Goal: Use online tool/utility: Utilize a website feature to perform a specific function

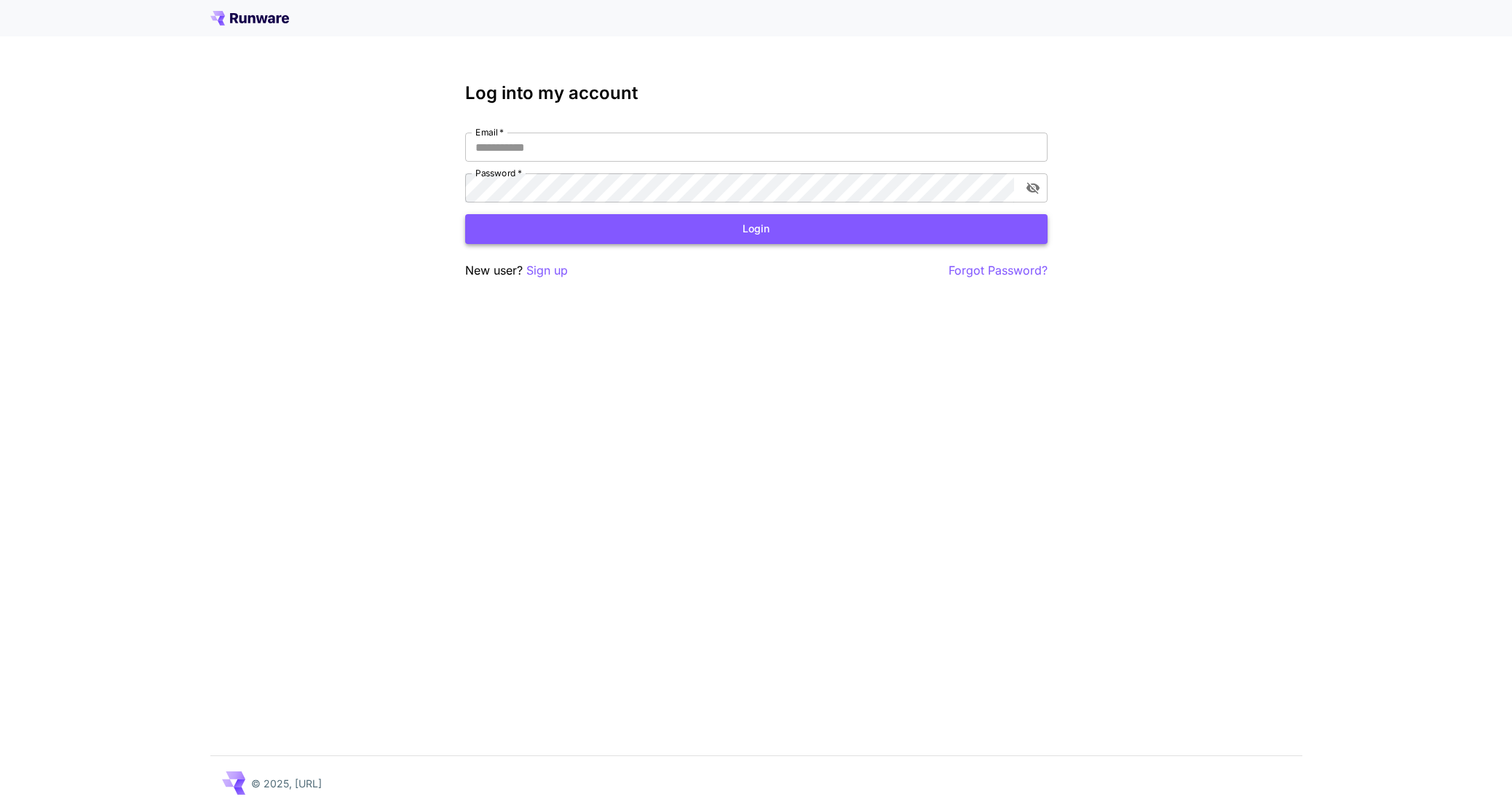
type input "**********"
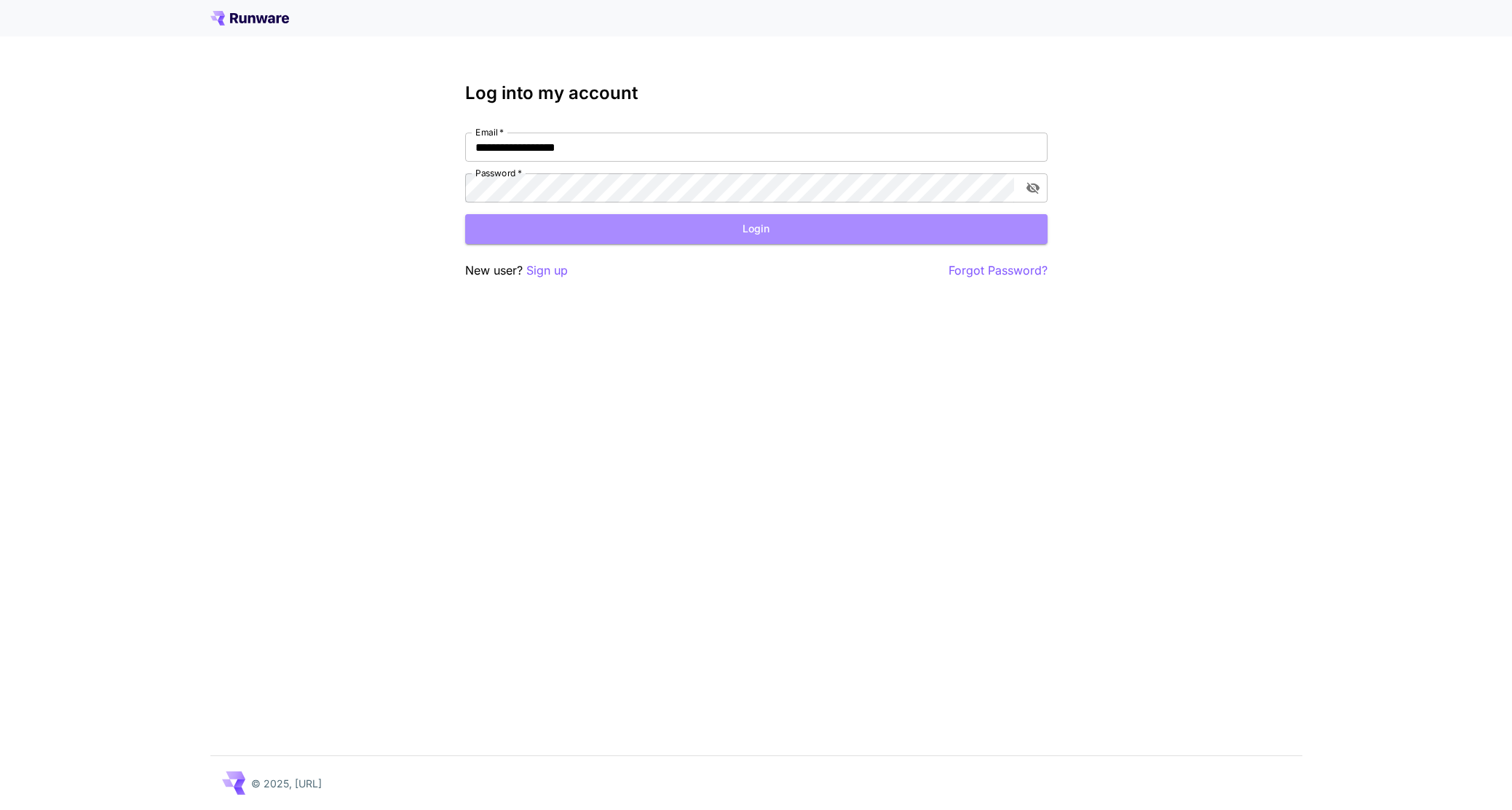
click at [636, 236] on button "Login" at bounding box center [756, 228] width 582 height 30
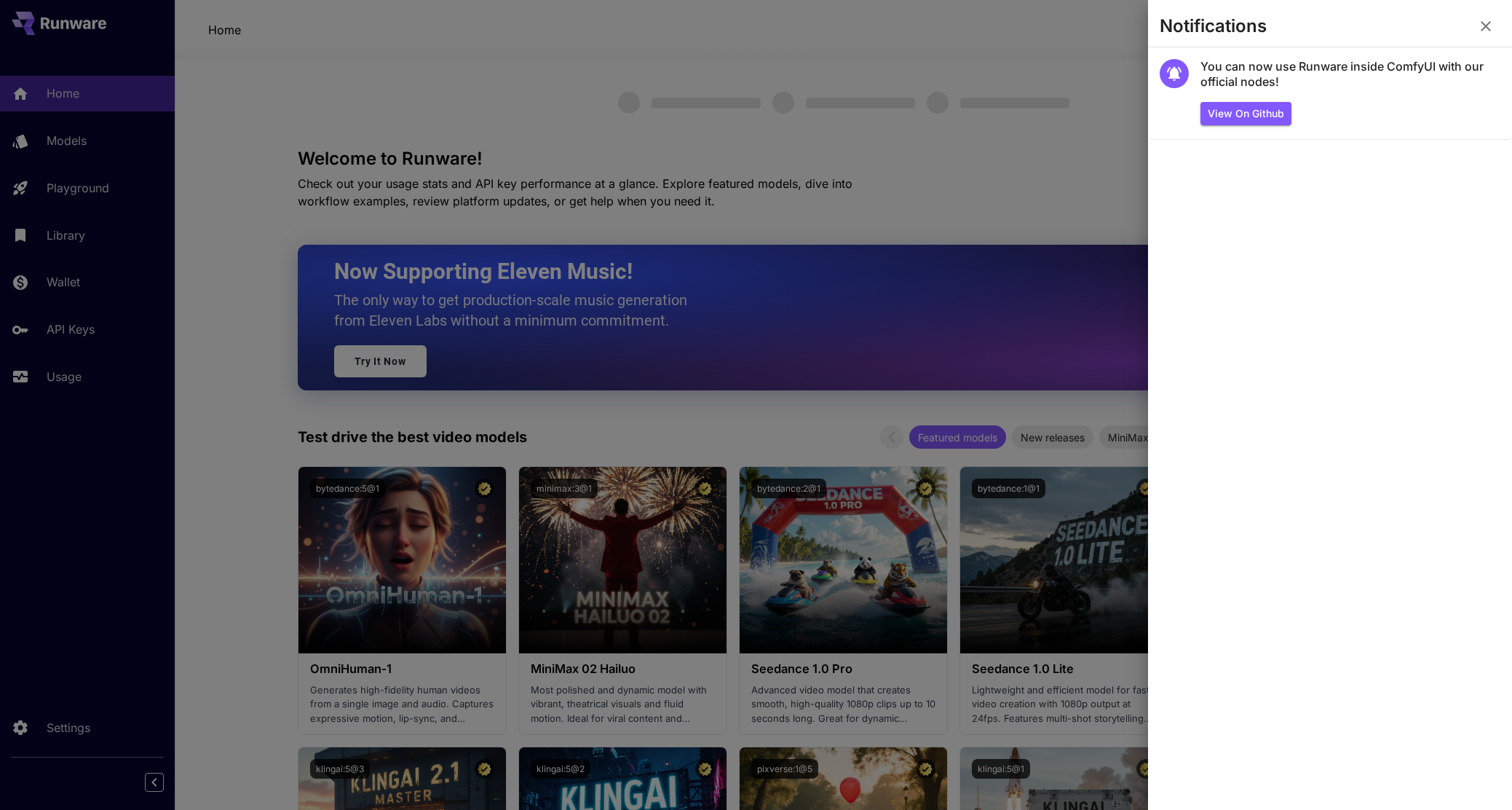
click at [1484, 21] on icon "button" at bounding box center [1486, 27] width 18 height 18
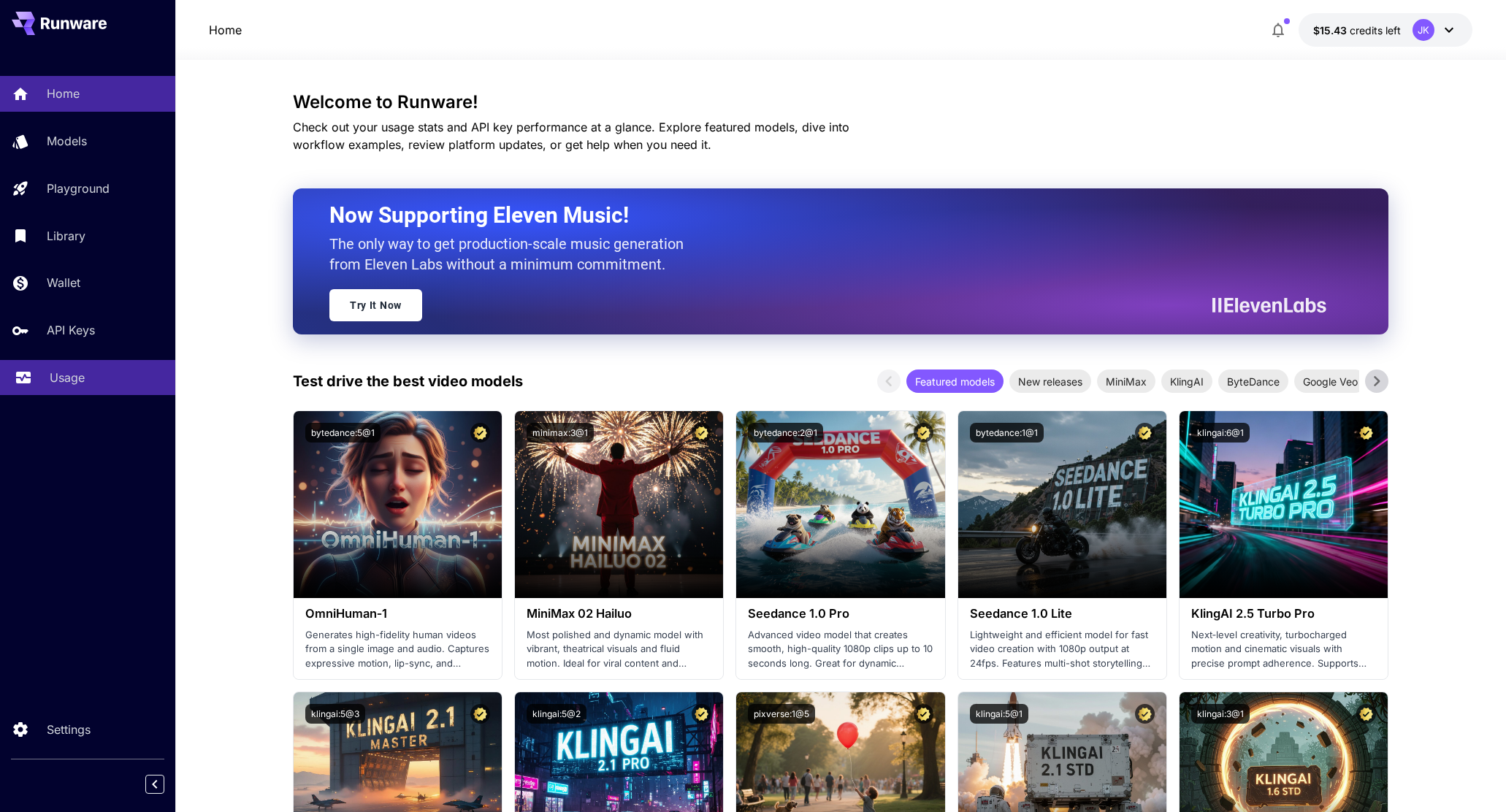
click at [67, 376] on p "Usage" at bounding box center [66, 378] width 35 height 18
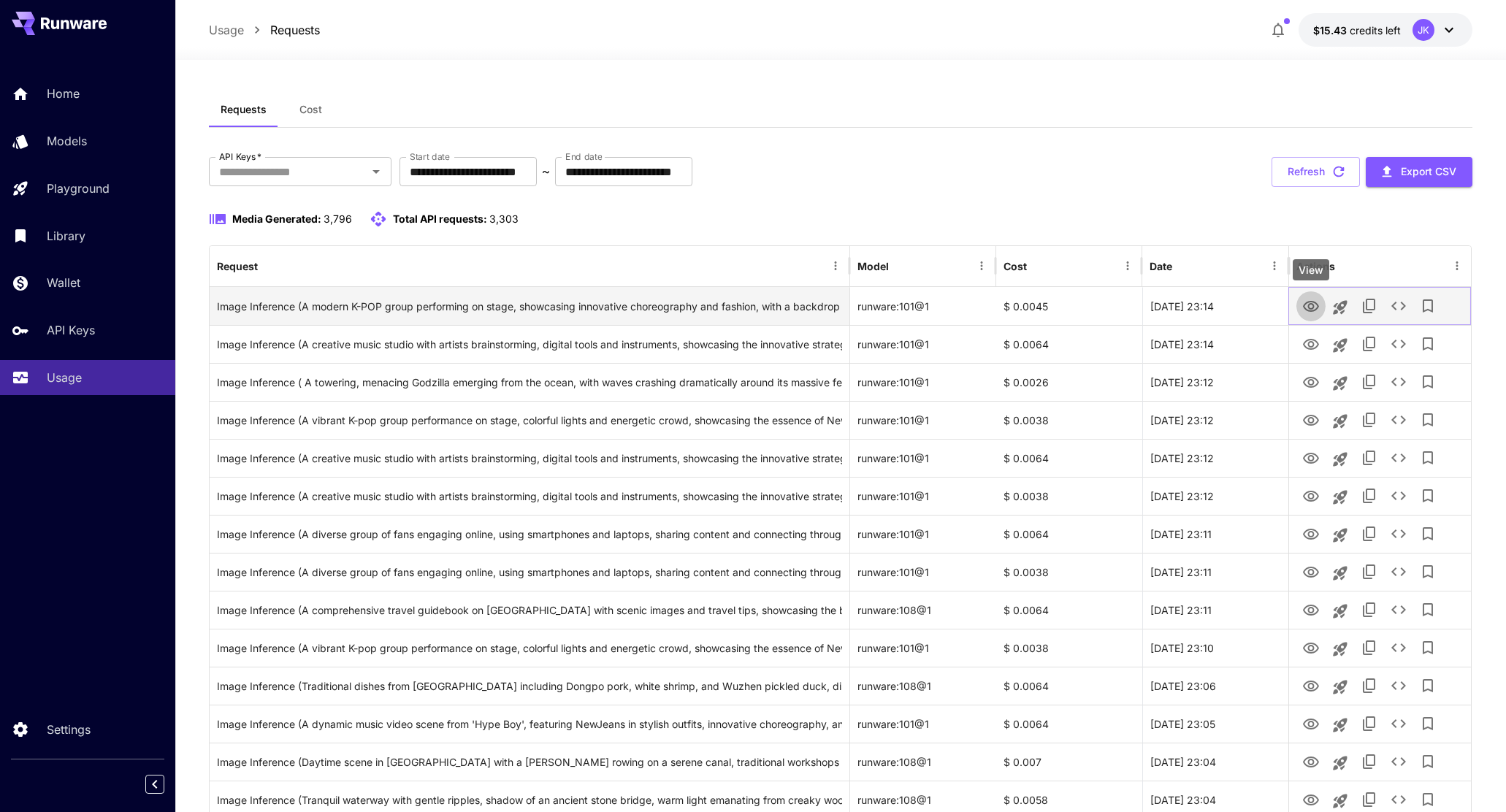
click at [1311, 312] on icon "View" at bounding box center [1311, 307] width 18 height 18
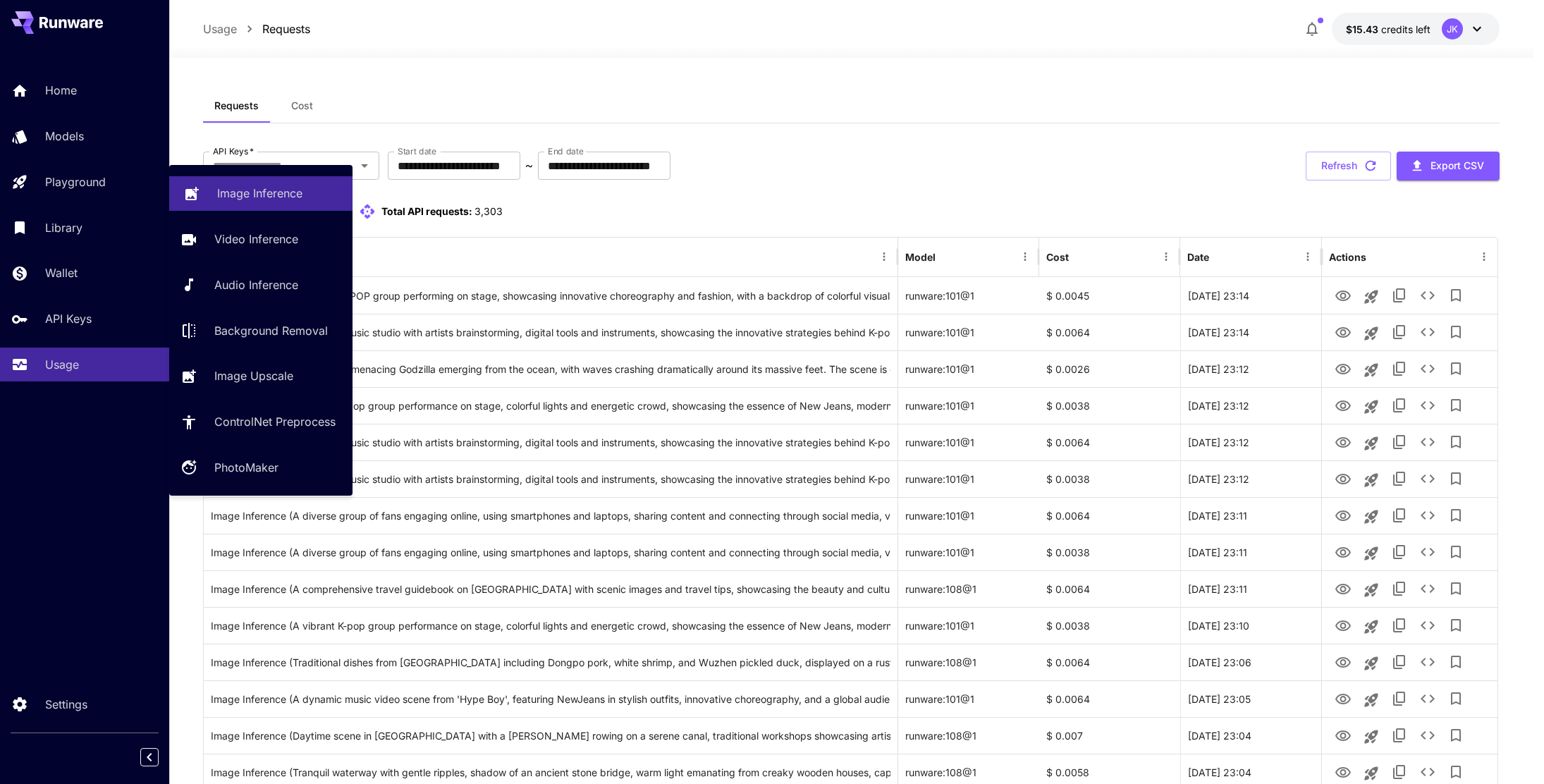
click at [255, 192] on p "Image Inference" at bounding box center [260, 193] width 85 height 17
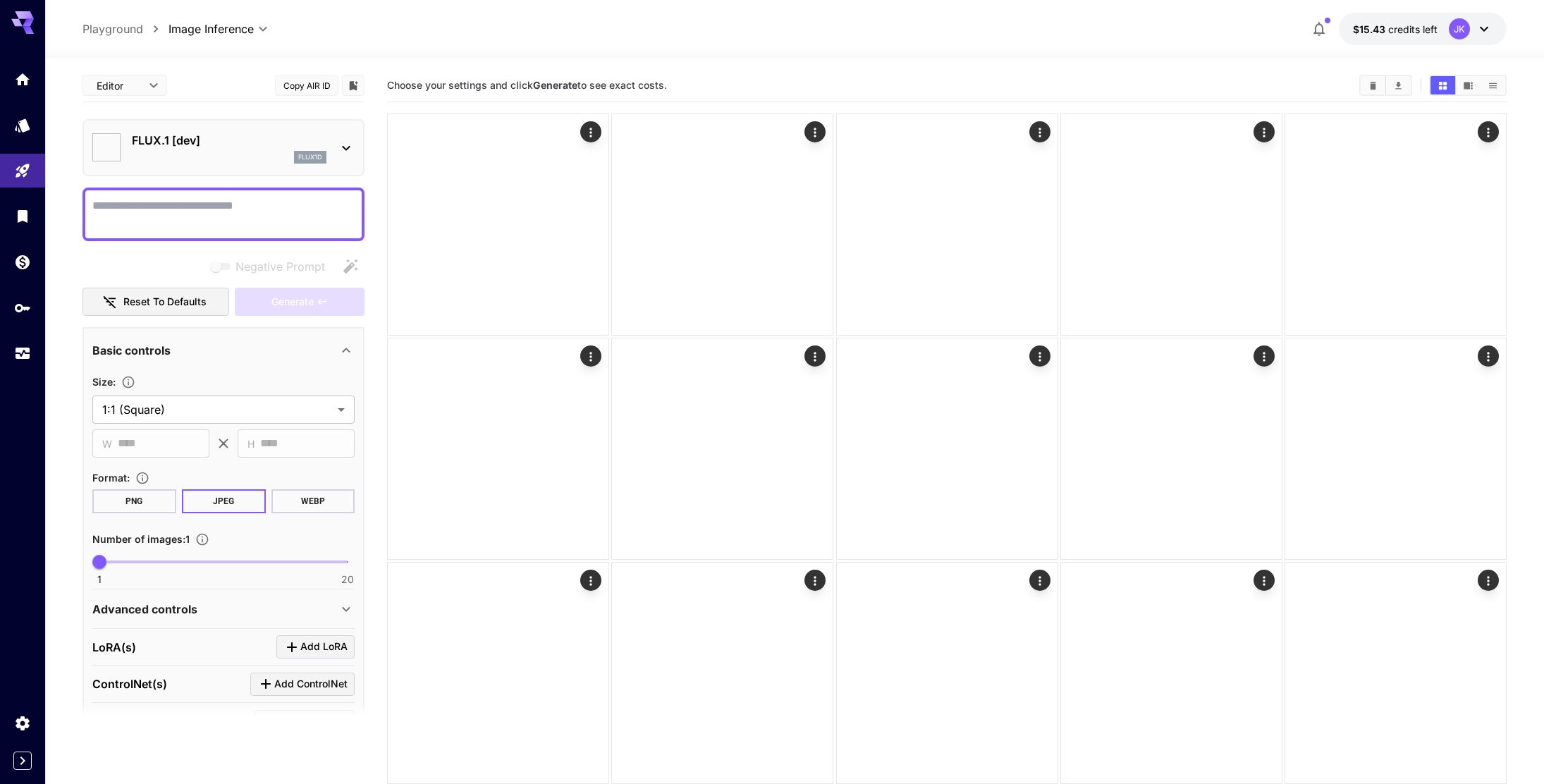
type input "**********"
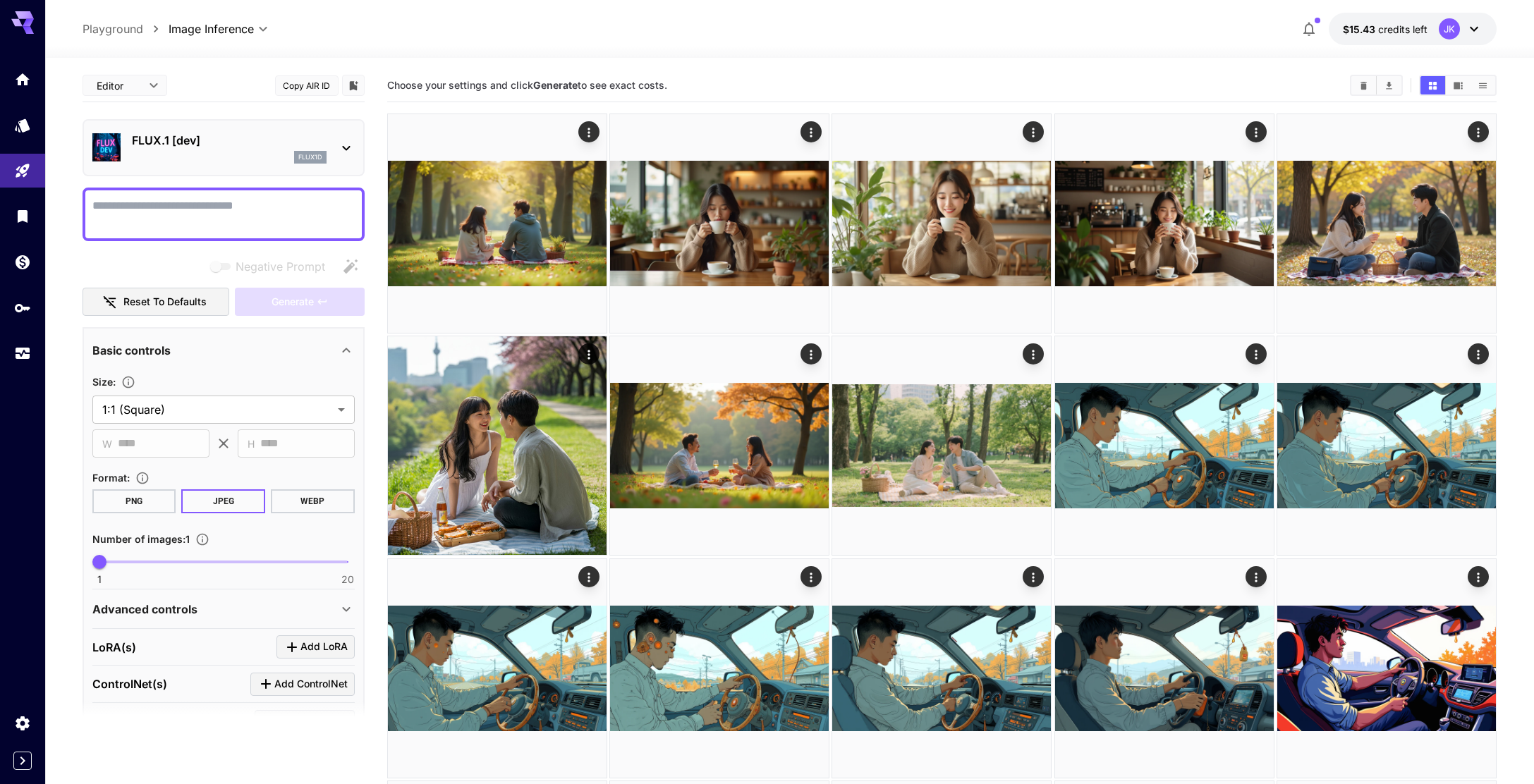
click at [226, 211] on textarea "Negative Prompt" at bounding box center [224, 214] width 263 height 34
type textarea "*"
type textarea "*****"
click at [334, 508] on button "WEBP" at bounding box center [313, 502] width 84 height 24
click at [328, 305] on button "Generate" at bounding box center [300, 301] width 130 height 29
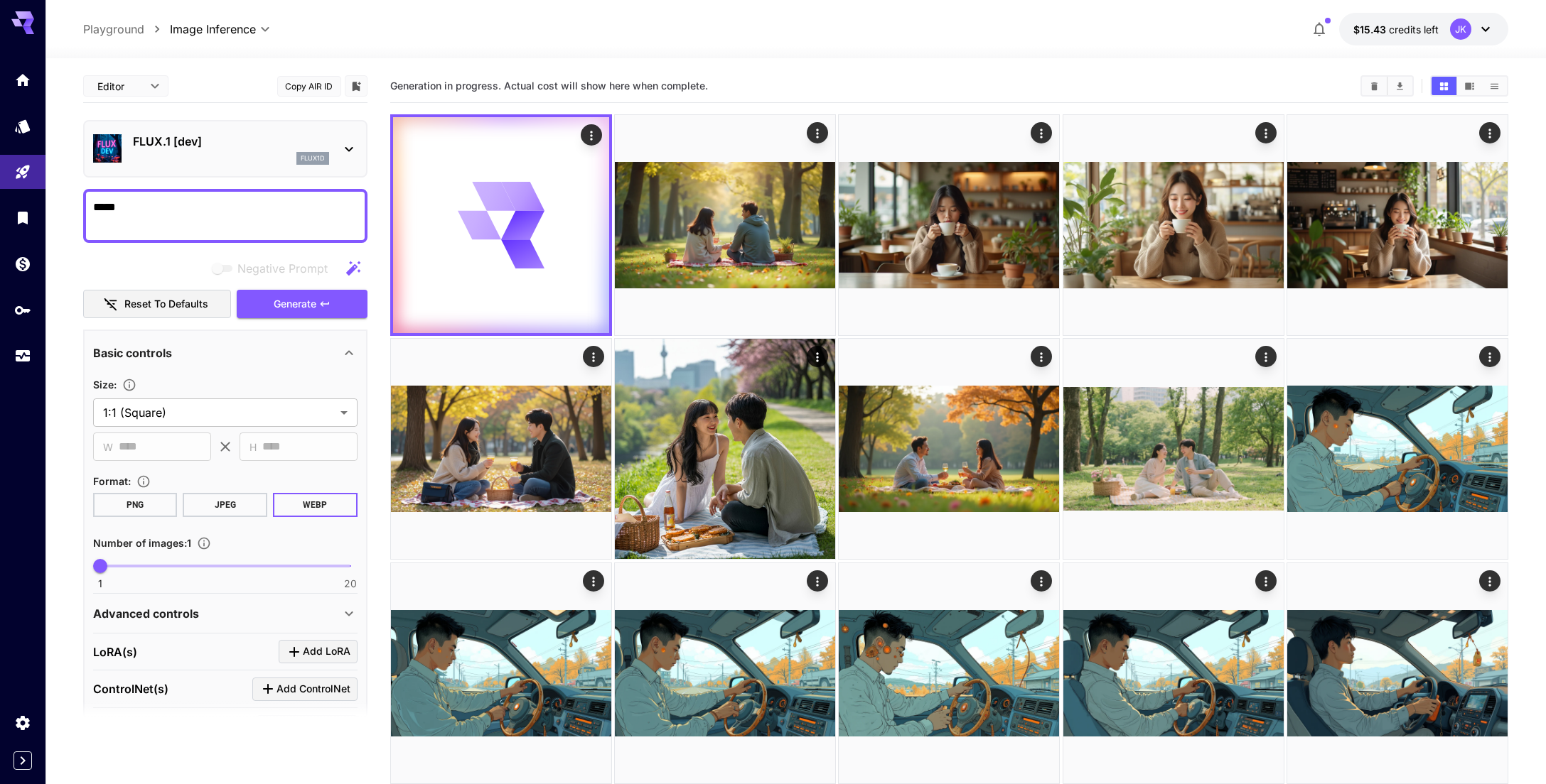
click at [205, 153] on div "flux1d" at bounding box center [231, 158] width 197 height 13
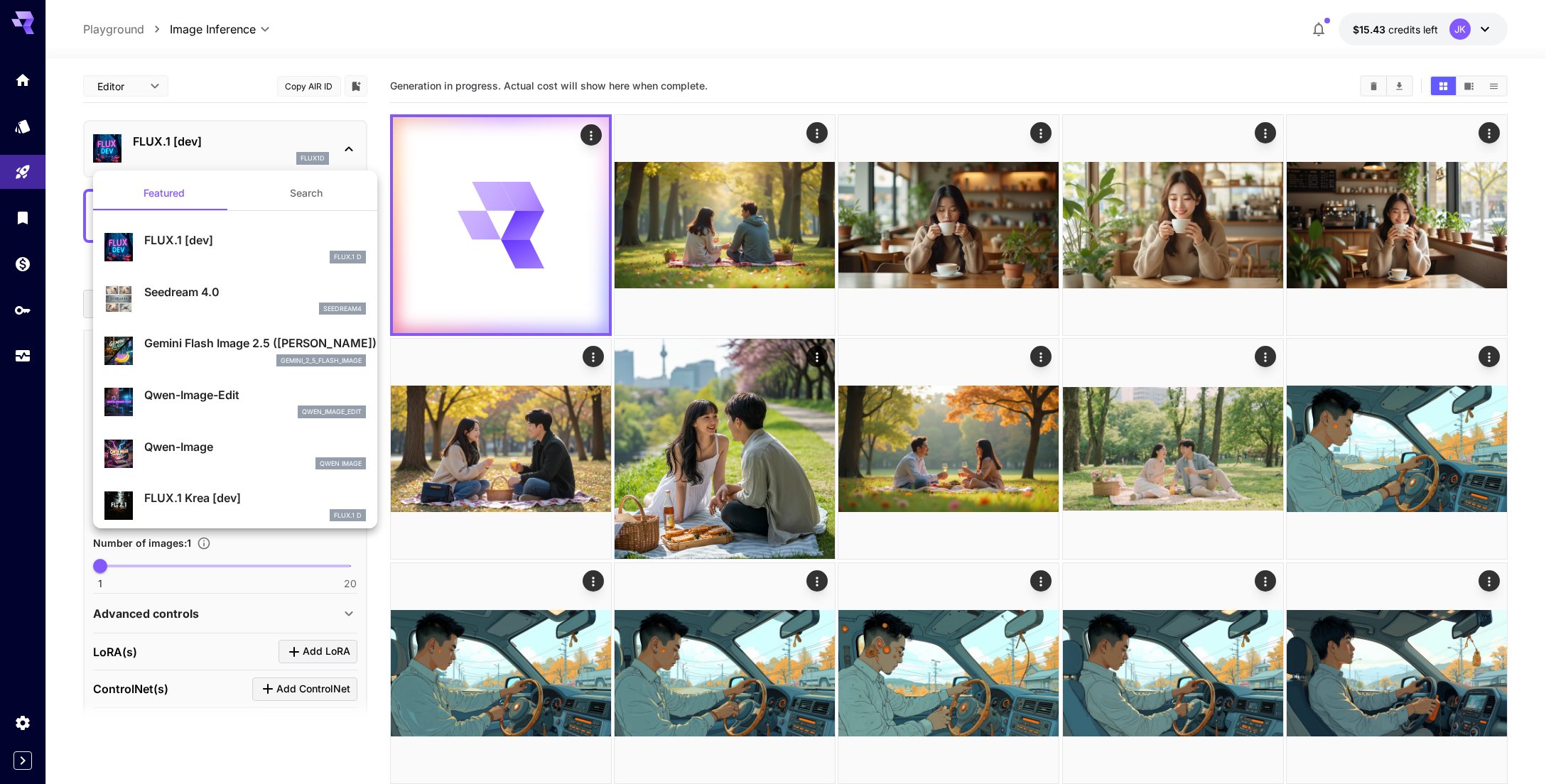
click at [816, 44] on div at bounding box center [778, 392] width 1556 height 784
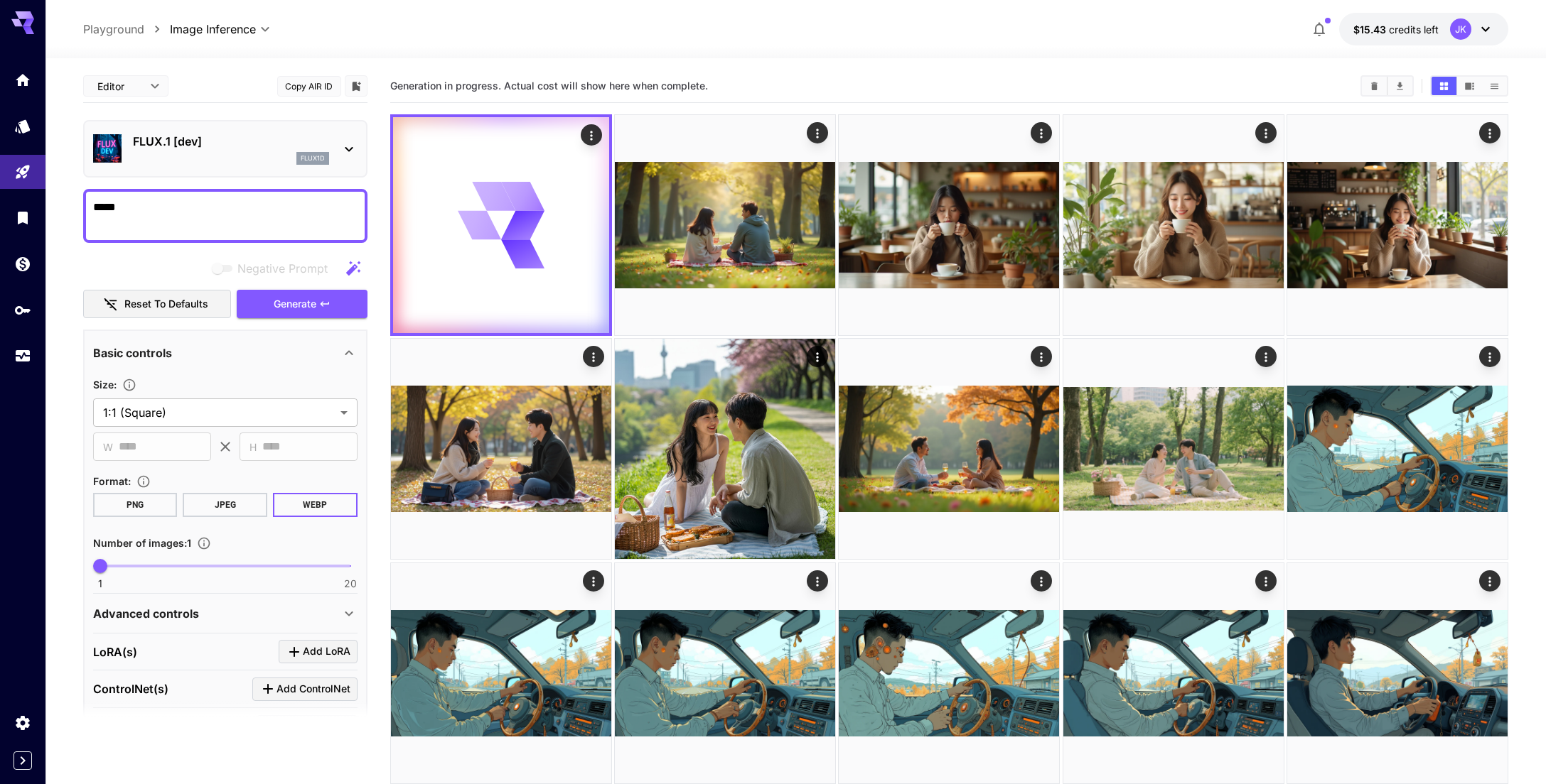
click at [178, 212] on textarea "*****" at bounding box center [225, 216] width 265 height 34
click at [185, 204] on textarea "*****" at bounding box center [225, 216] width 265 height 34
click at [840, 41] on div "**********" at bounding box center [796, 29] width 1501 height 58
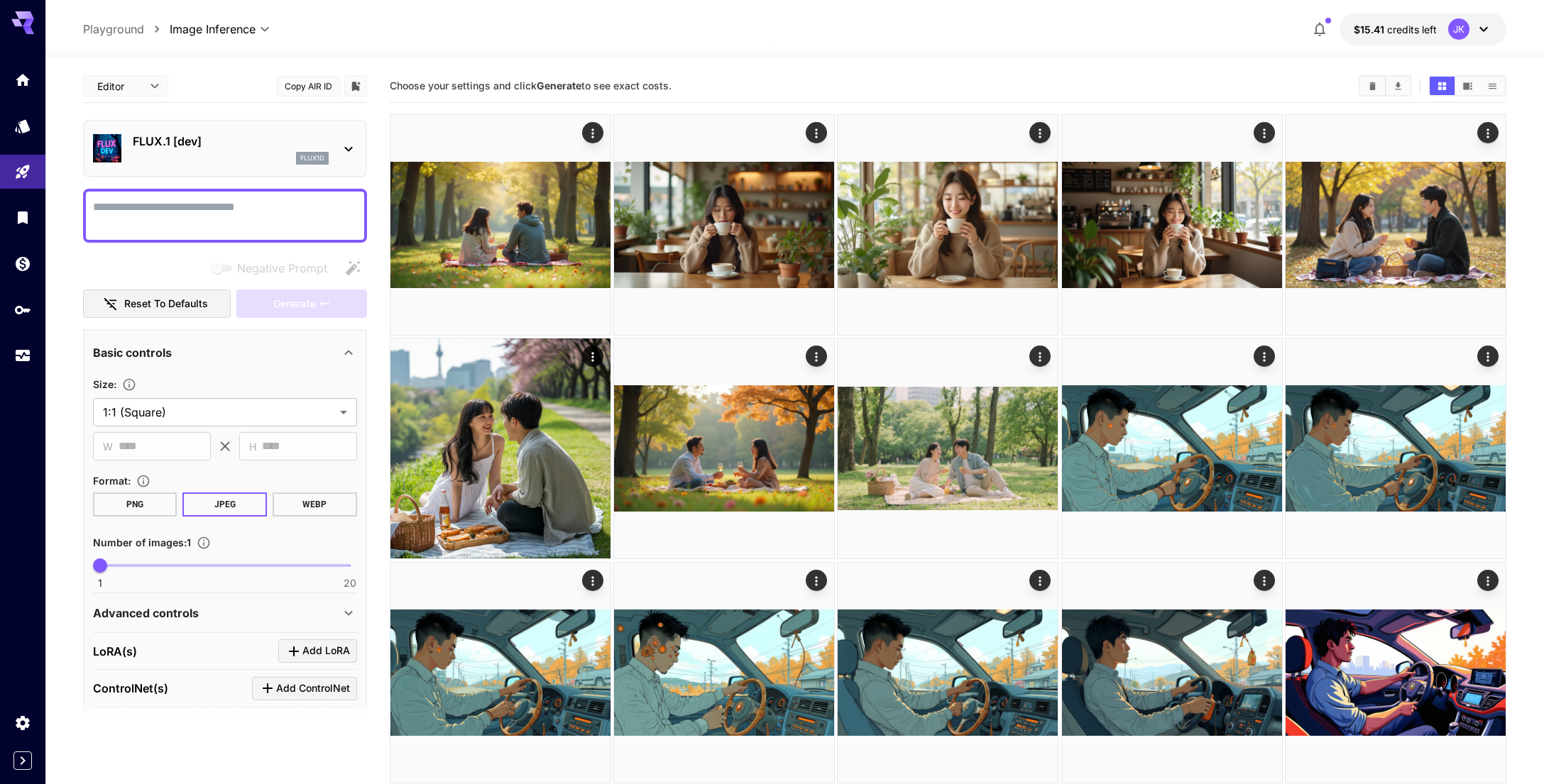
click at [219, 144] on p "FLUX.1 [dev]" at bounding box center [230, 141] width 196 height 17
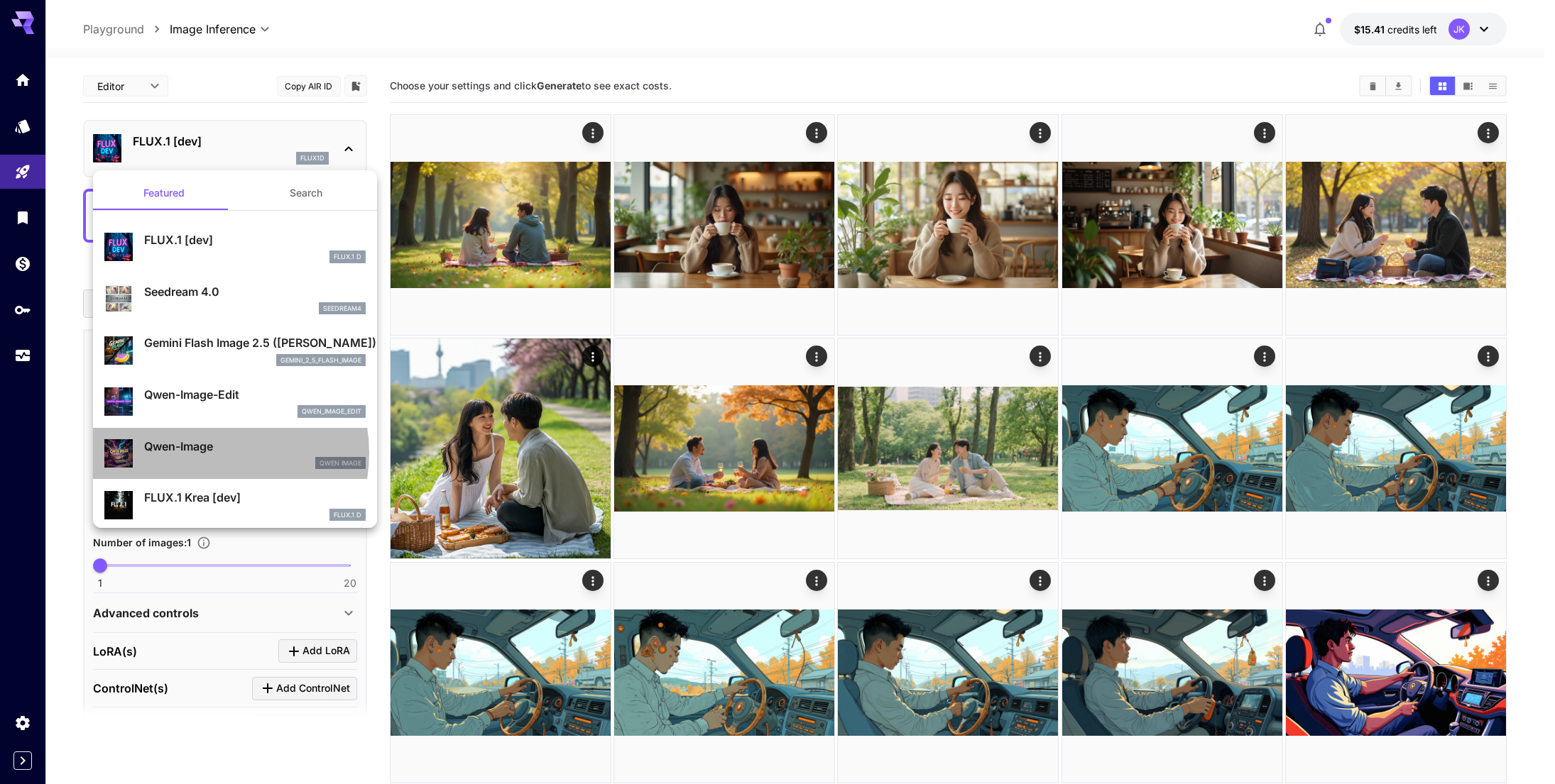
click at [212, 453] on p "Qwen-Image" at bounding box center [255, 447] width 222 height 17
type input "**"
type input "***"
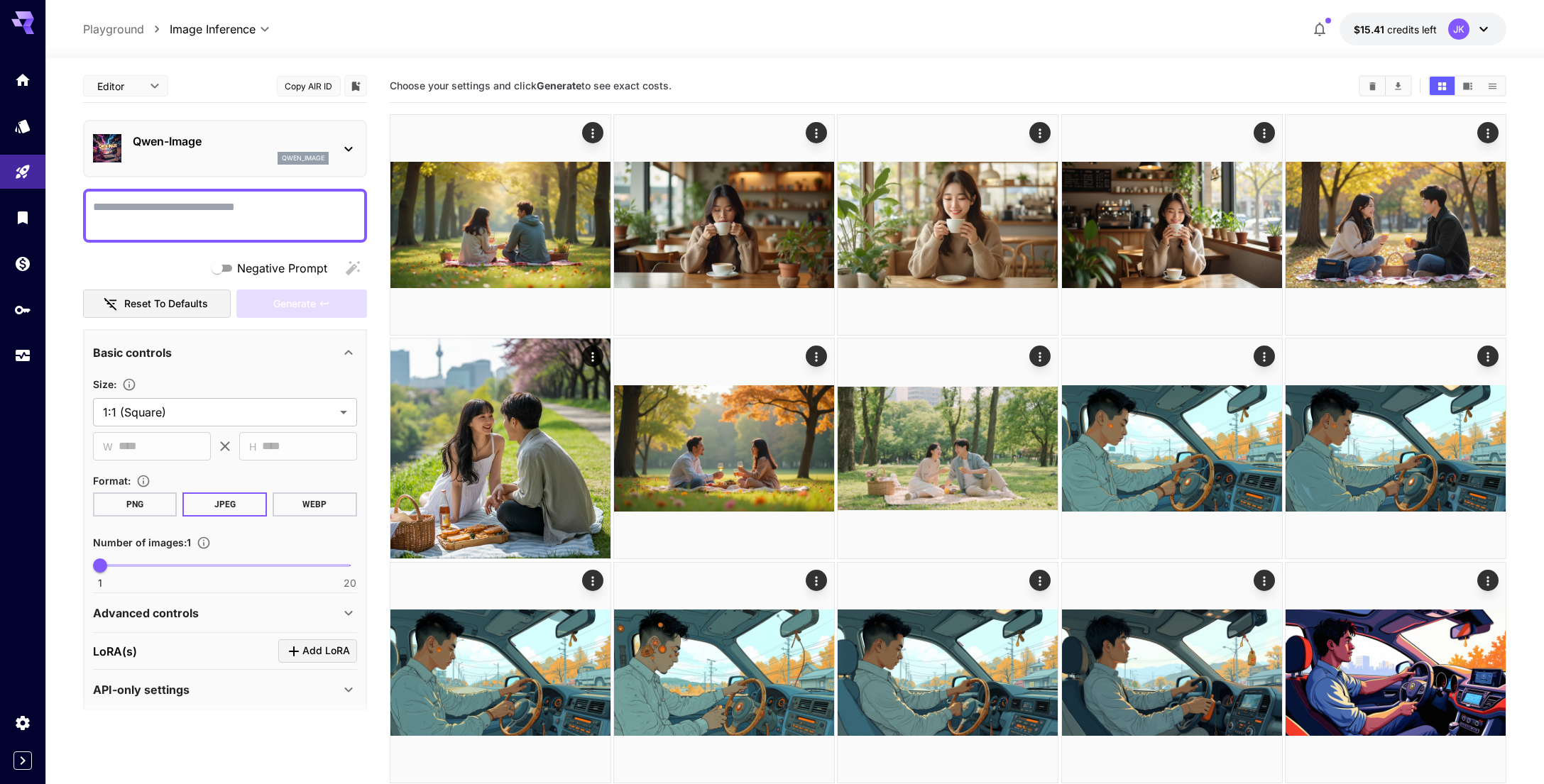
click at [192, 211] on textarea "Negative Prompt" at bounding box center [225, 215] width 264 height 34
type textarea "*"
type textarea "*****"
click at [330, 507] on button "WEBP" at bounding box center [315, 505] width 85 height 24
click at [326, 303] on icon "button" at bounding box center [324, 303] width 11 height 11
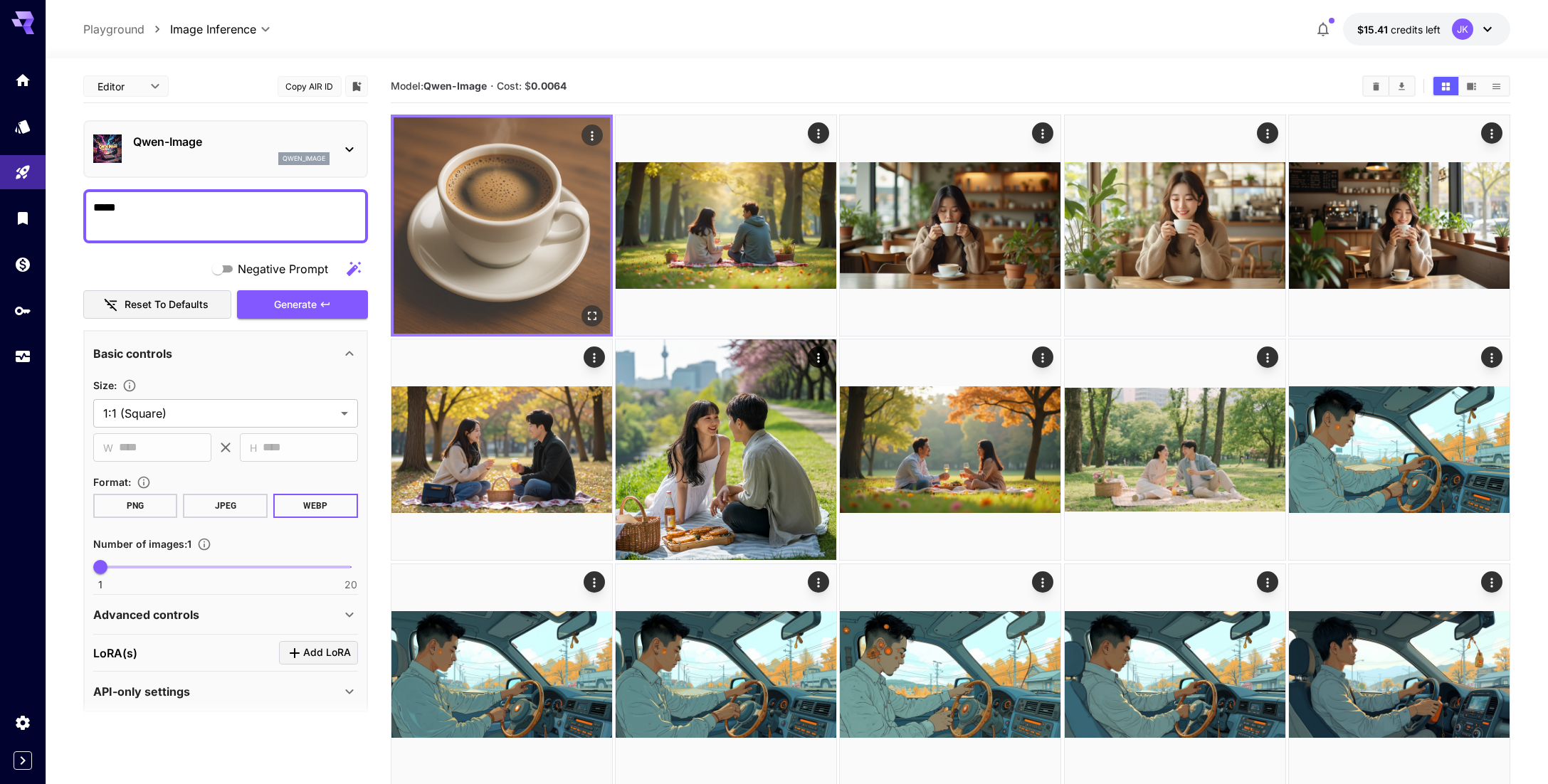
click at [506, 242] on img at bounding box center [501, 225] width 216 height 216
click at [591, 325] on button "Open in fullscreen" at bounding box center [592, 316] width 21 height 21
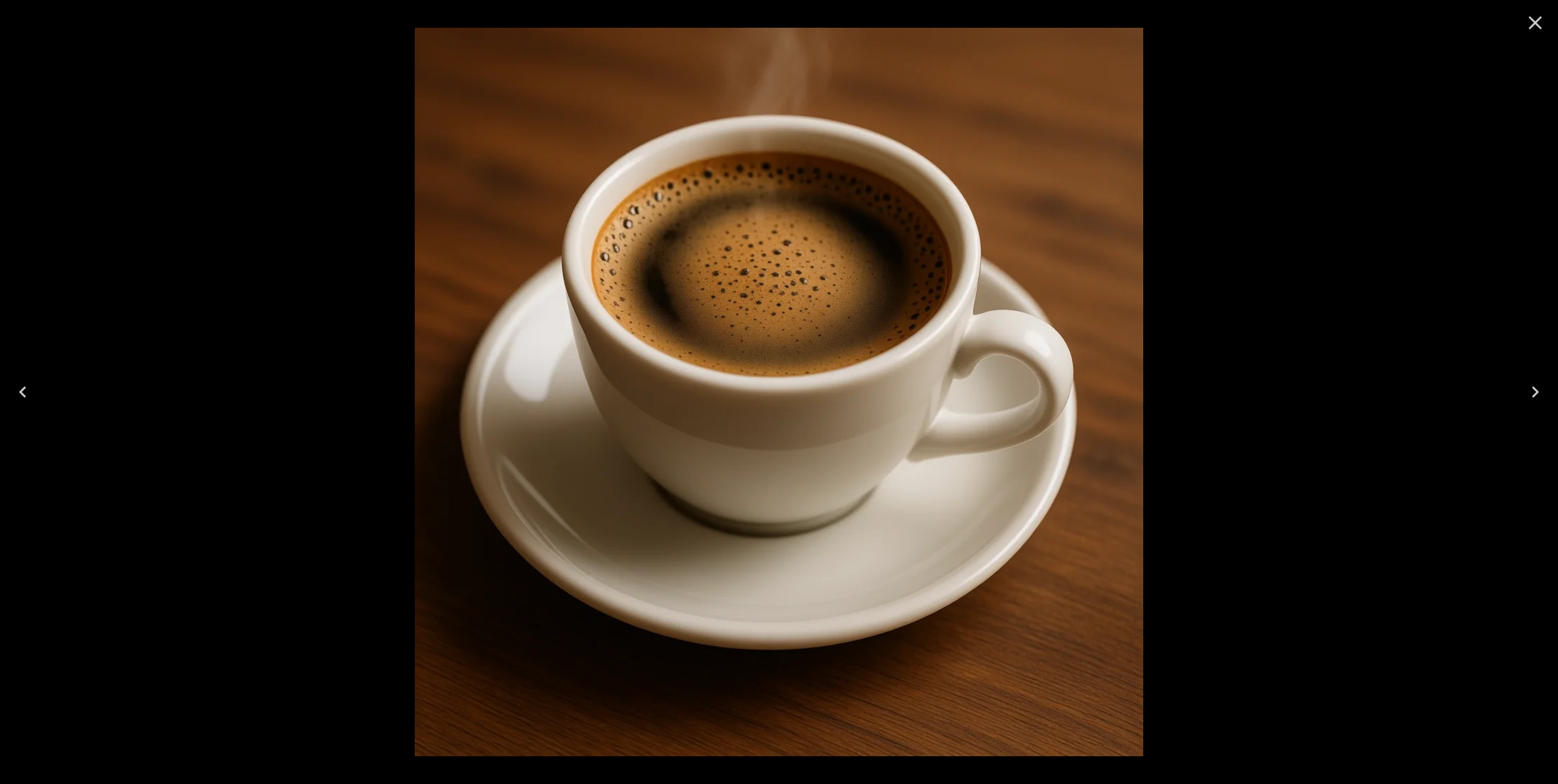
click at [1541, 24] on icon "Close" at bounding box center [1535, 23] width 23 height 23
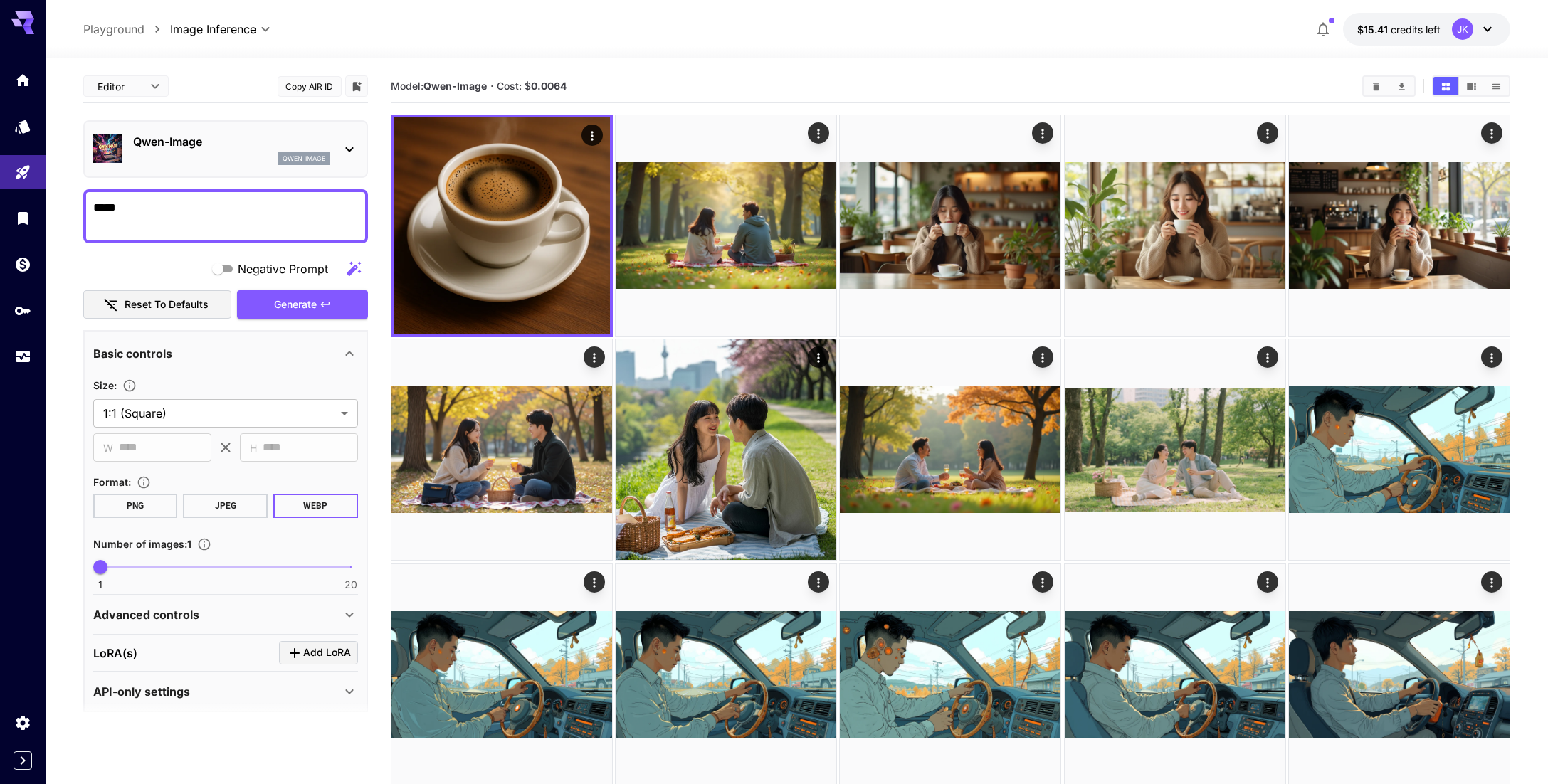
click at [209, 151] on div "Qwen-Image qwen_image" at bounding box center [231, 149] width 197 height 32
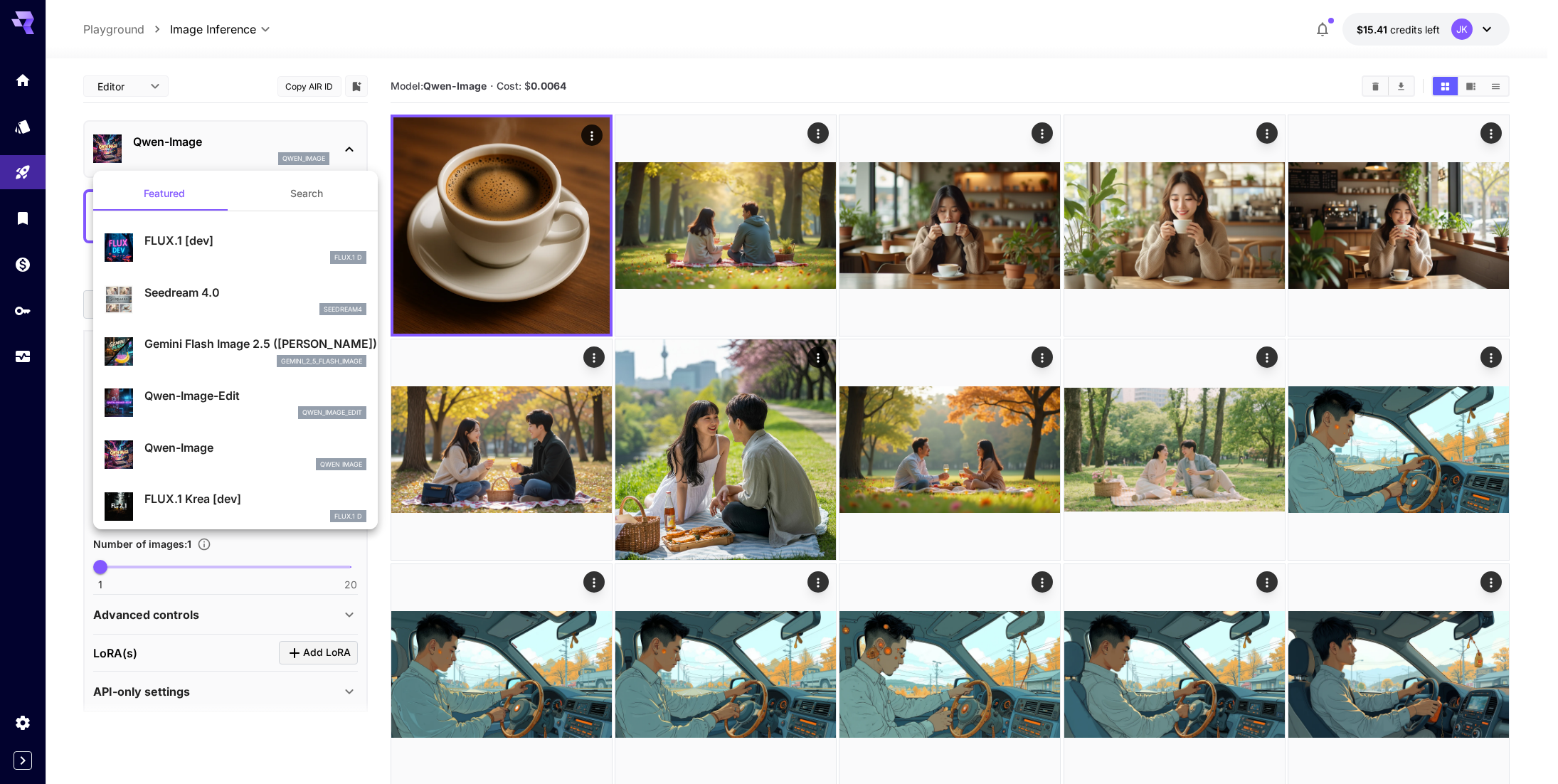
click at [191, 246] on p "FLUX.1 [dev]" at bounding box center [255, 240] width 222 height 17
type input "**"
type input "***"
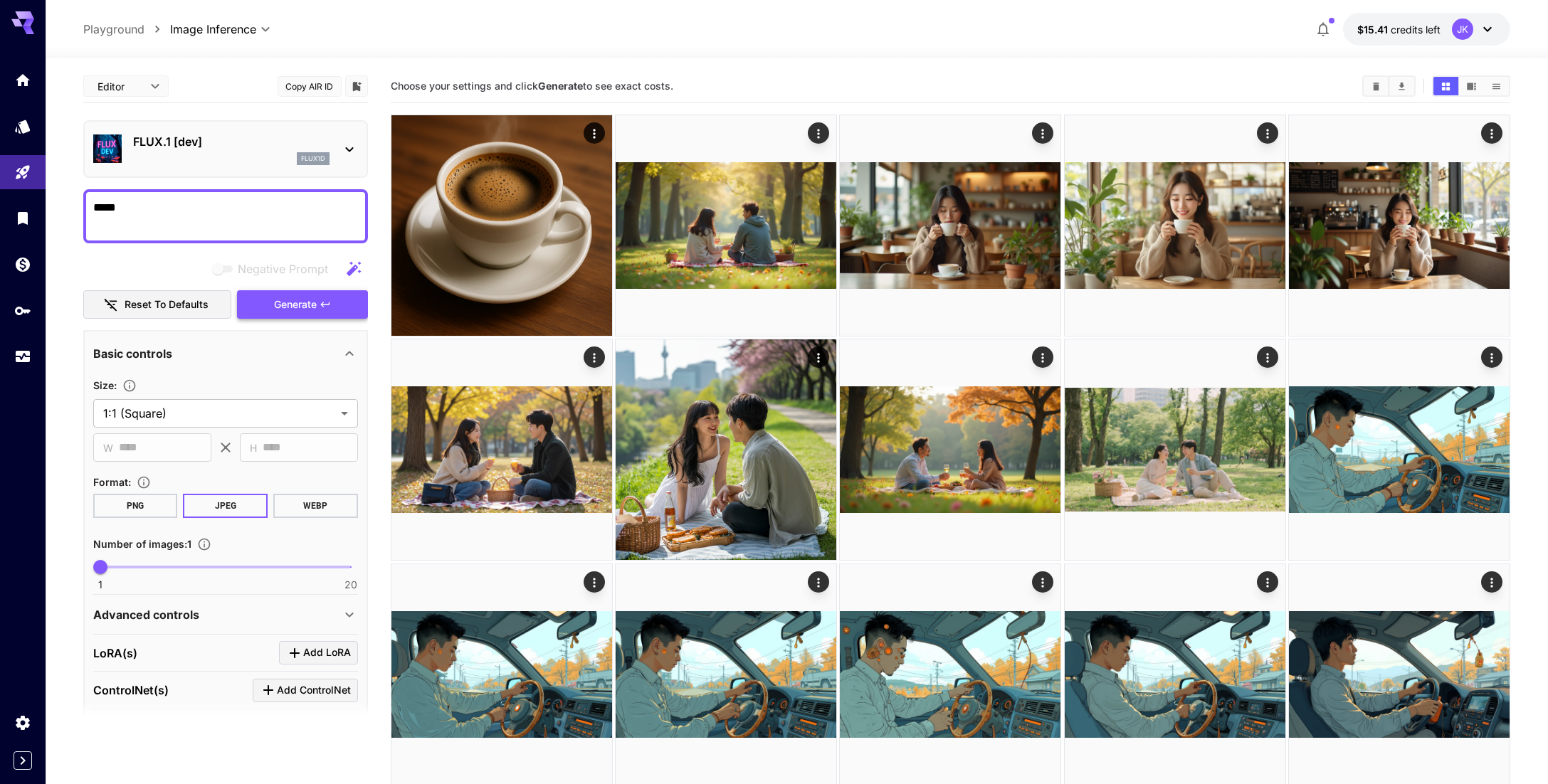
click at [303, 300] on span "Generate" at bounding box center [295, 305] width 43 height 17
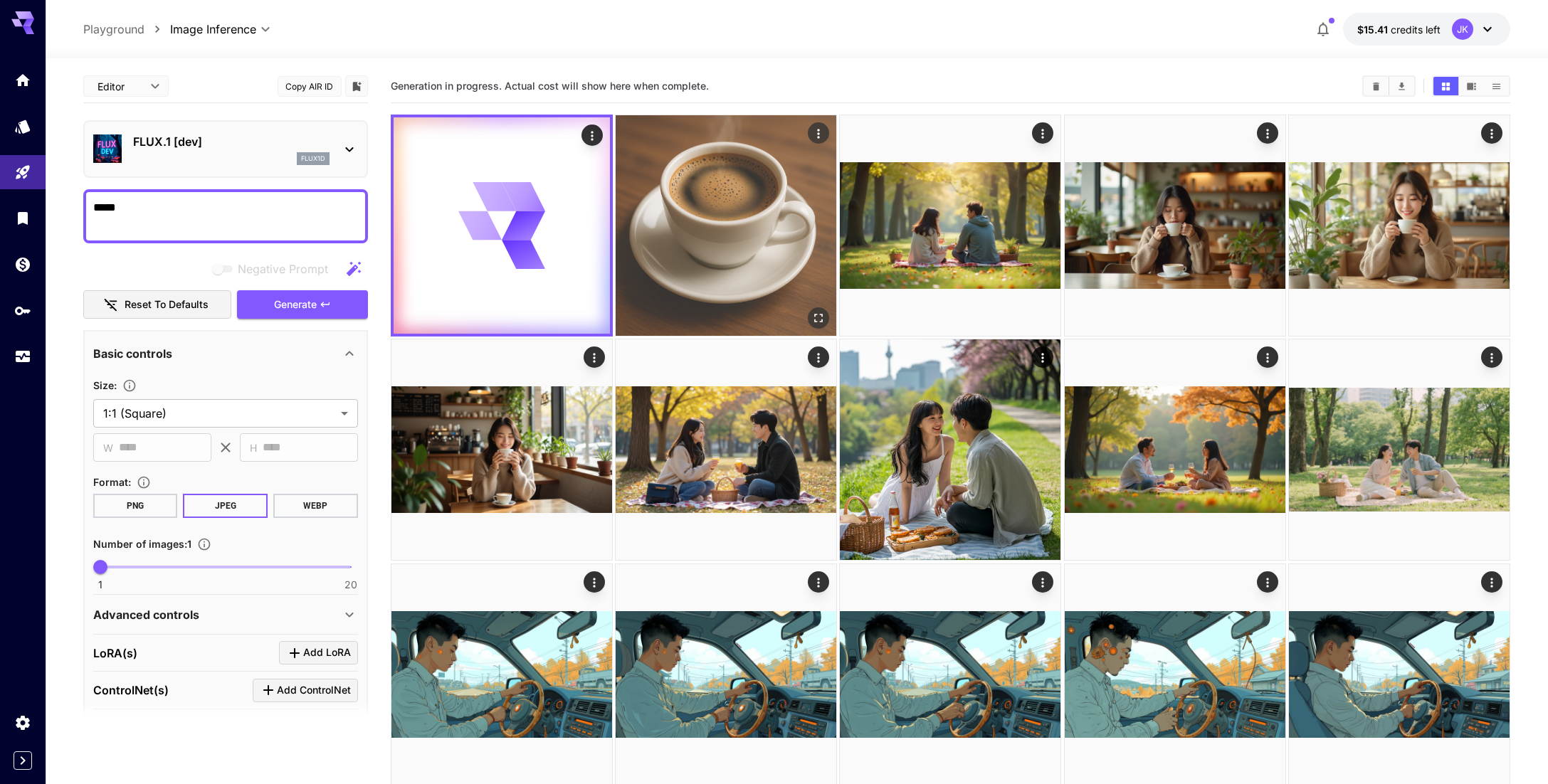
drag, startPoint x: 769, startPoint y: 217, endPoint x: 781, endPoint y: 218, distance: 12.0
click at [770, 216] on img at bounding box center [726, 225] width 220 height 220
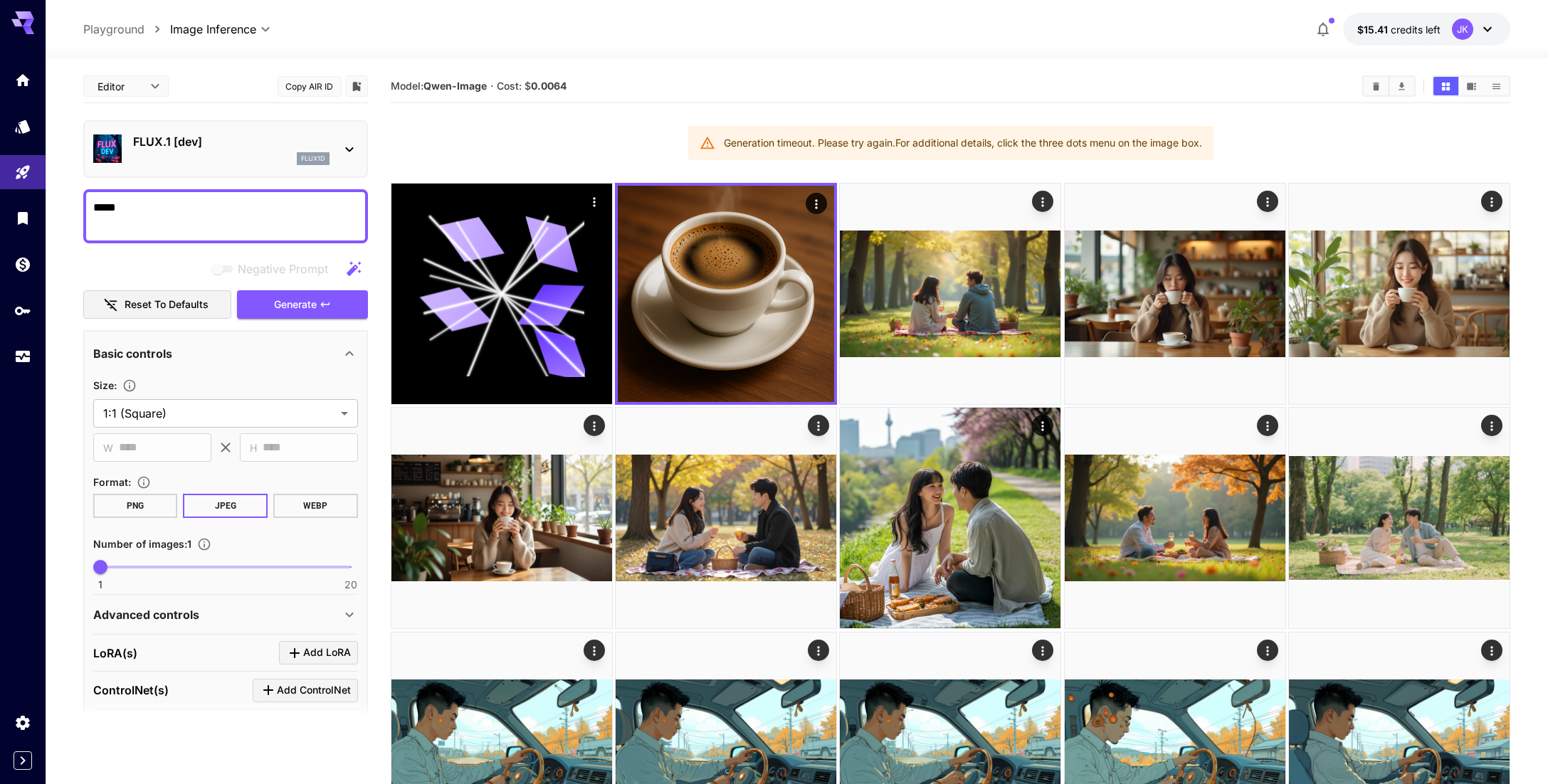
click at [204, 197] on div "*****" at bounding box center [226, 216] width 285 height 54
click at [323, 314] on button "Generate" at bounding box center [303, 304] width 131 height 29
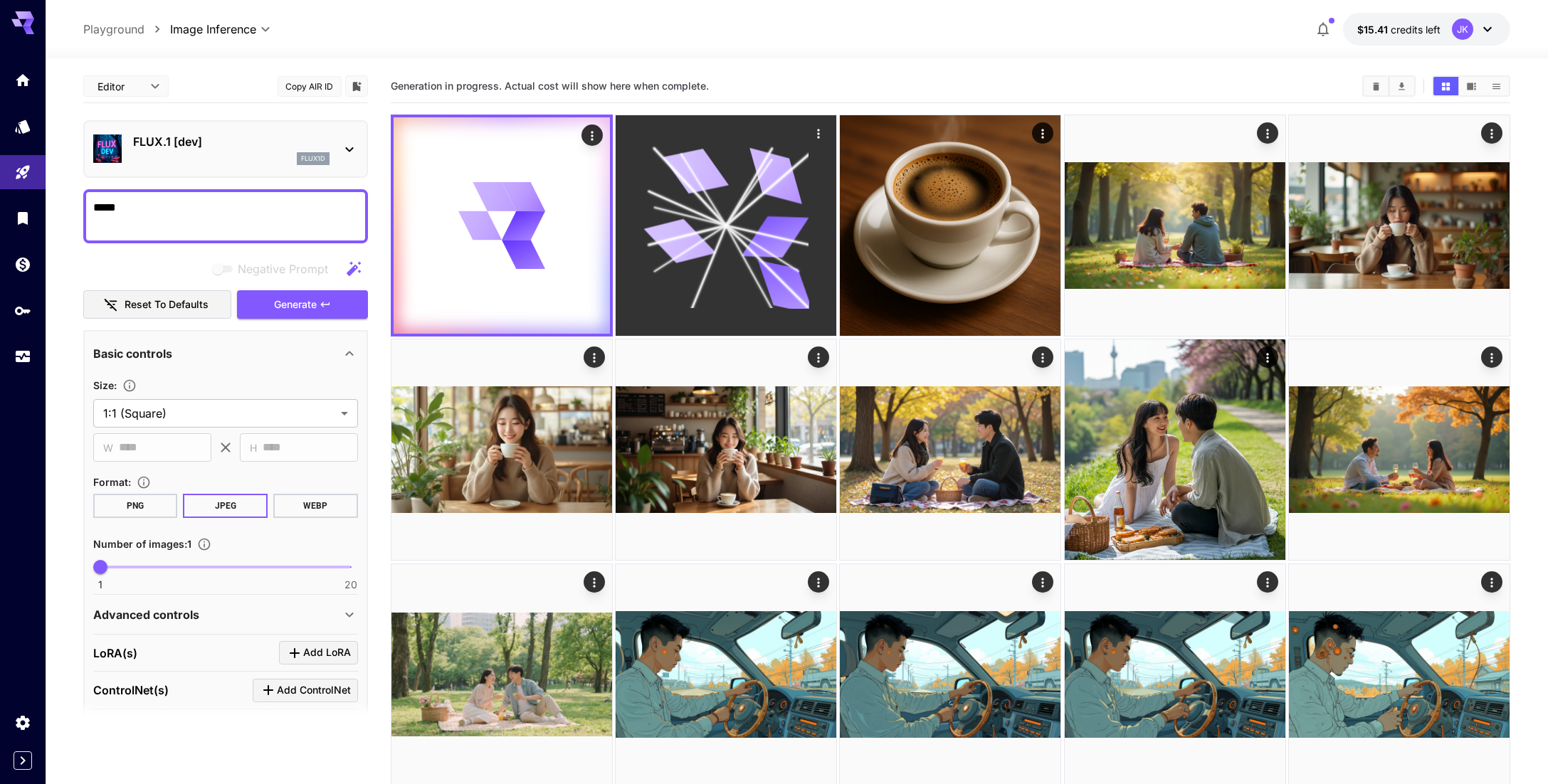
click at [705, 247] on icon at bounding box center [680, 241] width 72 height 54
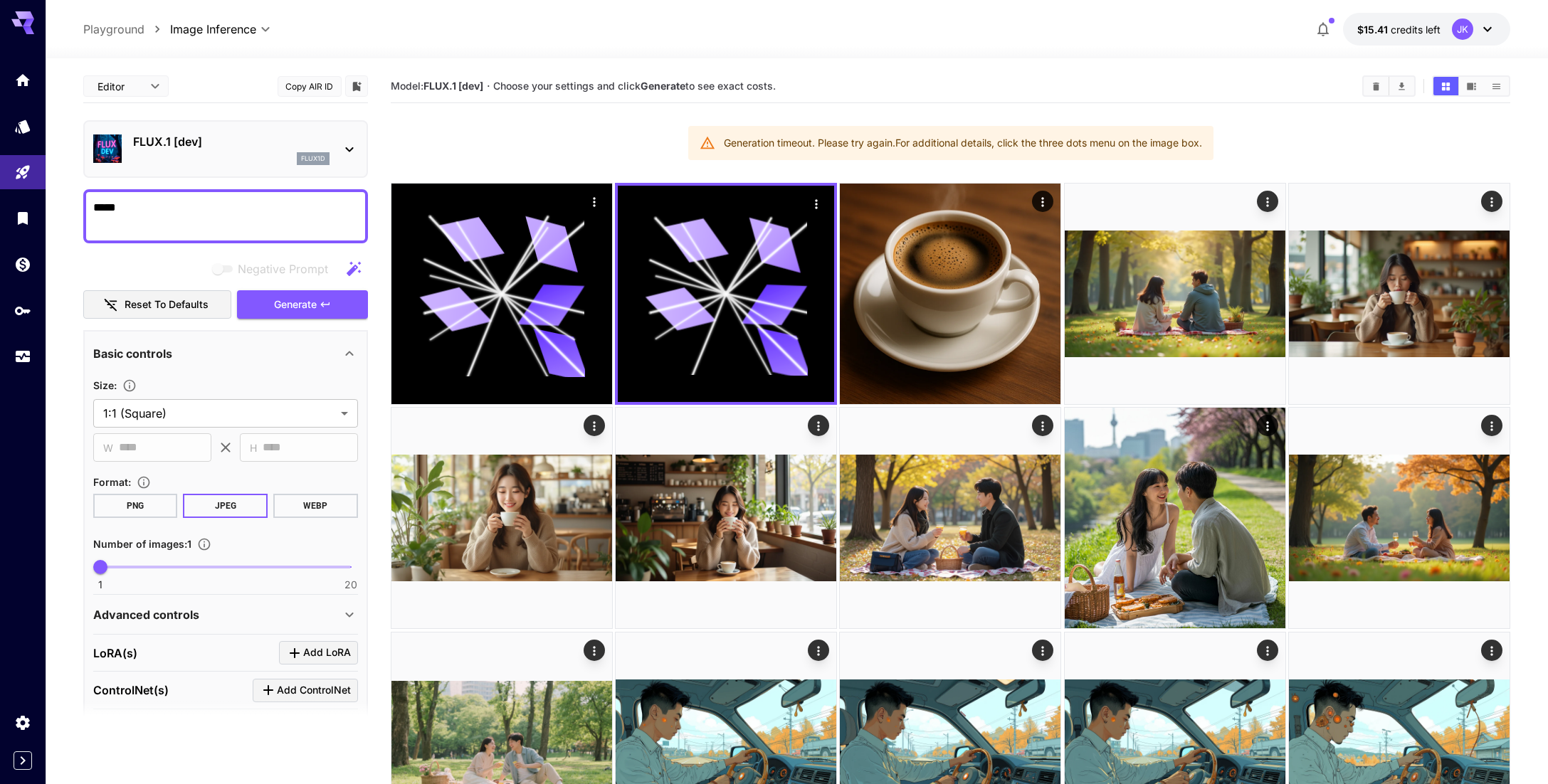
click at [220, 148] on p "FLUX.1 [dev]" at bounding box center [231, 142] width 197 height 17
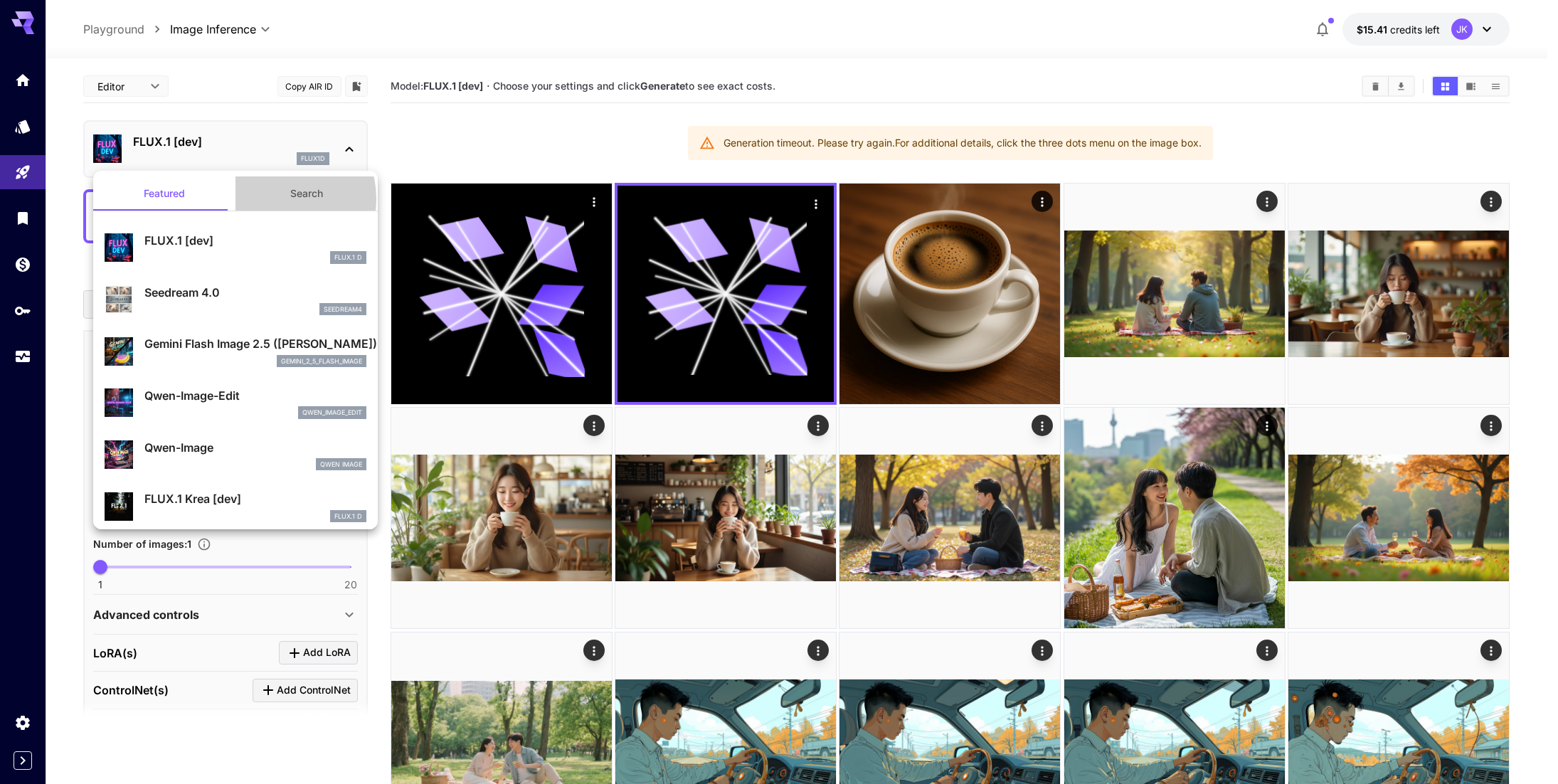
click at [274, 198] on button "Search" at bounding box center [306, 193] width 143 height 34
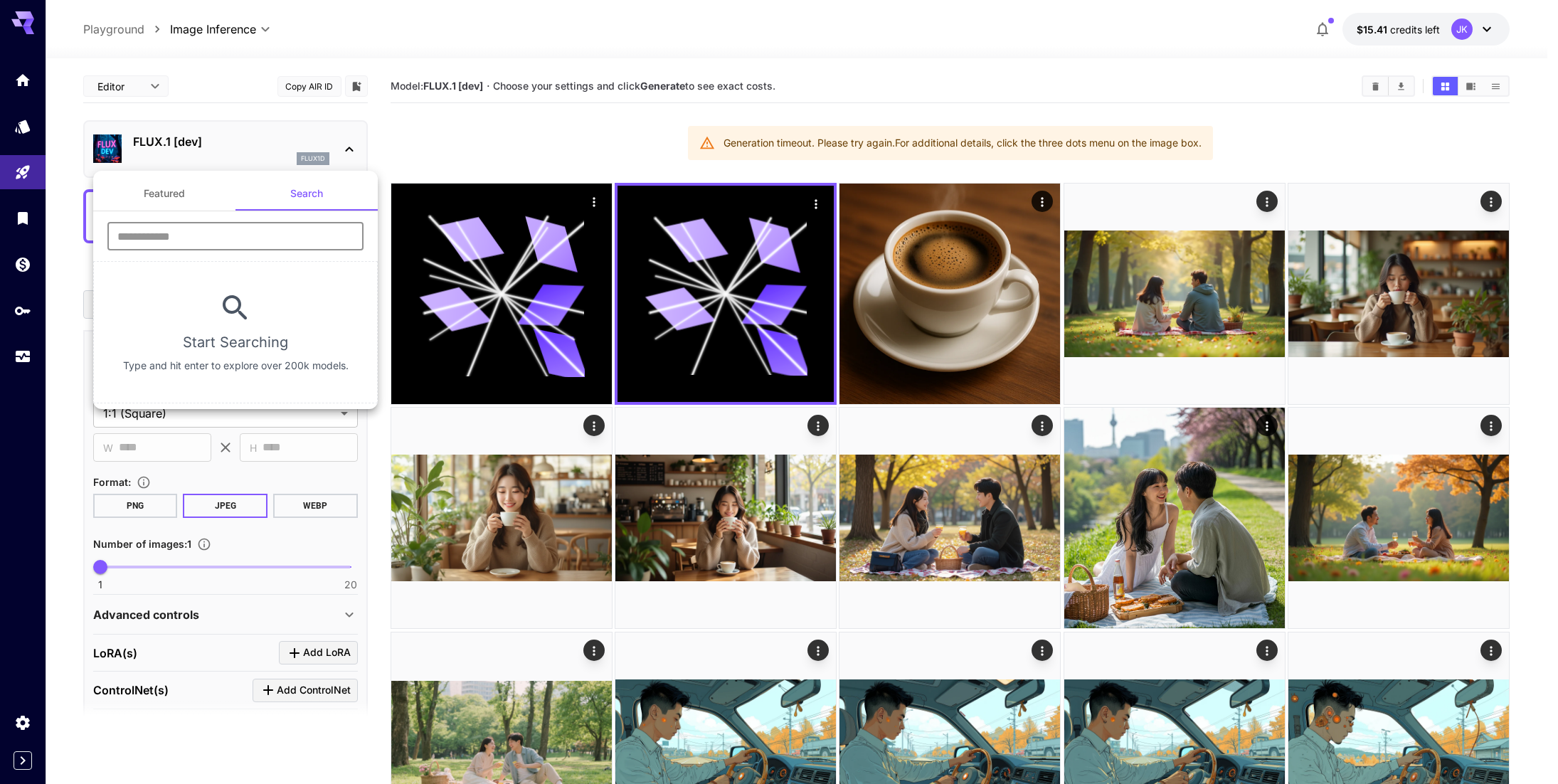
click at [195, 232] on input "text" at bounding box center [235, 236] width 256 height 29
type input "*"
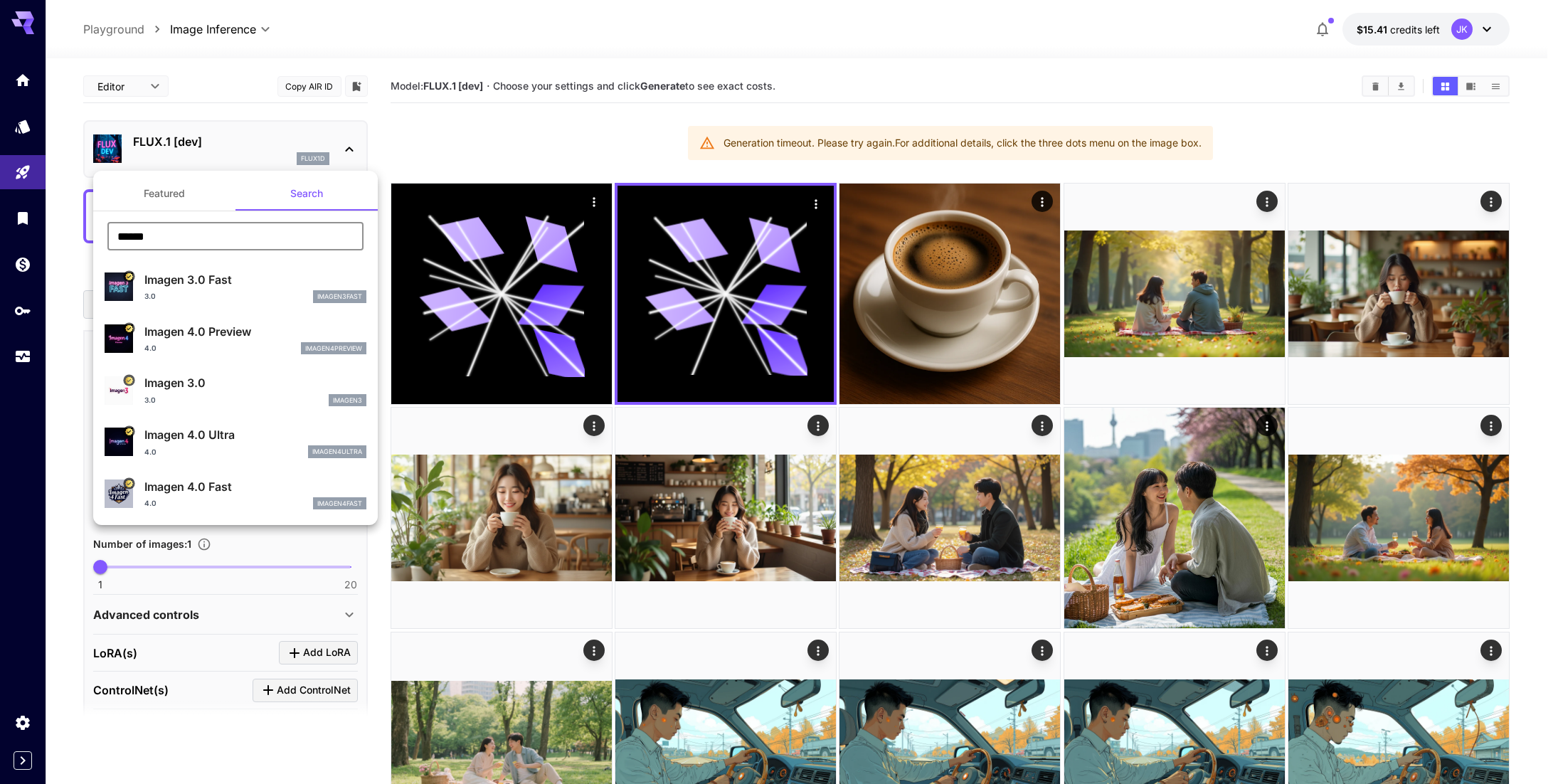
type input "******"
click at [221, 300] on div "3.0 imagen3fast" at bounding box center [255, 296] width 222 height 13
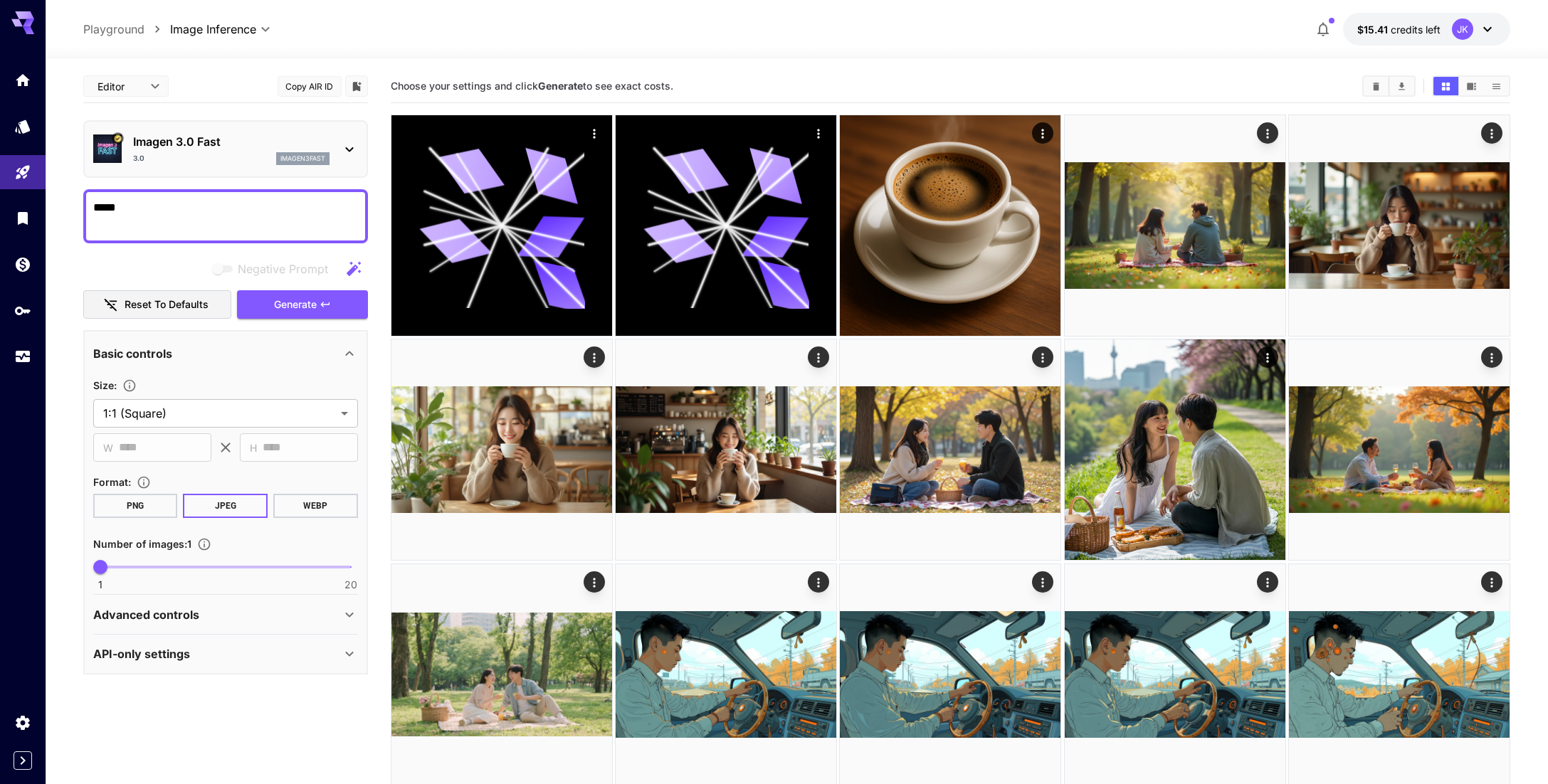
click at [205, 217] on textarea "*****" at bounding box center [226, 216] width 265 height 34
click at [308, 299] on span "Generate" at bounding box center [295, 305] width 43 height 17
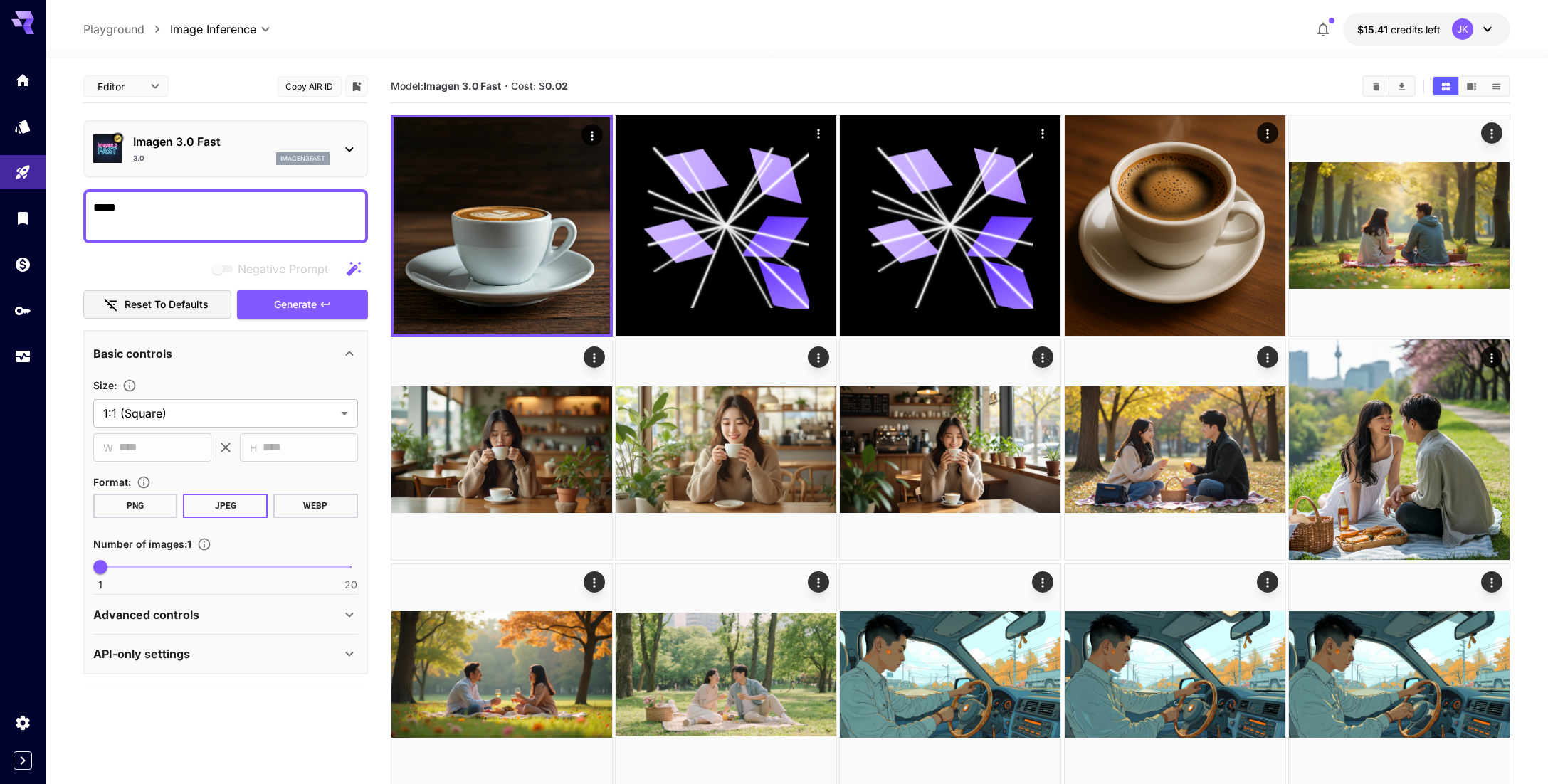
click at [165, 154] on div "3.0 imagen3fast" at bounding box center [231, 158] width 197 height 13
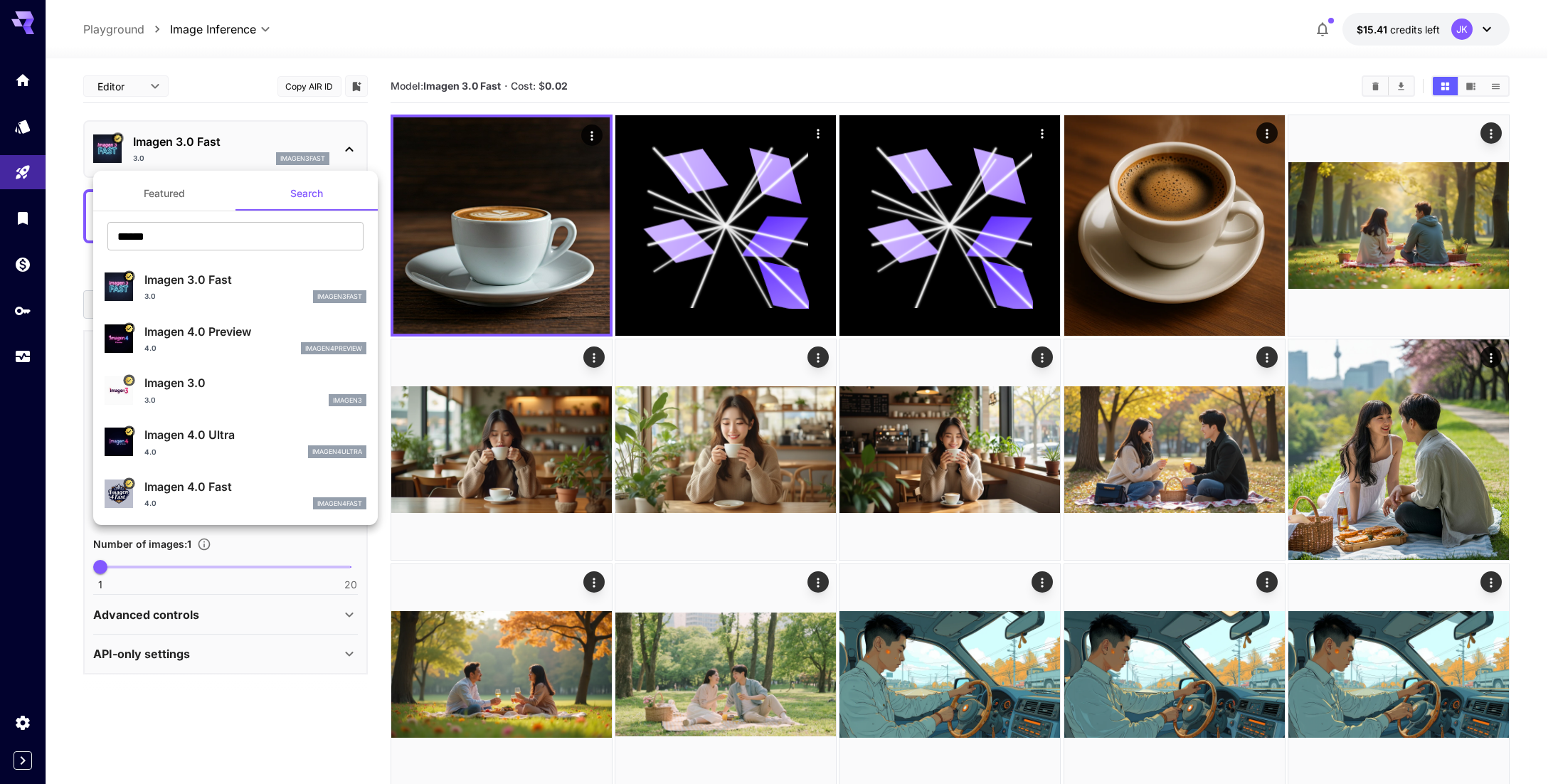
click at [178, 198] on button "Featured" at bounding box center [164, 193] width 143 height 34
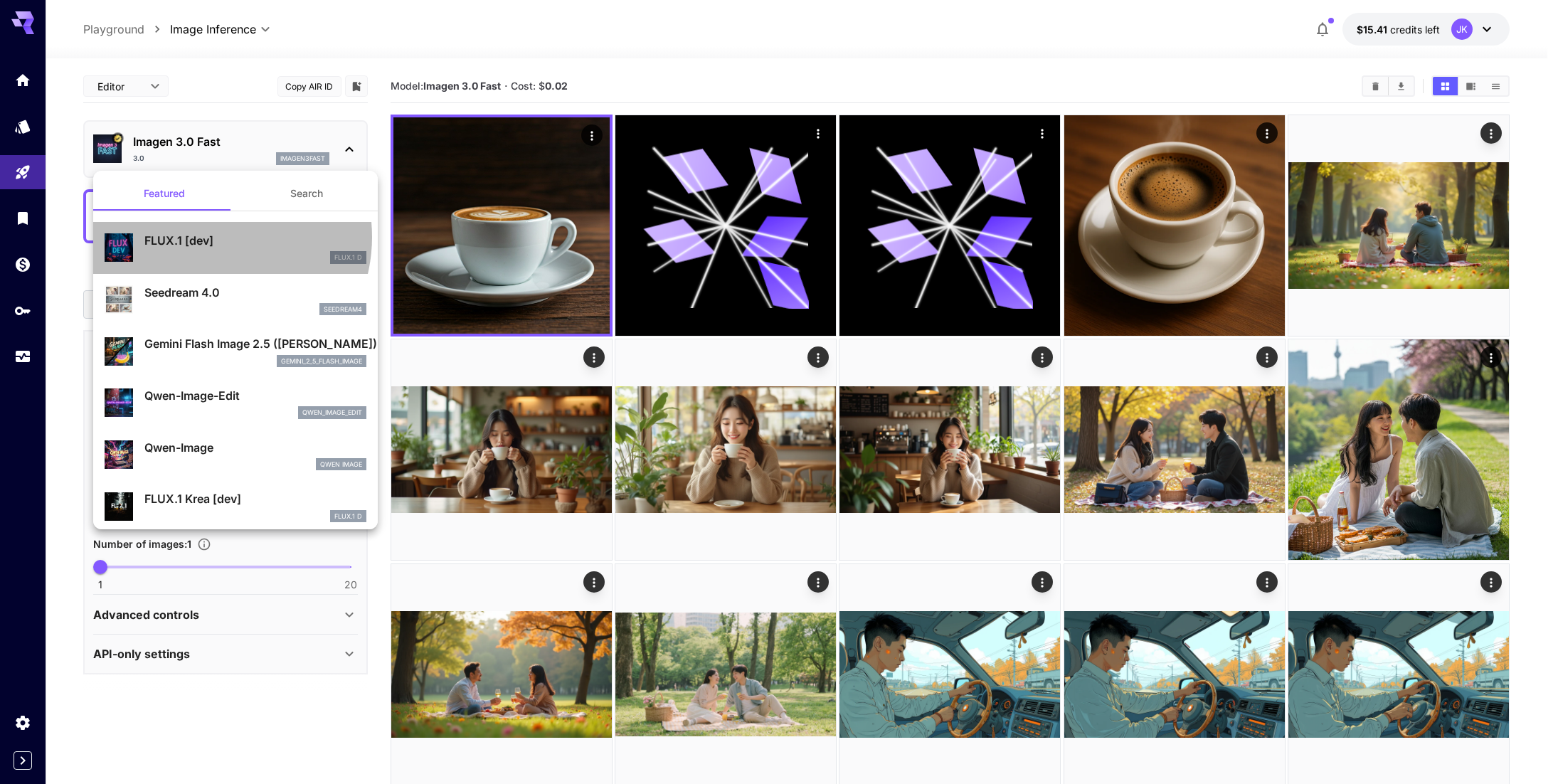
click at [208, 237] on p "FLUX.1 [dev]" at bounding box center [255, 240] width 222 height 17
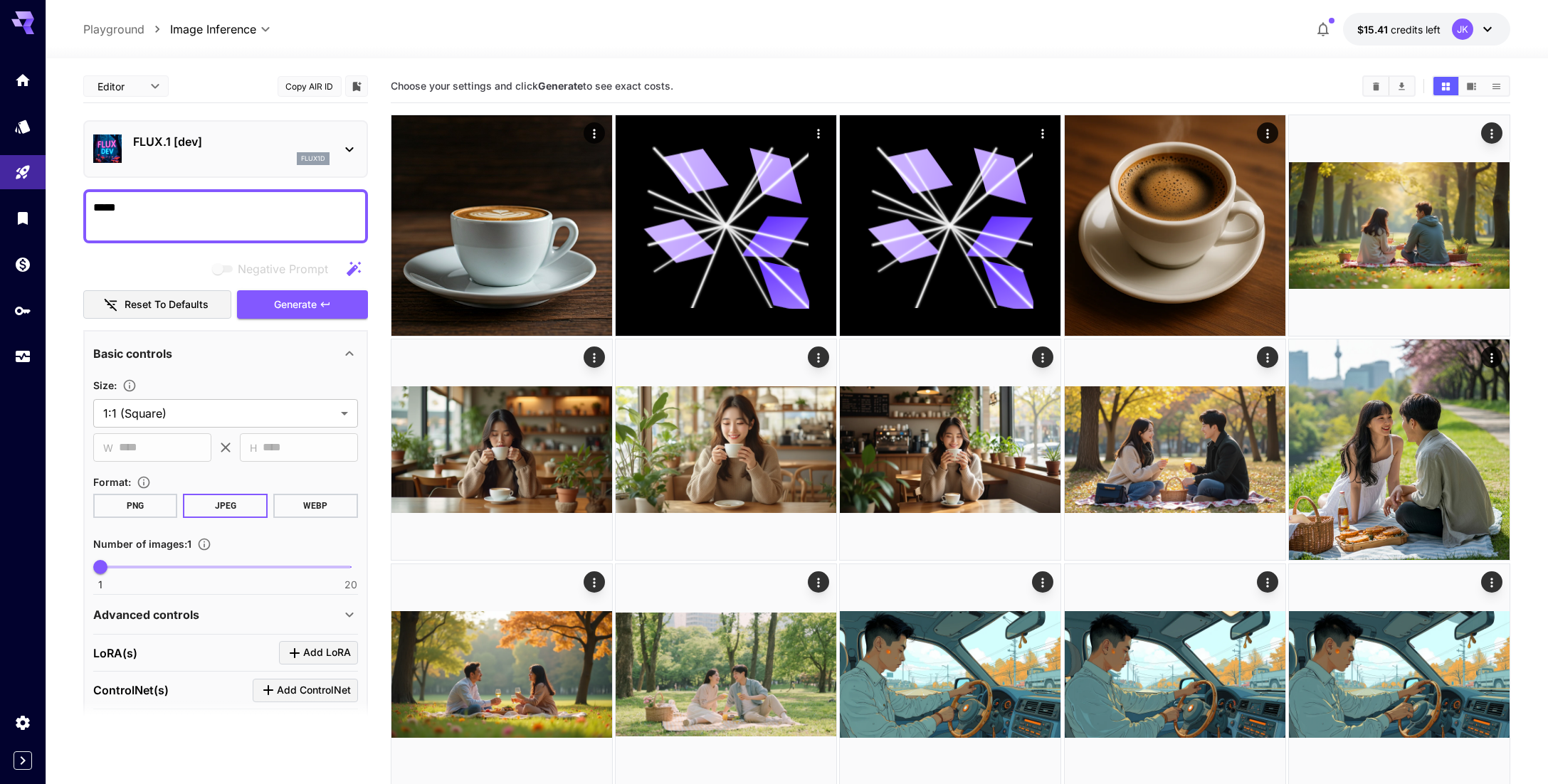
click at [321, 510] on button "WEBP" at bounding box center [316, 506] width 85 height 24
click at [331, 301] on icon "button" at bounding box center [324, 304] width 11 height 11
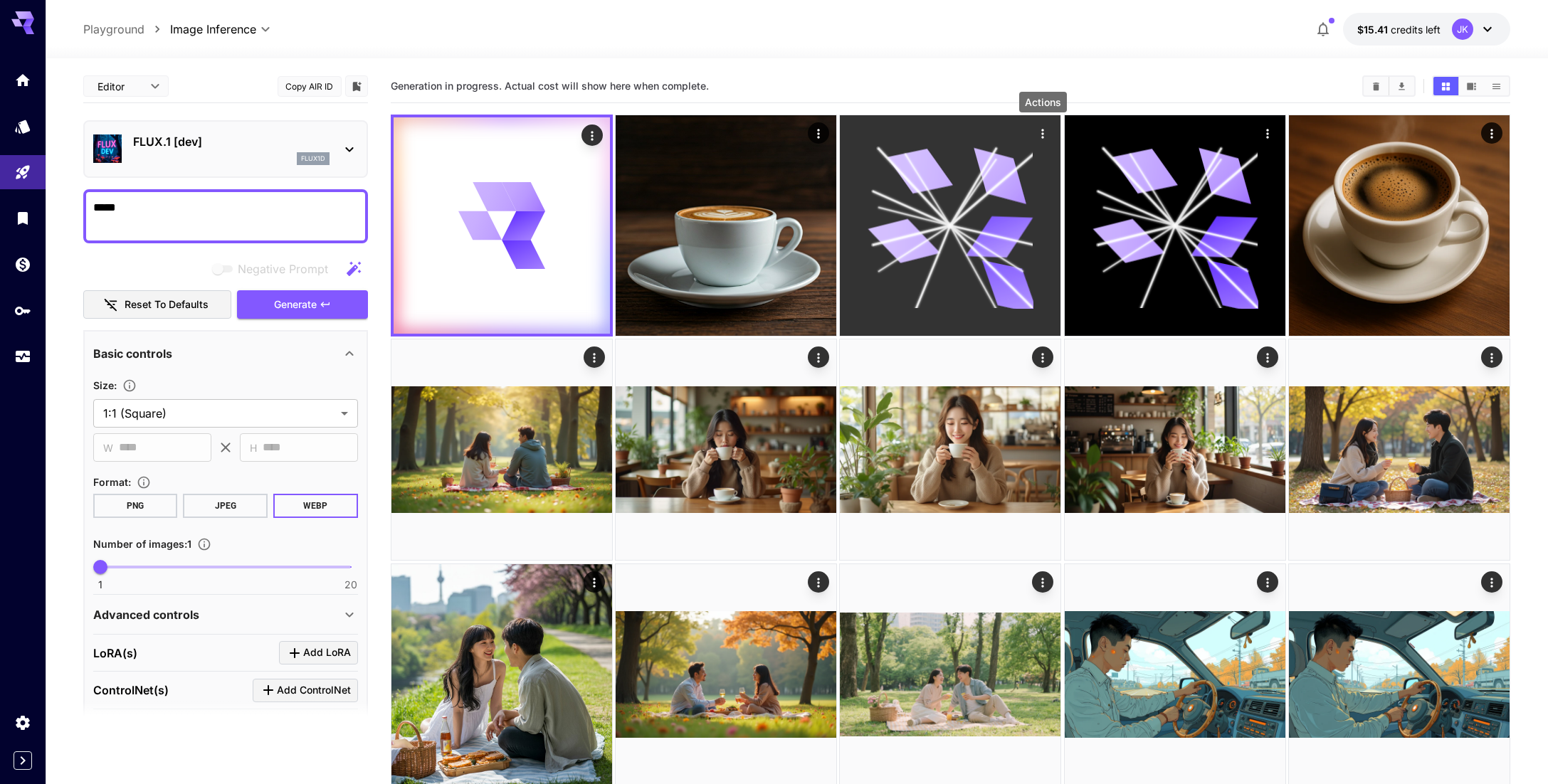
click at [1047, 132] on icon "Actions" at bounding box center [1043, 134] width 14 height 14
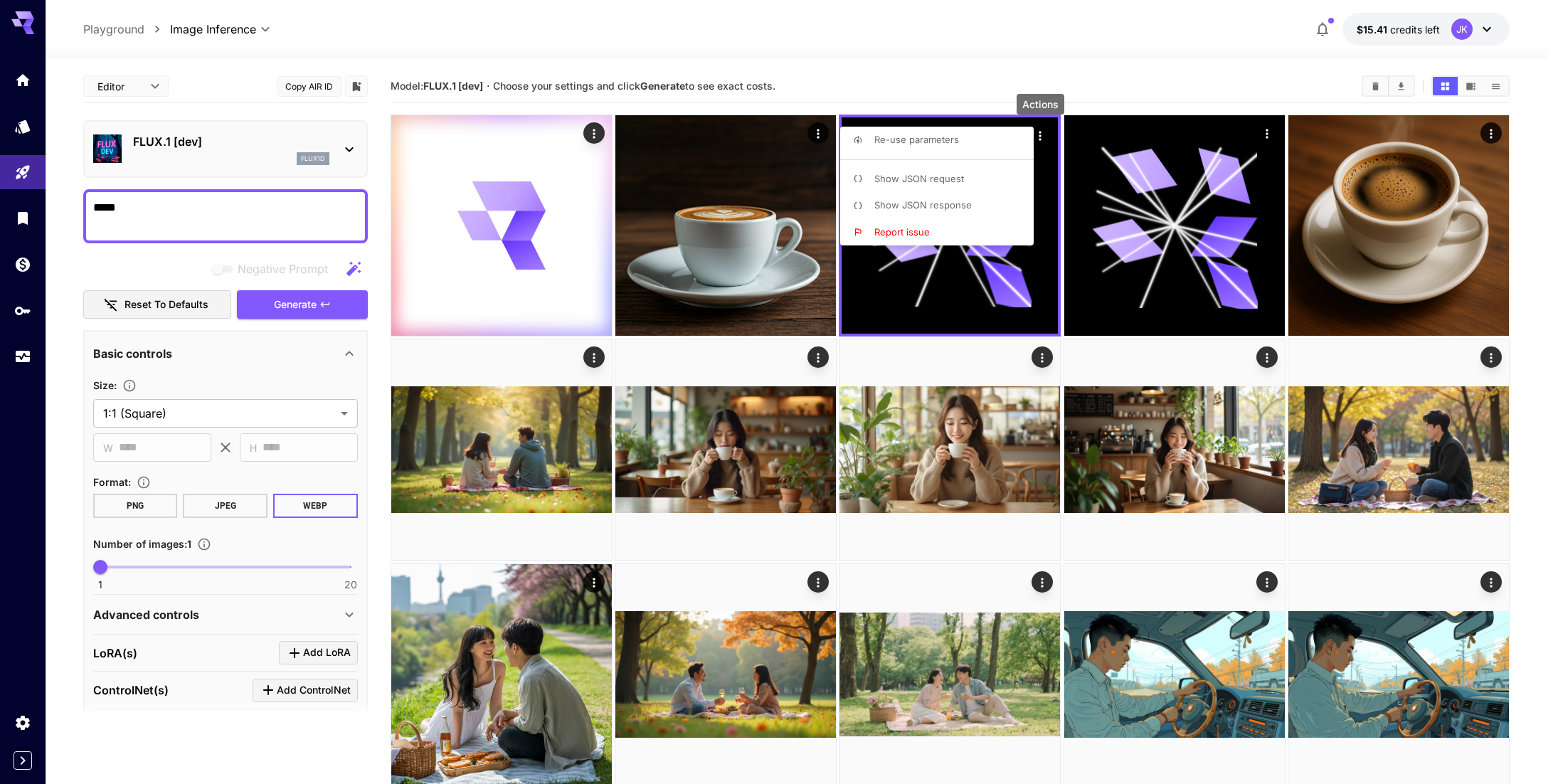
drag, startPoint x: 1110, startPoint y: 27, endPoint x: 1111, endPoint y: 40, distance: 13.0
click at [1112, 27] on div at bounding box center [779, 392] width 1558 height 784
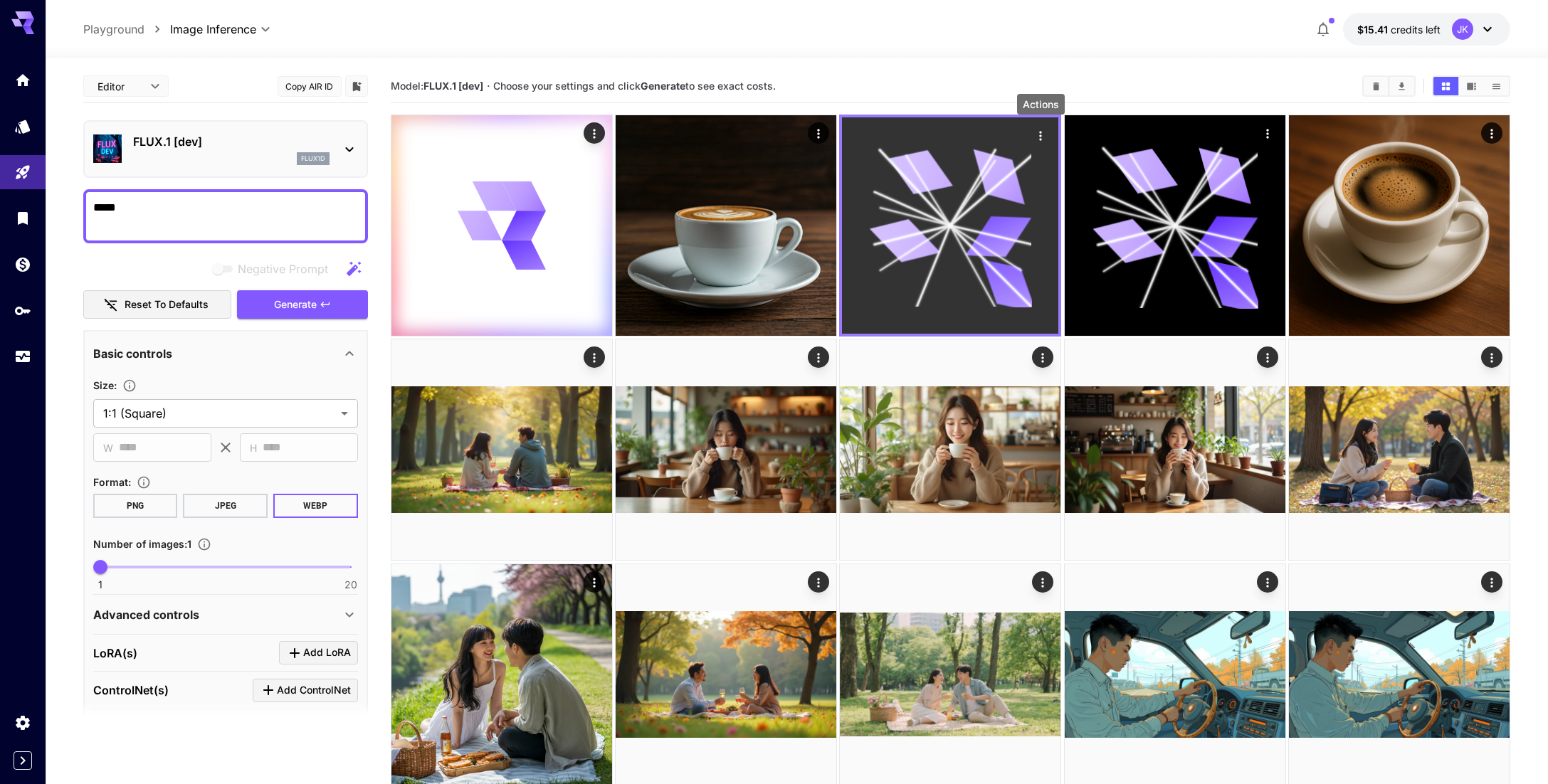
click at [1042, 132] on icon "Actions" at bounding box center [1041, 135] width 14 height 14
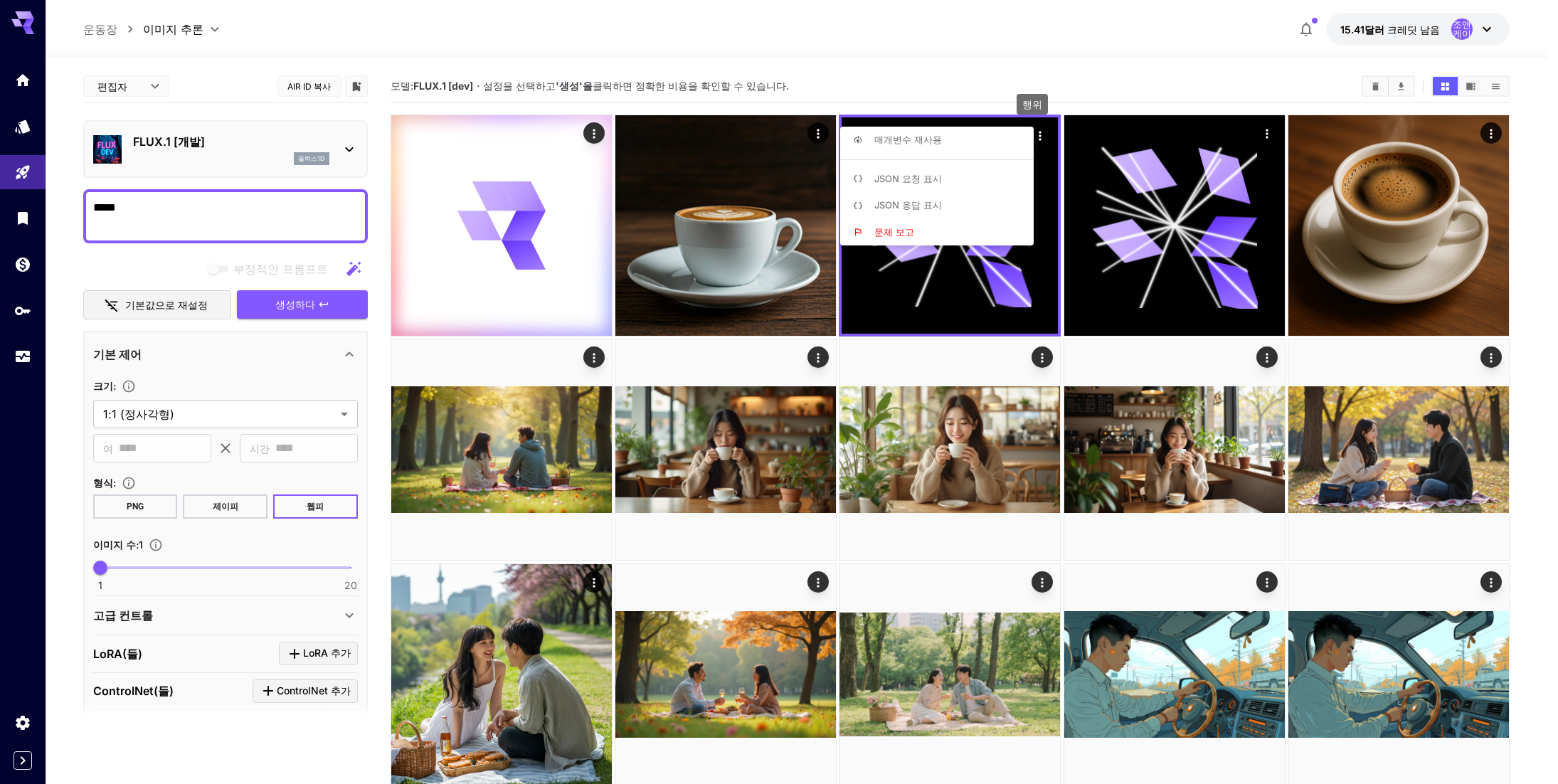
click at [937, 178] on font "JSON 요청 표시" at bounding box center [908, 178] width 67 height 11
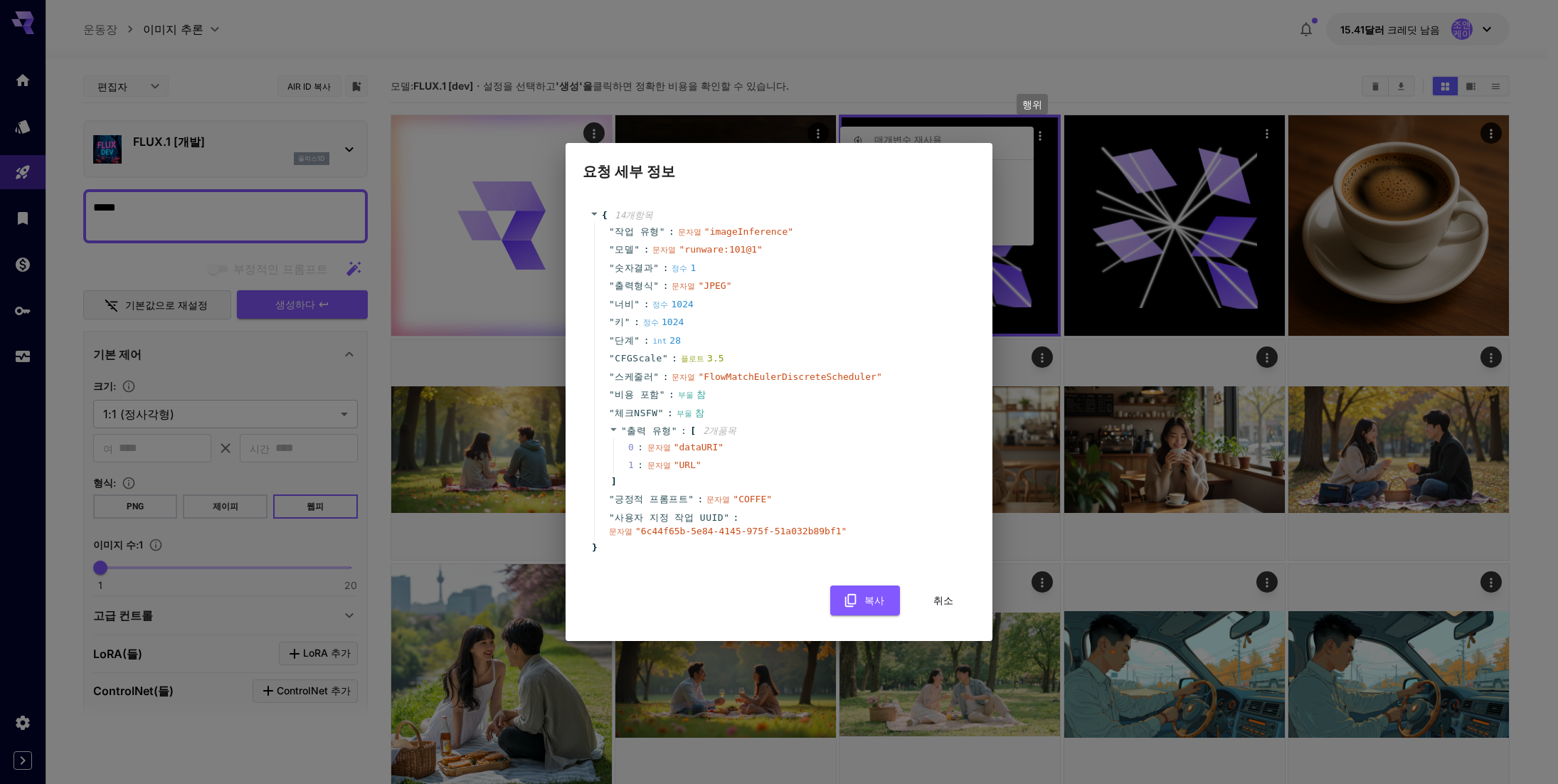
click at [947, 600] on font "취소" at bounding box center [943, 600] width 20 height 12
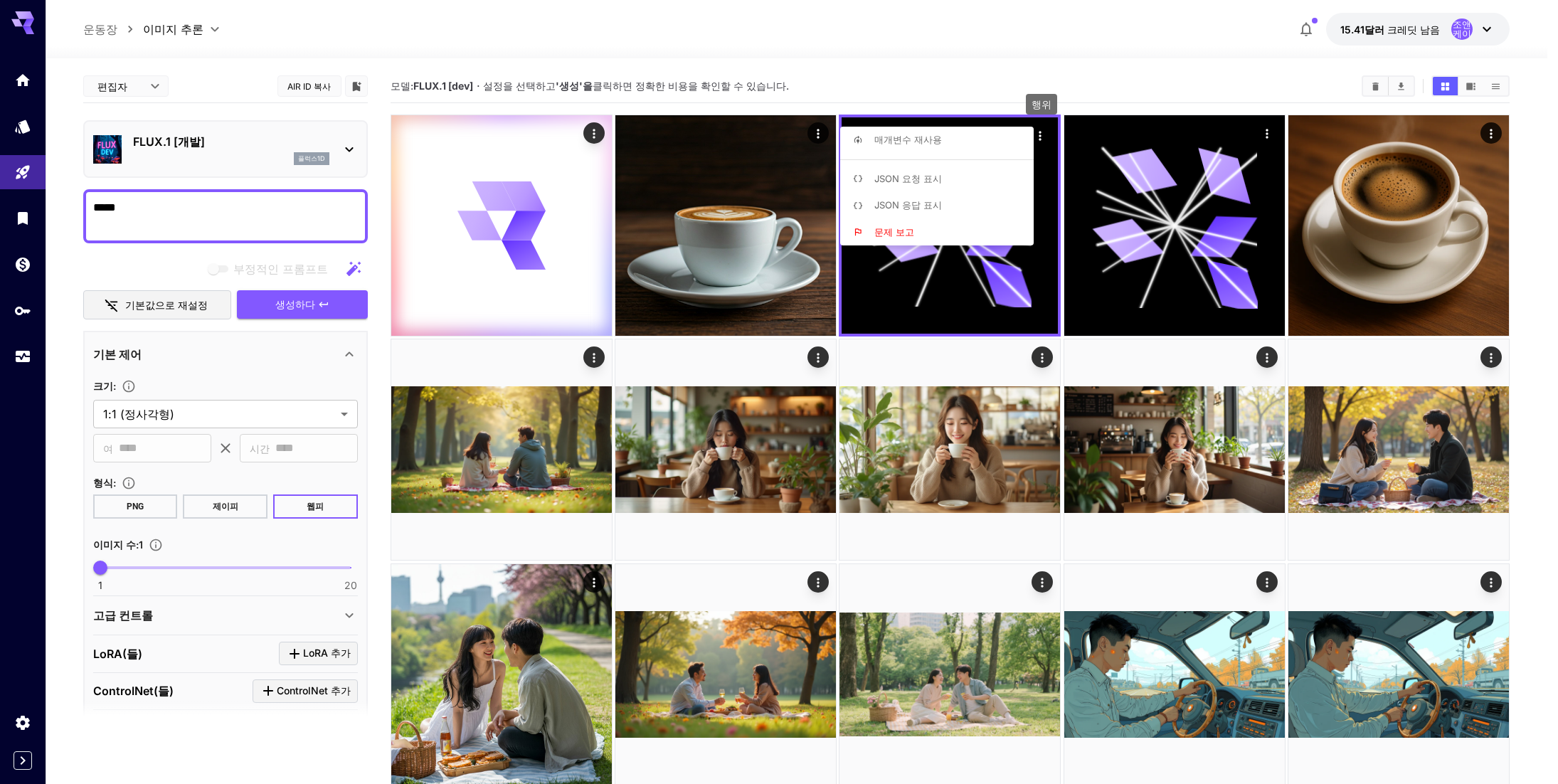
click at [901, 231] on font "문제 보고" at bounding box center [894, 232] width 40 height 11
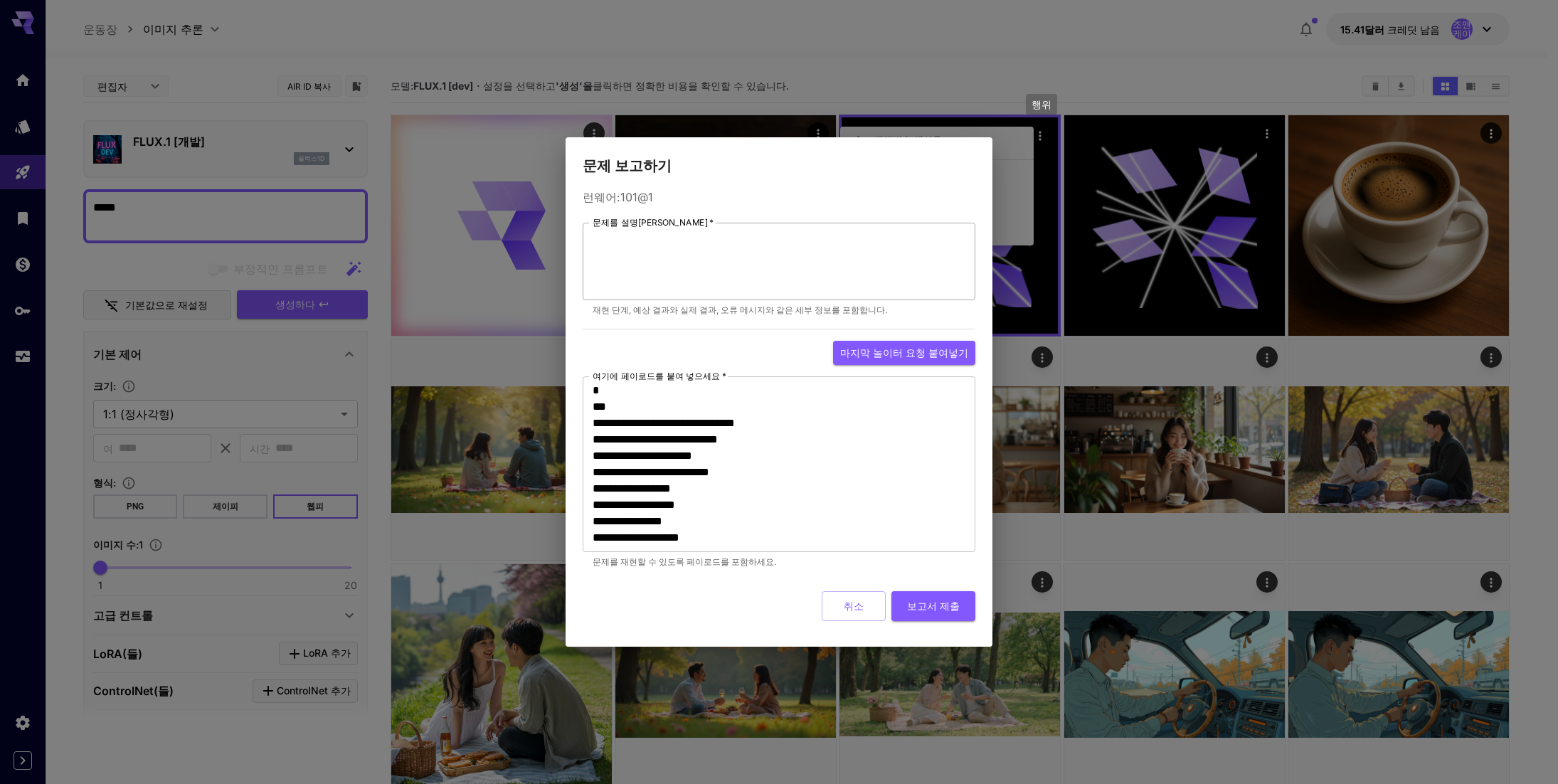
click at [731, 269] on textarea "문제를 설명하세요   *" at bounding box center [779, 261] width 372 height 66
click at [659, 253] on textarea "문제를 설명하세요   *" at bounding box center [779, 261] width 372 height 66
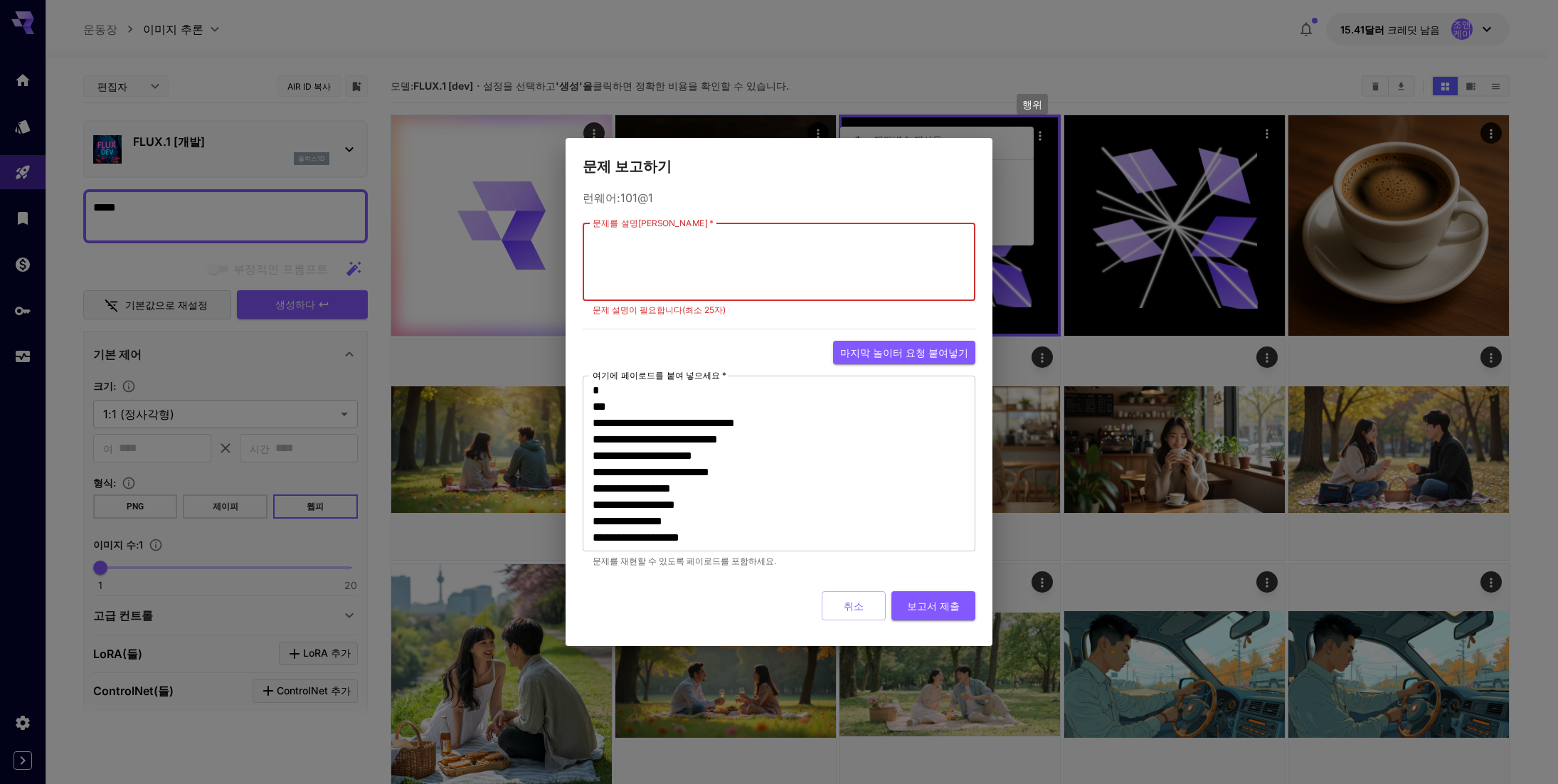
click at [785, 242] on textarea "문제를 설명하세요   *" at bounding box center [779, 261] width 372 height 66
paste textarea "**********"
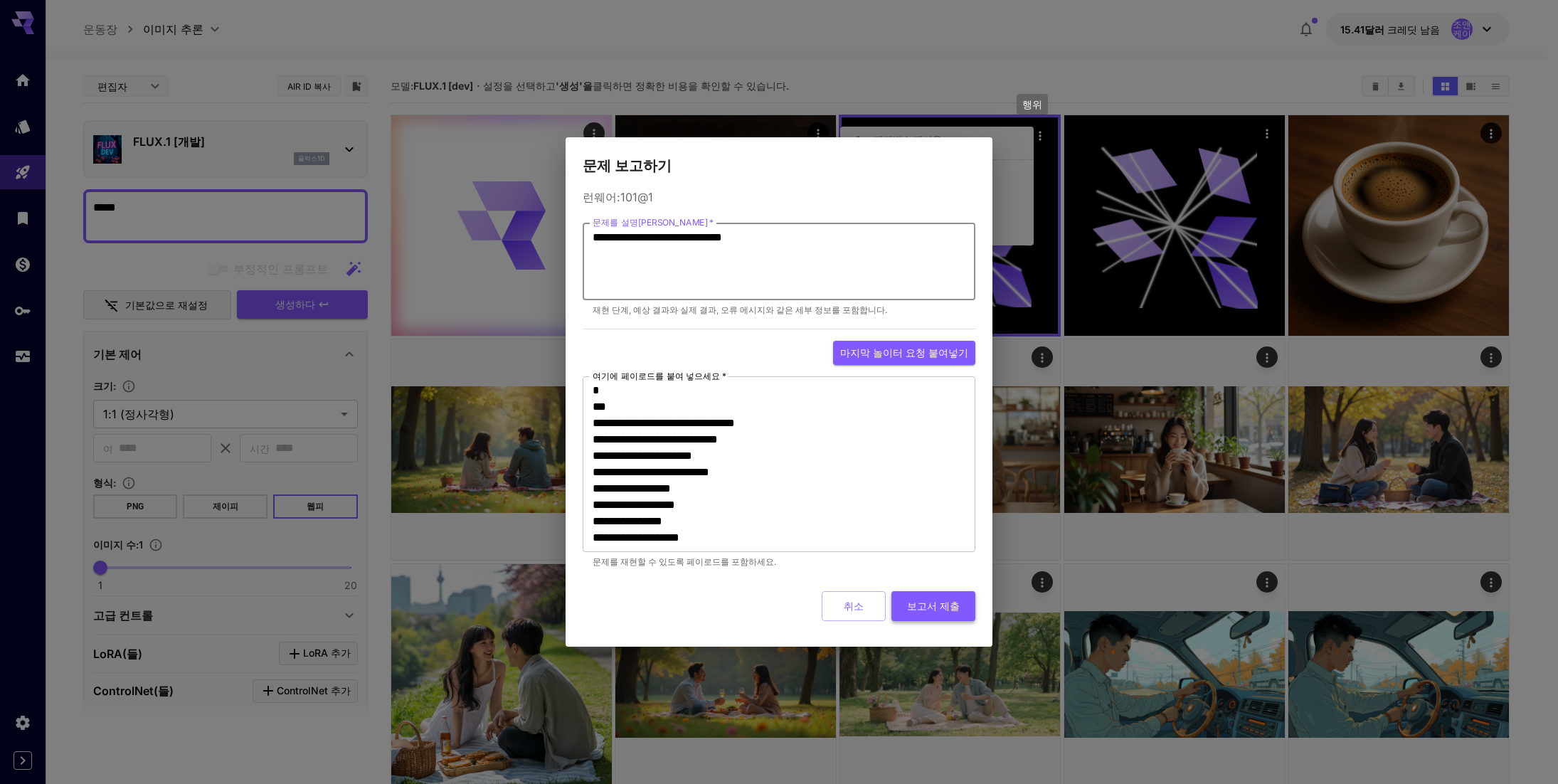
type textarea "**********"
click at [941, 606] on font "보고서 제출" at bounding box center [934, 606] width 52 height 12
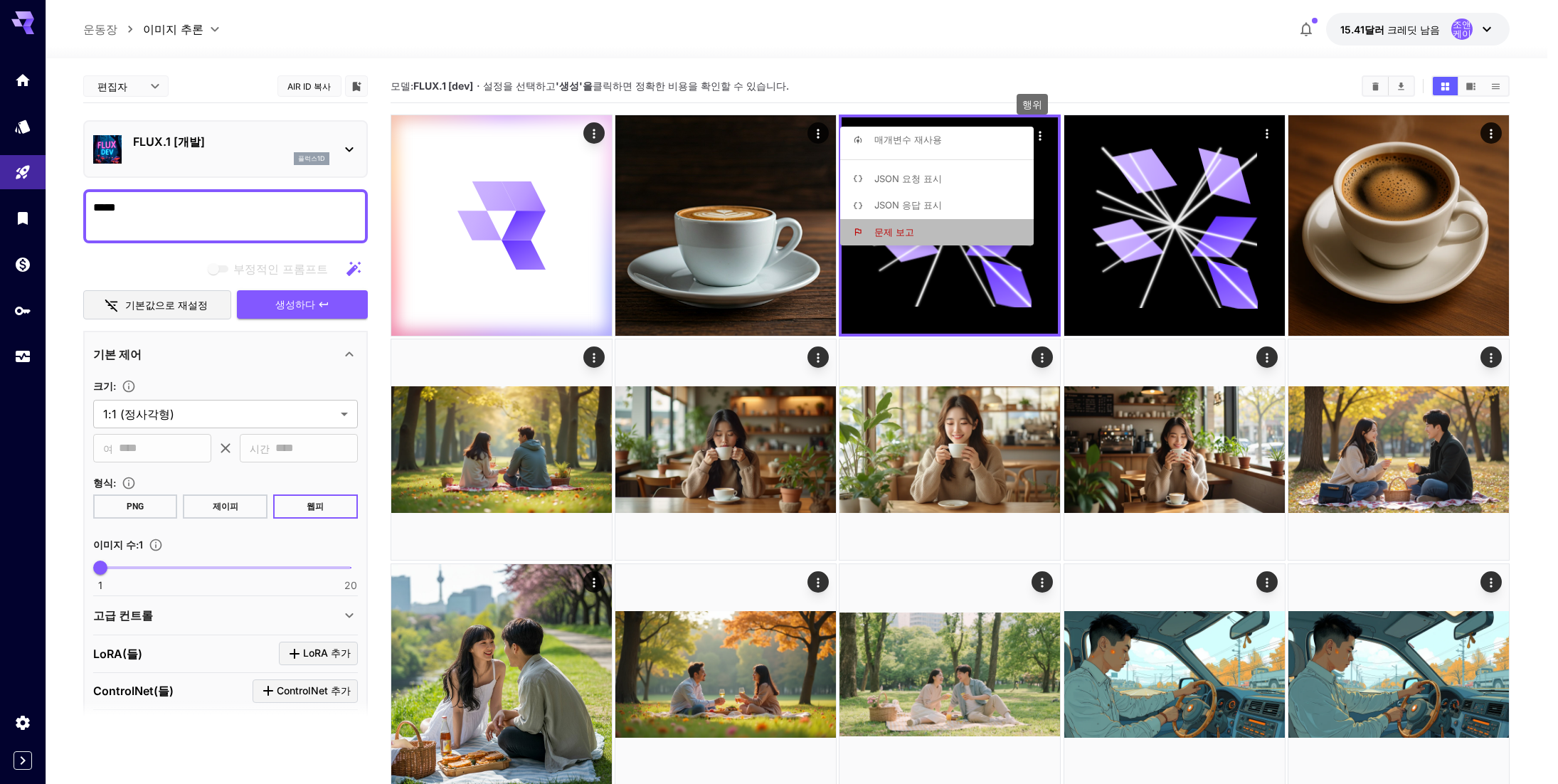
click at [899, 234] on font "문제 보고" at bounding box center [894, 232] width 40 height 11
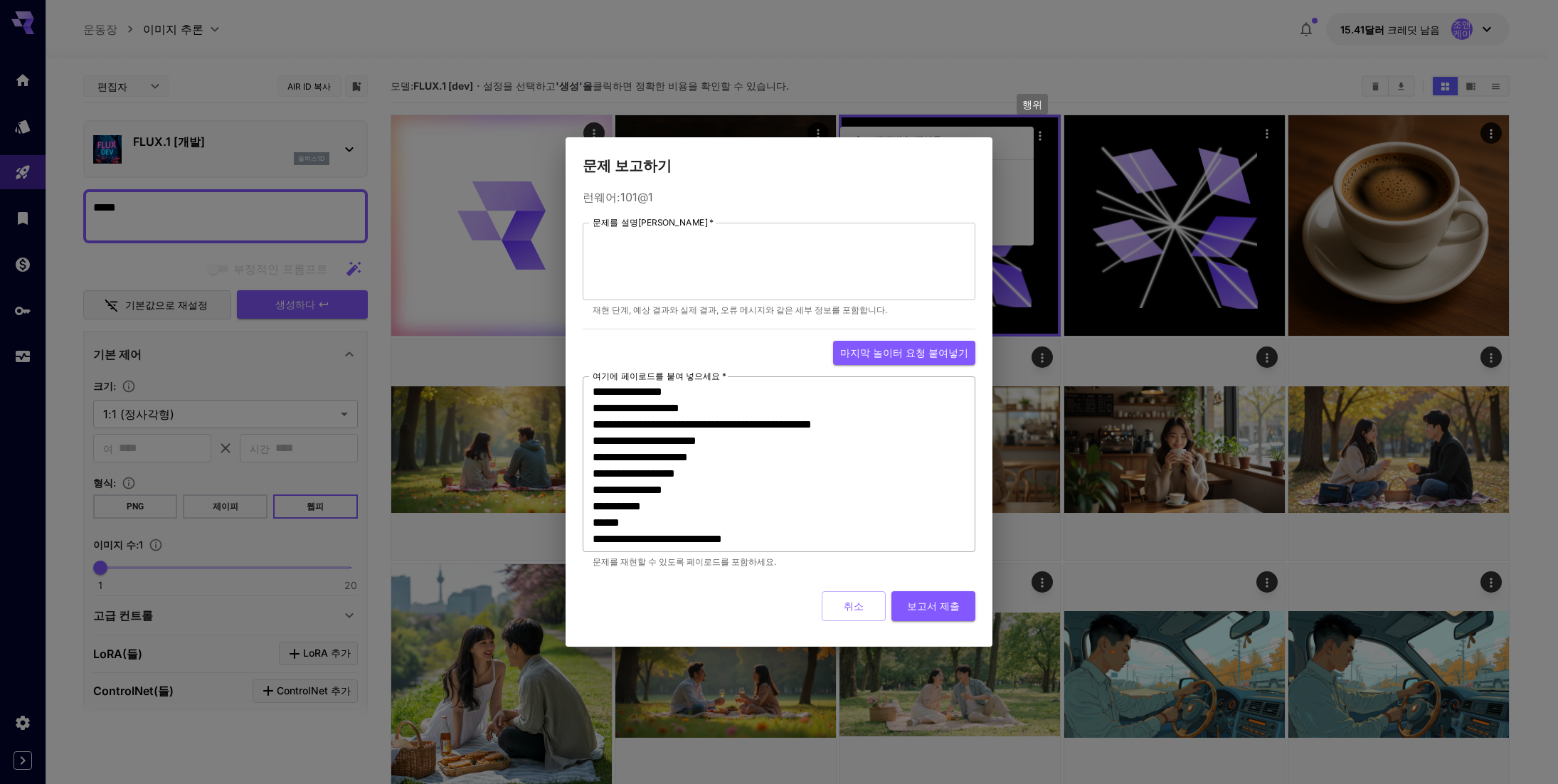
scroll to position [180, 0]
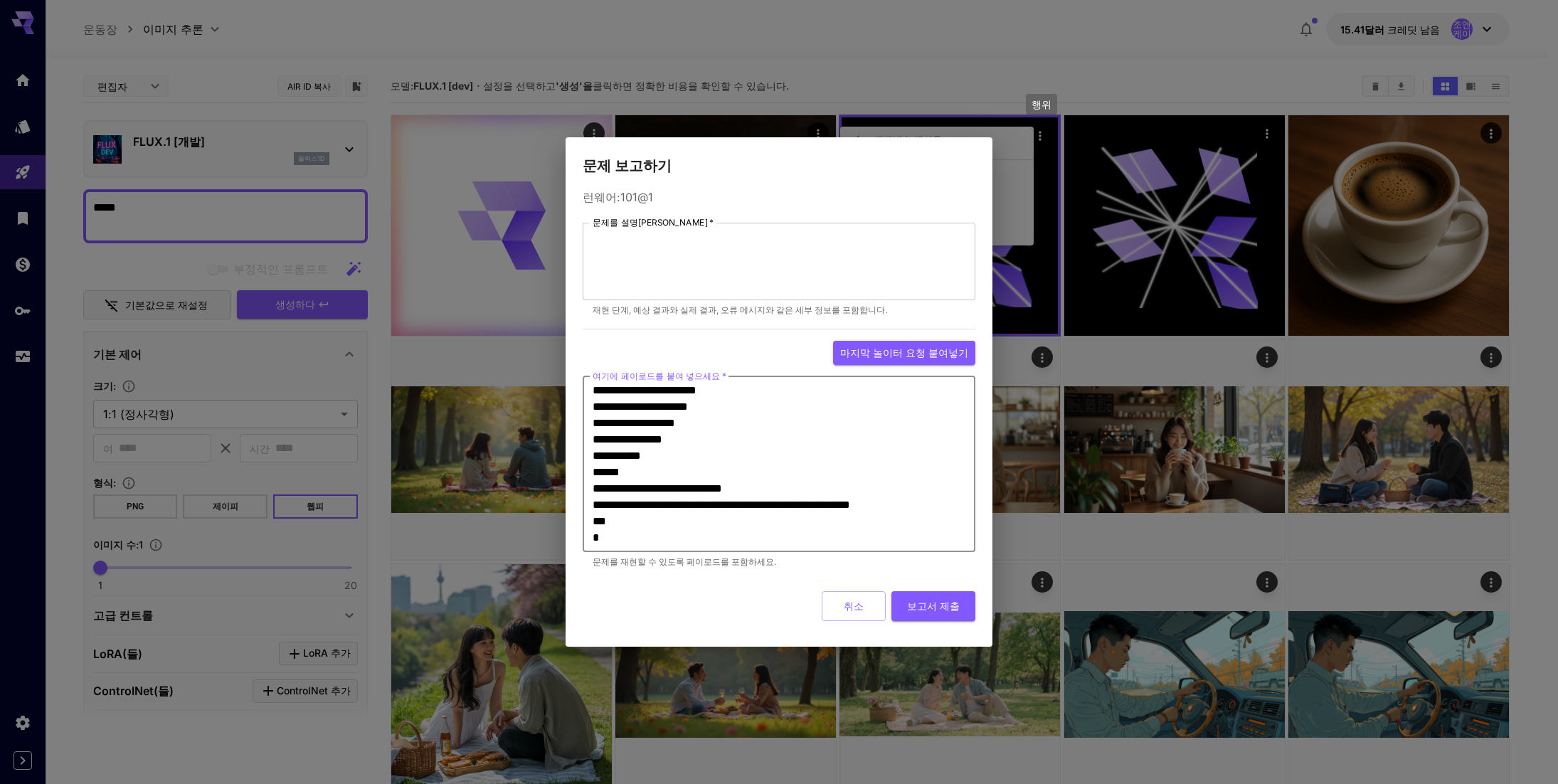
drag, startPoint x: 747, startPoint y: 490, endPoint x: 712, endPoint y: 490, distance: 35.0
click at [712, 490] on textarea "**********" at bounding box center [779, 463] width 372 height 163
click at [759, 511] on textarea "**********" at bounding box center [779, 463] width 372 height 163
click at [692, 542] on textarea "**********" at bounding box center [779, 463] width 372 height 163
drag, startPoint x: 857, startPoint y: 608, endPoint x: 860, endPoint y: 562, distance: 46.1
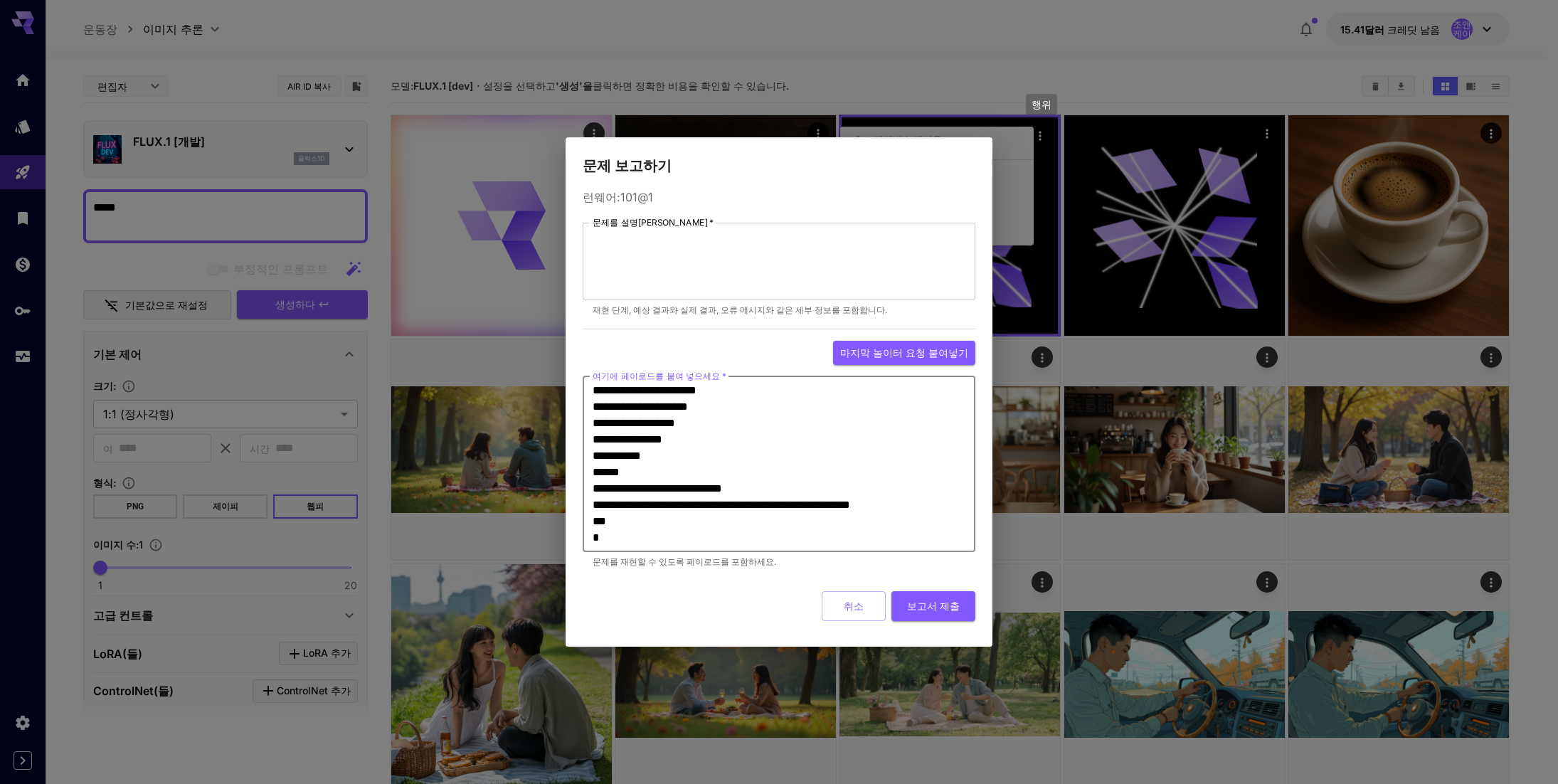
click at [856, 608] on font "취소" at bounding box center [853, 606] width 20 height 12
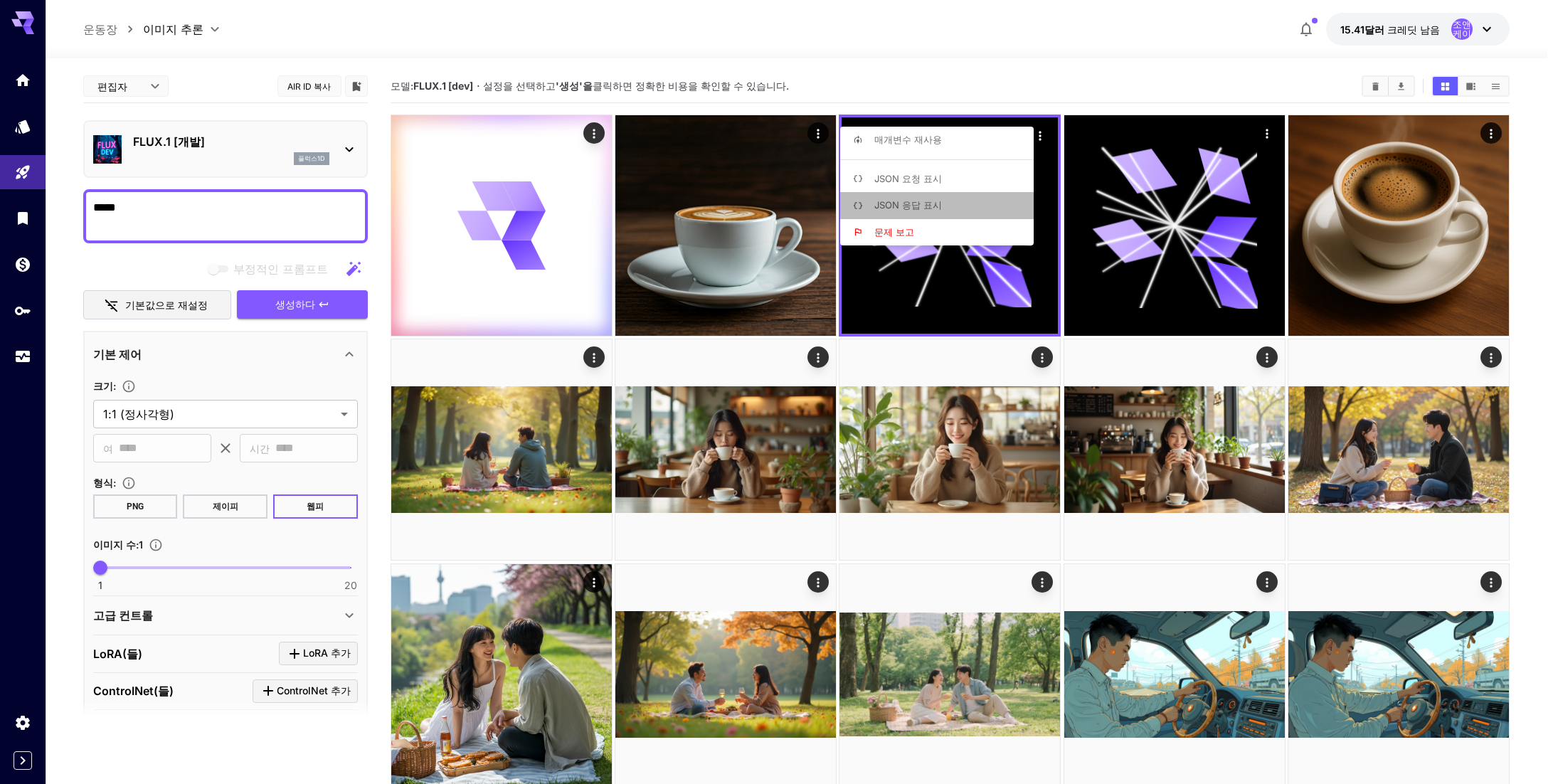
click at [935, 209] on font "JSON 응답 표시" at bounding box center [908, 205] width 67 height 11
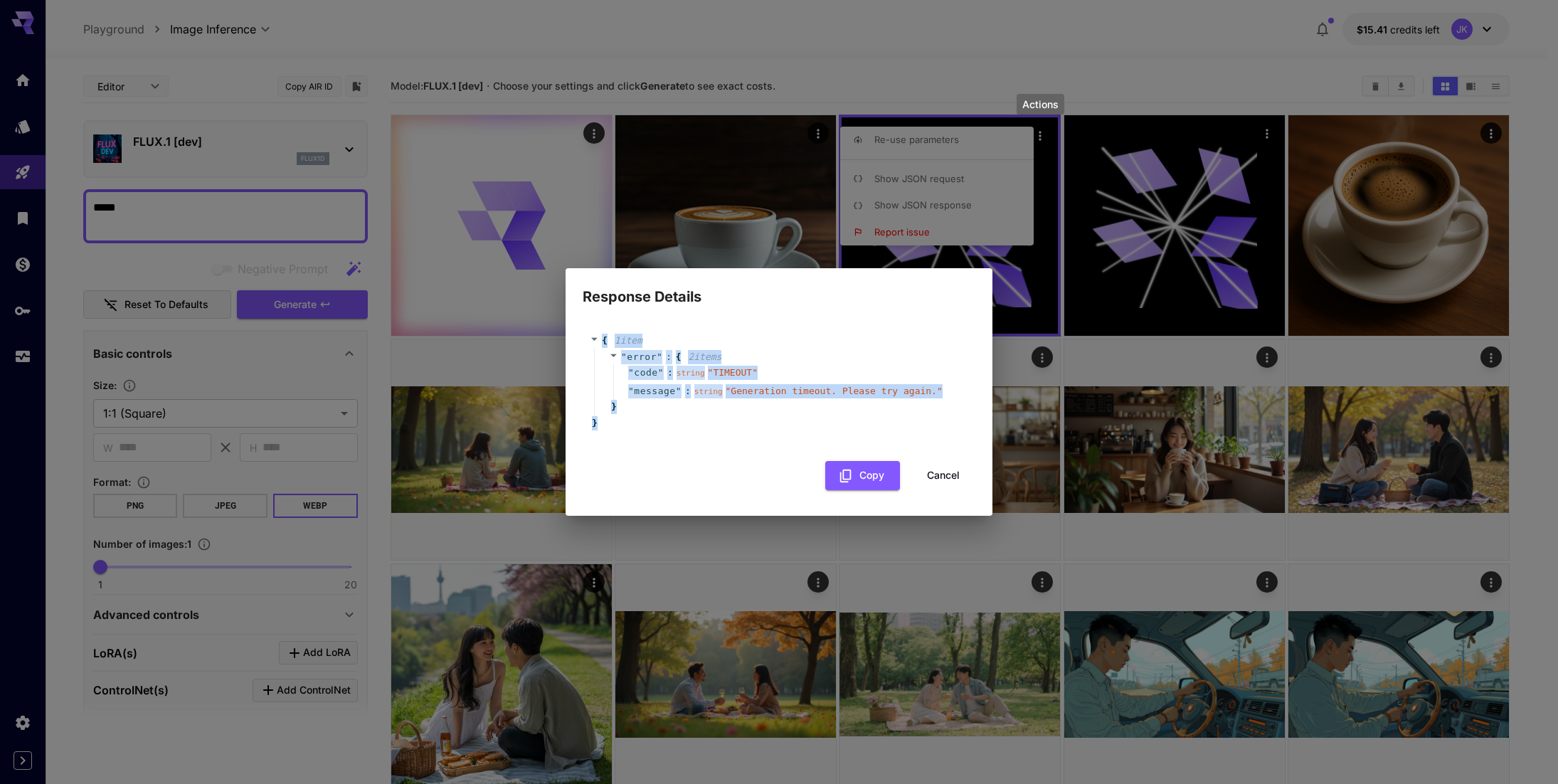
drag, startPoint x: 690, startPoint y: 433, endPoint x: 596, endPoint y: 343, distance: 130.1
click at [596, 343] on div "{ 1 item " error " : { 2 item s " code " : string " TIMEOUT " " message " : str…" at bounding box center [779, 381] width 393 height 124
click at [699, 430] on div "{ 1 item " error " : { 2 item s " code " : string " TIMEOUT " " message " : str…" at bounding box center [779, 381] width 393 height 124
drag, startPoint x: 668, startPoint y: 440, endPoint x: 591, endPoint y: 342, distance: 124.6
click at [591, 342] on div "{ 1 item " error " : { 2 item s " code " : string " TIMEOUT " " message " : str…" at bounding box center [779, 381] width 393 height 124
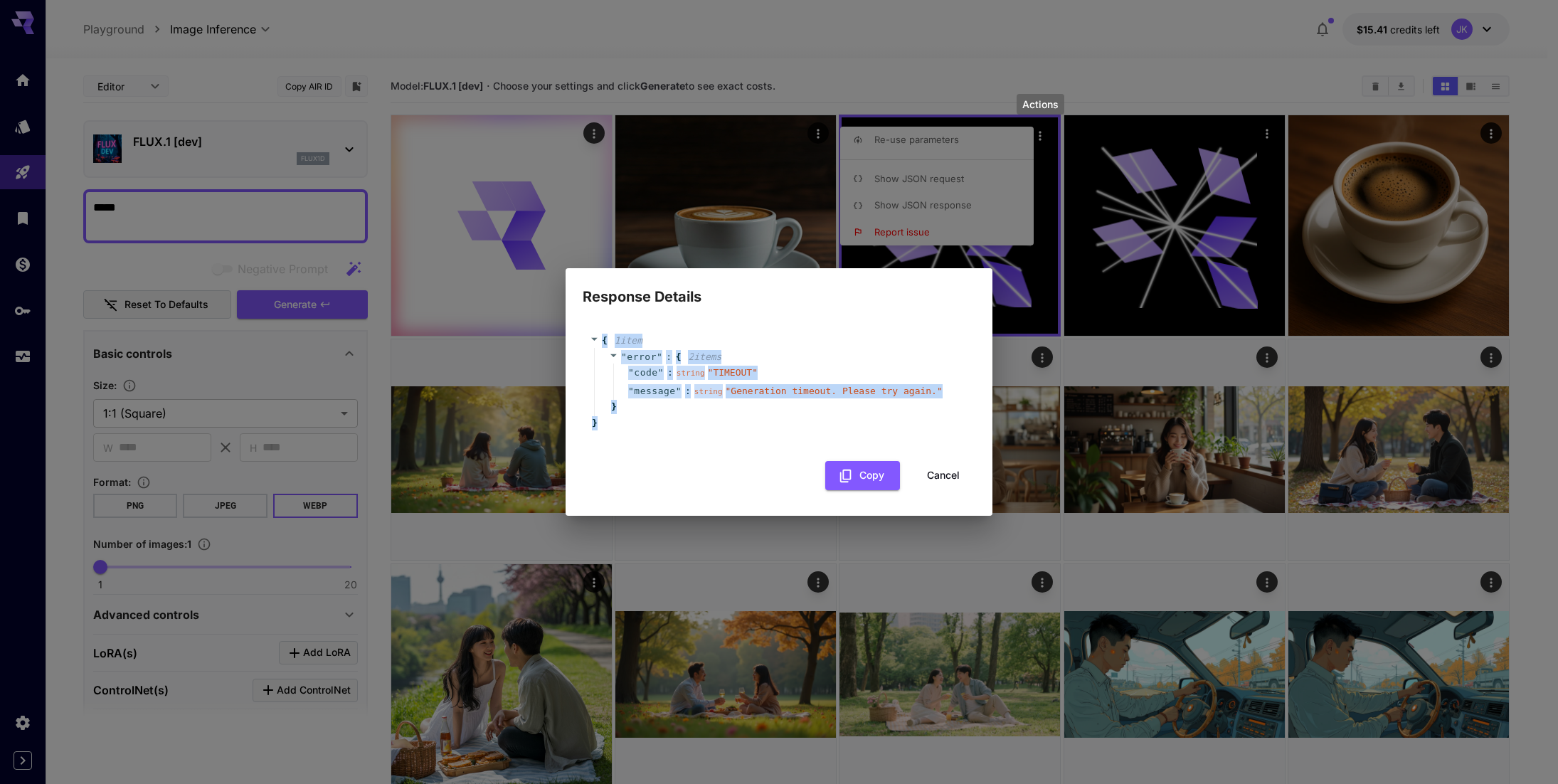
copy div "{ 1 item " error " : { 2 item s " code " : string " TIMEOUT " " message " : str…"
click at [684, 439] on div "{ 1 item " error " : { 2 item s " code " : string " TIMEOUT " " message " : str…" at bounding box center [779, 381] width 393 height 124
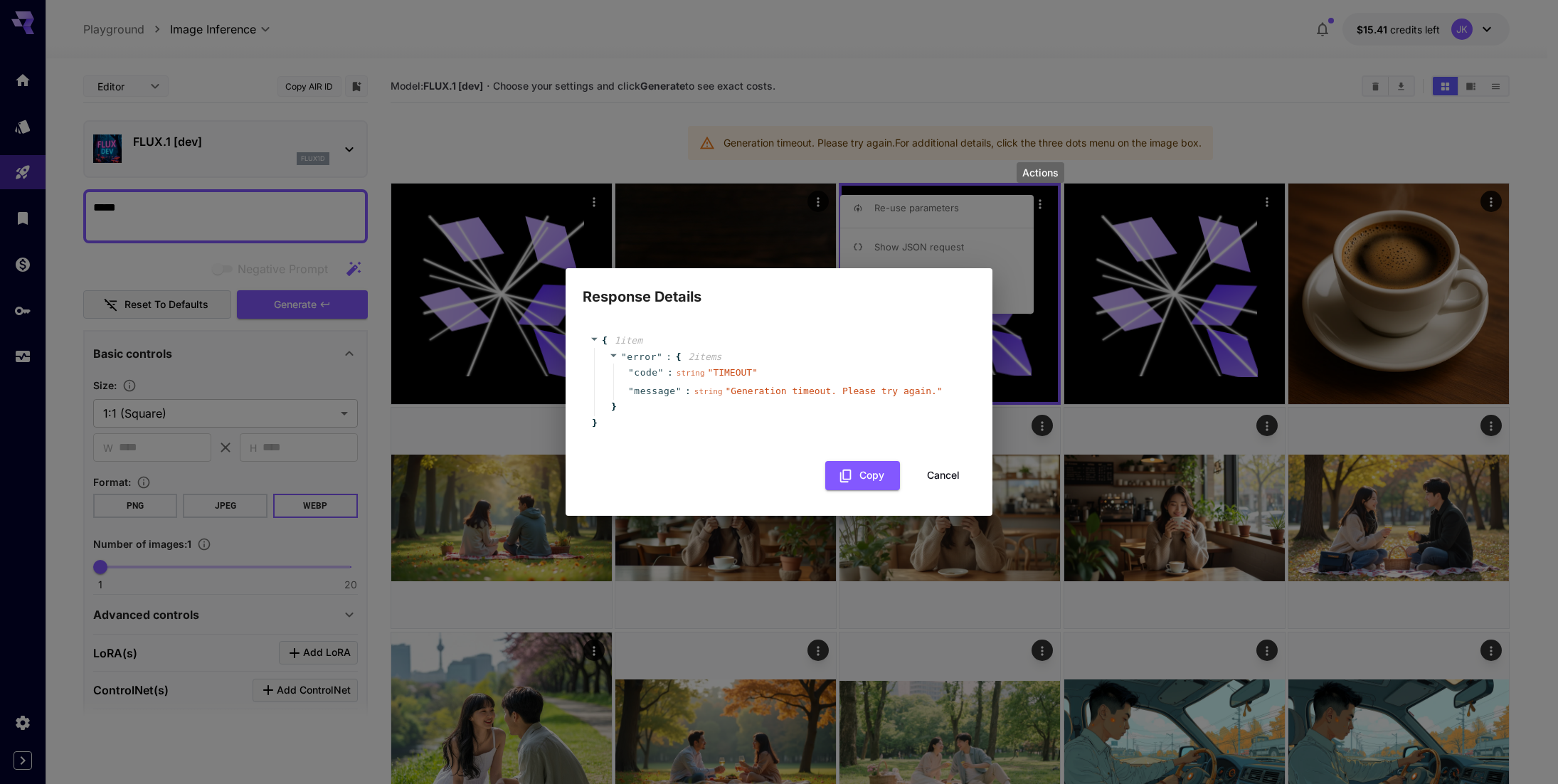
click at [949, 475] on button "Cancel" at bounding box center [943, 475] width 64 height 29
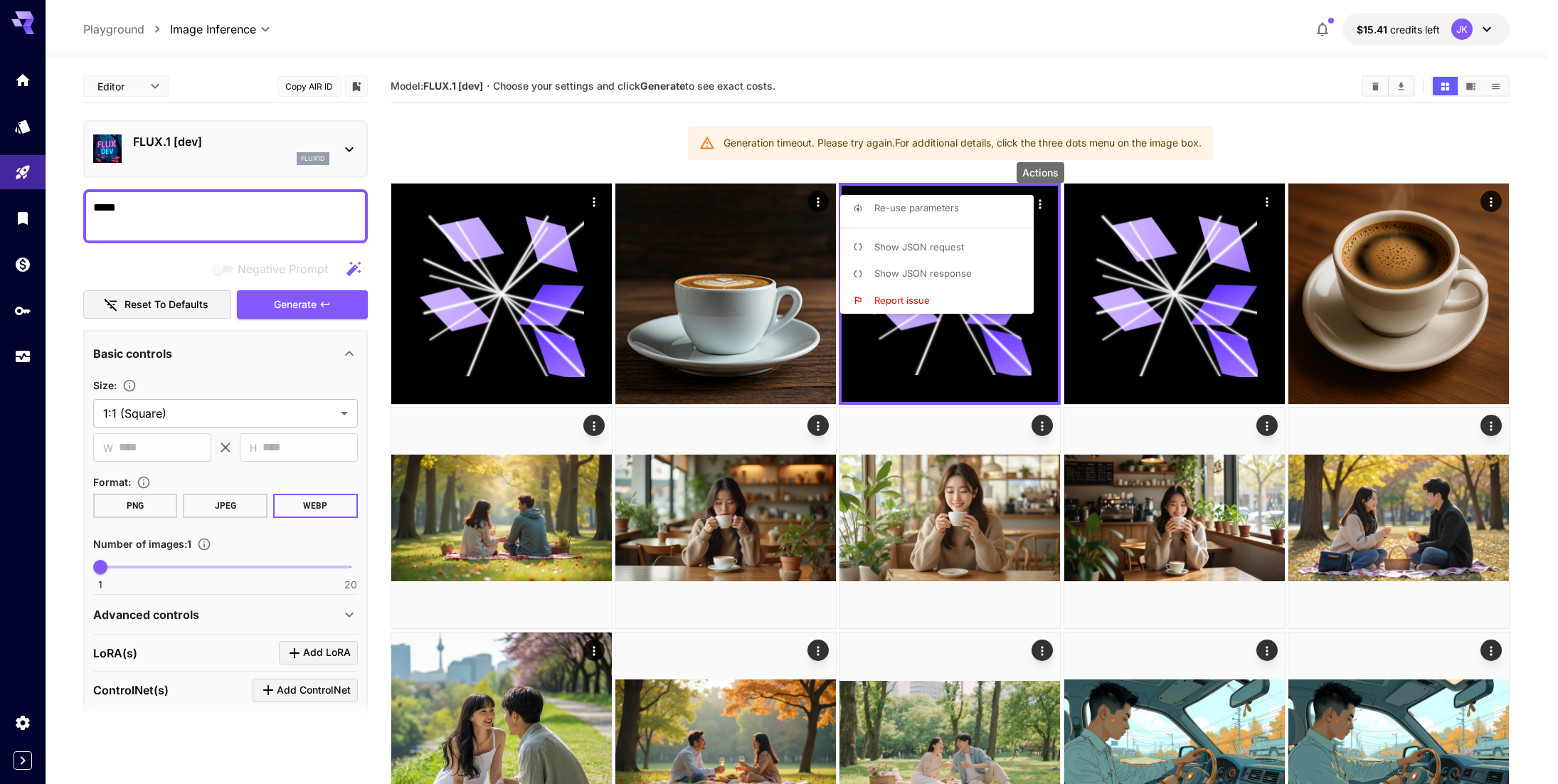
click at [1246, 92] on div at bounding box center [779, 392] width 1558 height 784
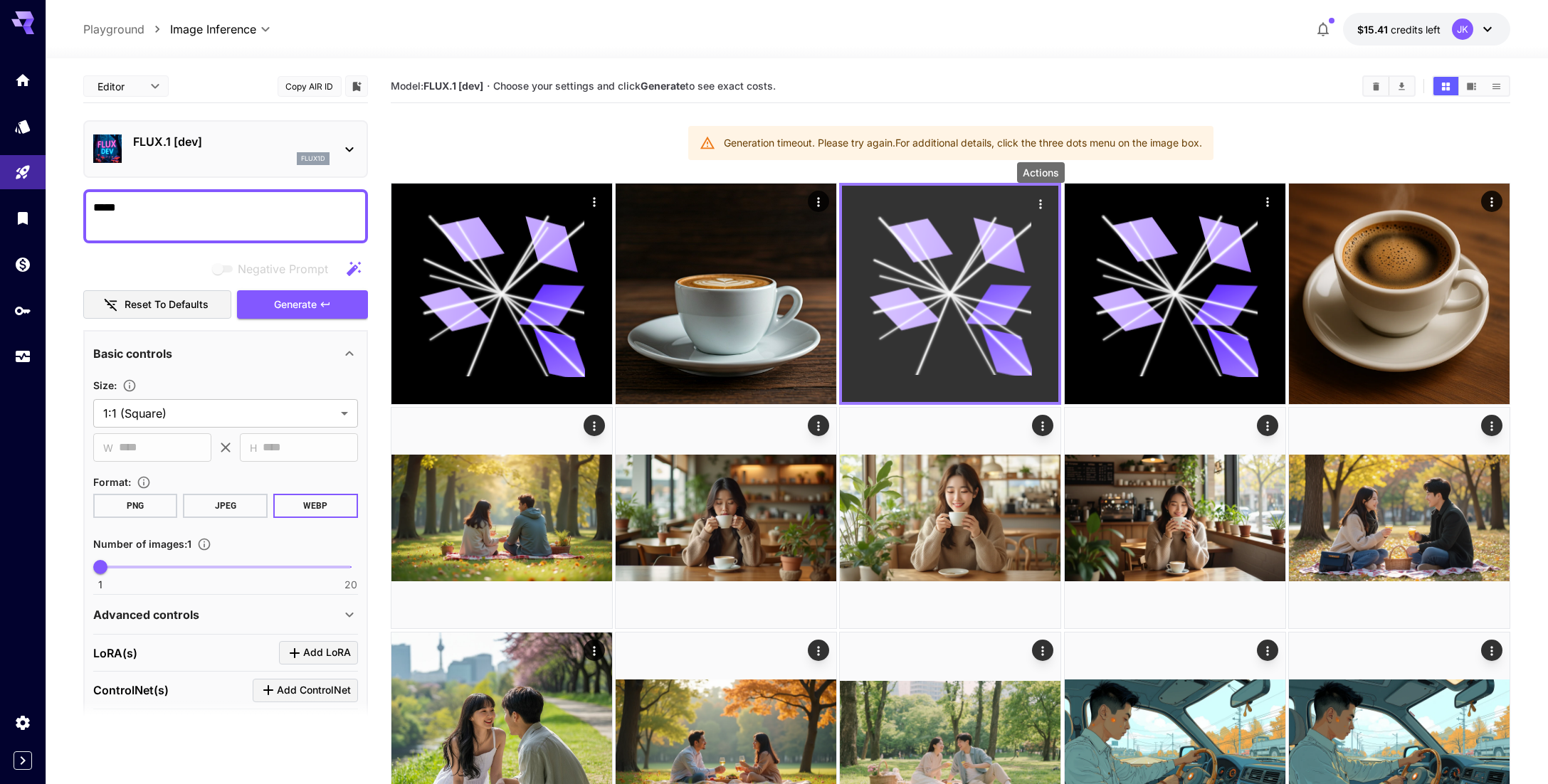
click at [1035, 202] on icon "Actions" at bounding box center [1041, 204] width 14 height 14
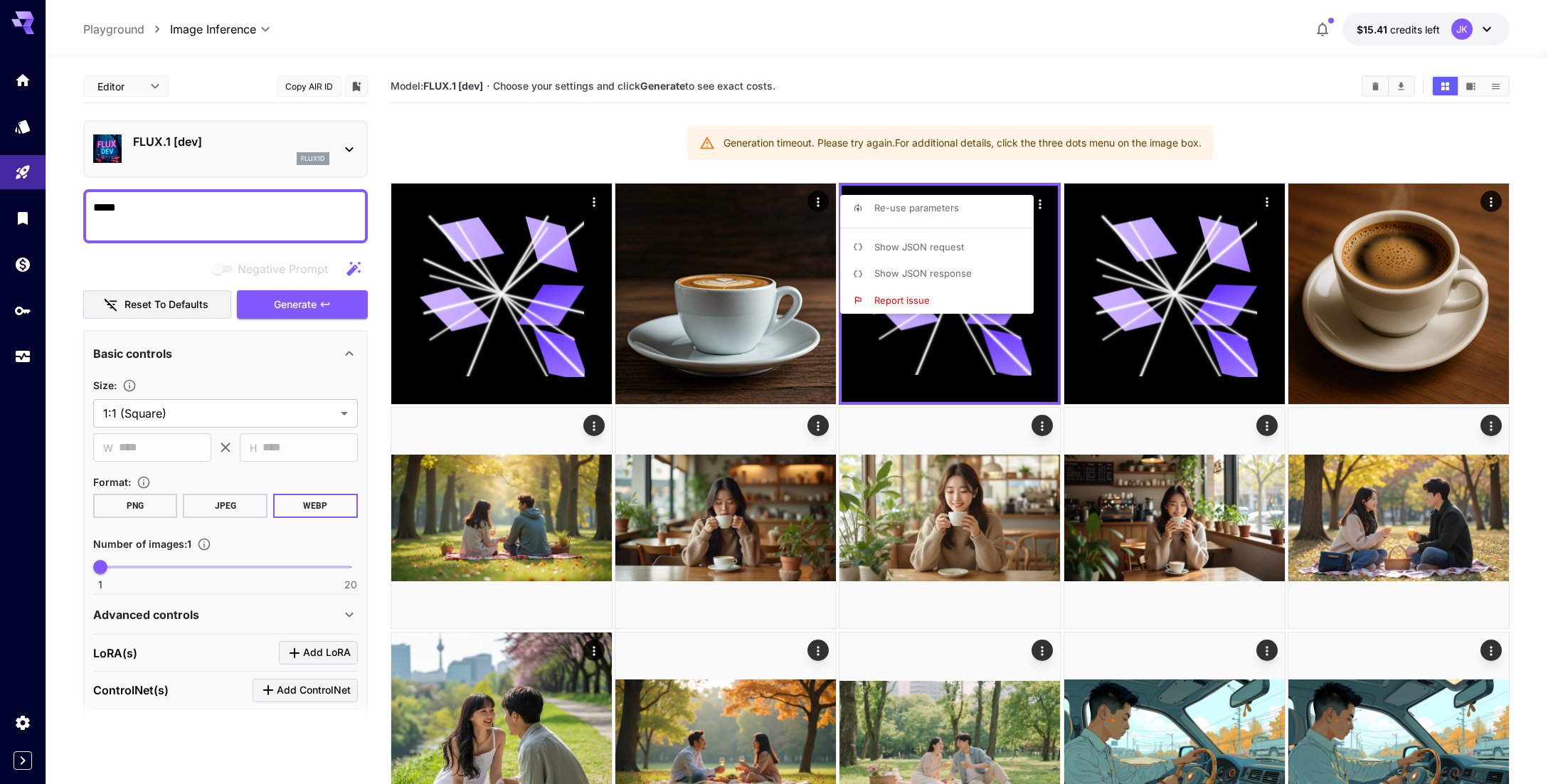
click at [1263, 204] on div at bounding box center [779, 392] width 1558 height 784
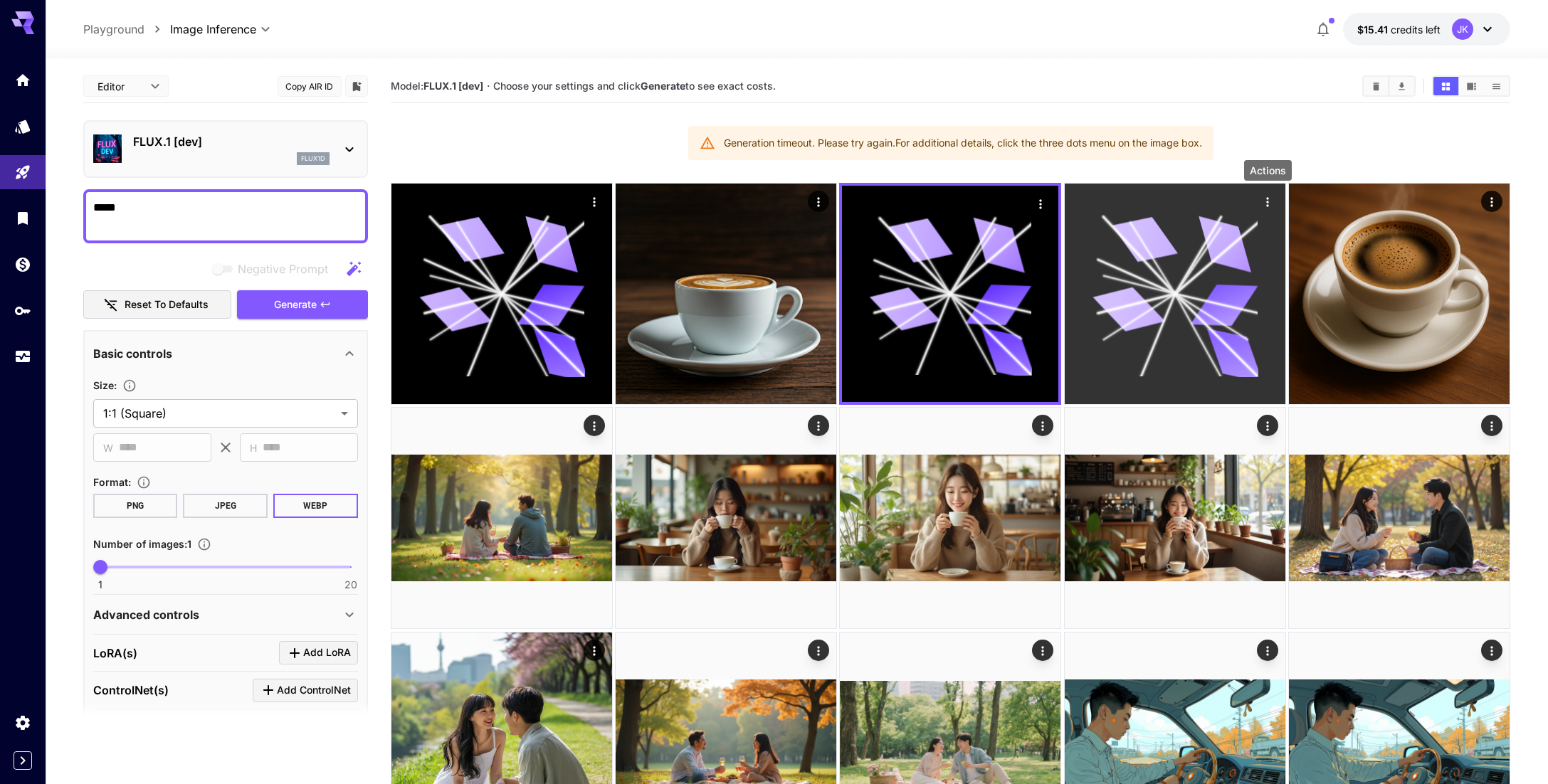
click at [1273, 197] on icon "Actions" at bounding box center [1267, 202] width 14 height 14
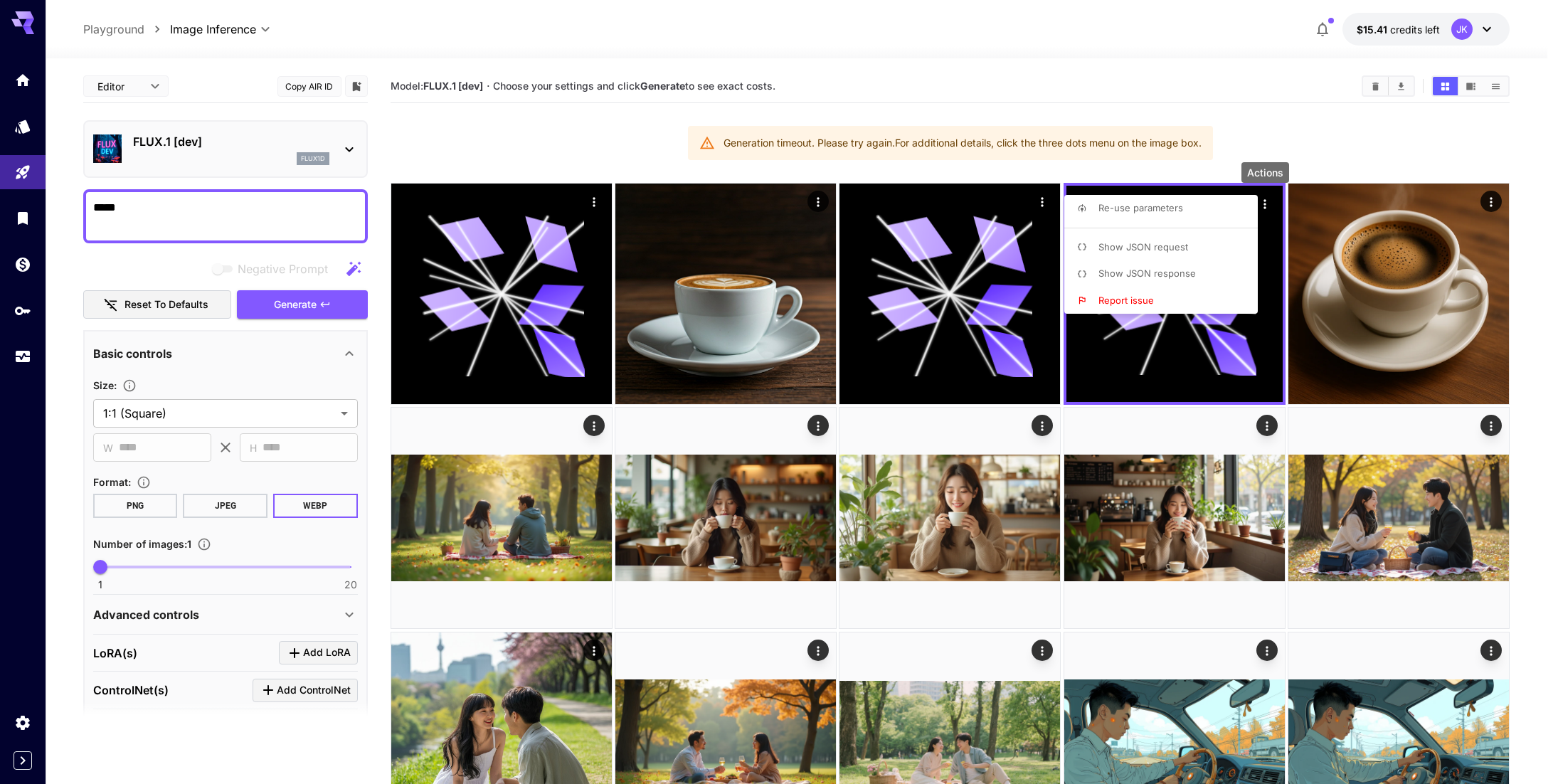
click at [1145, 296] on span "Report issue" at bounding box center [1126, 300] width 55 height 11
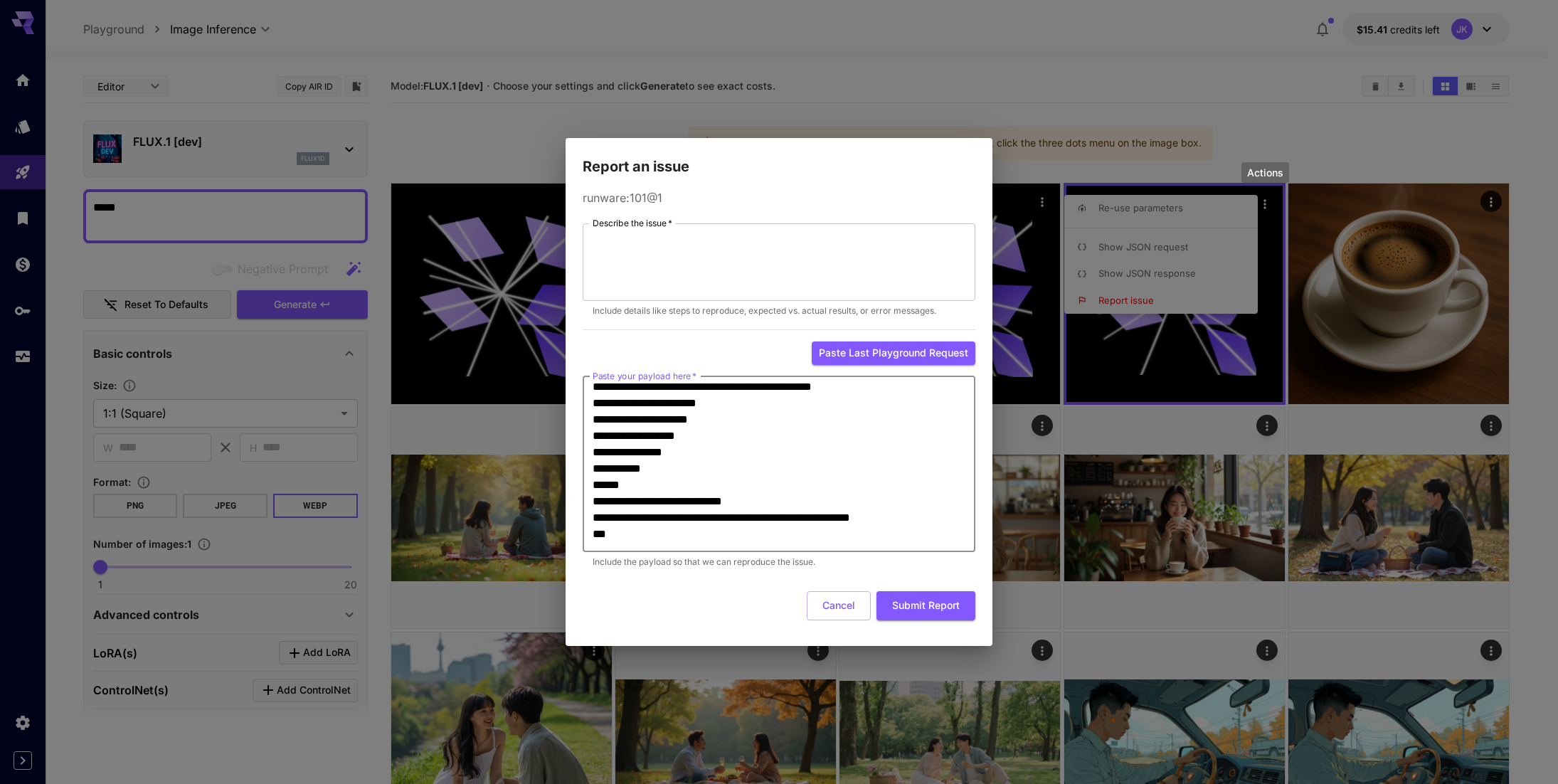
scroll to position [197, 0]
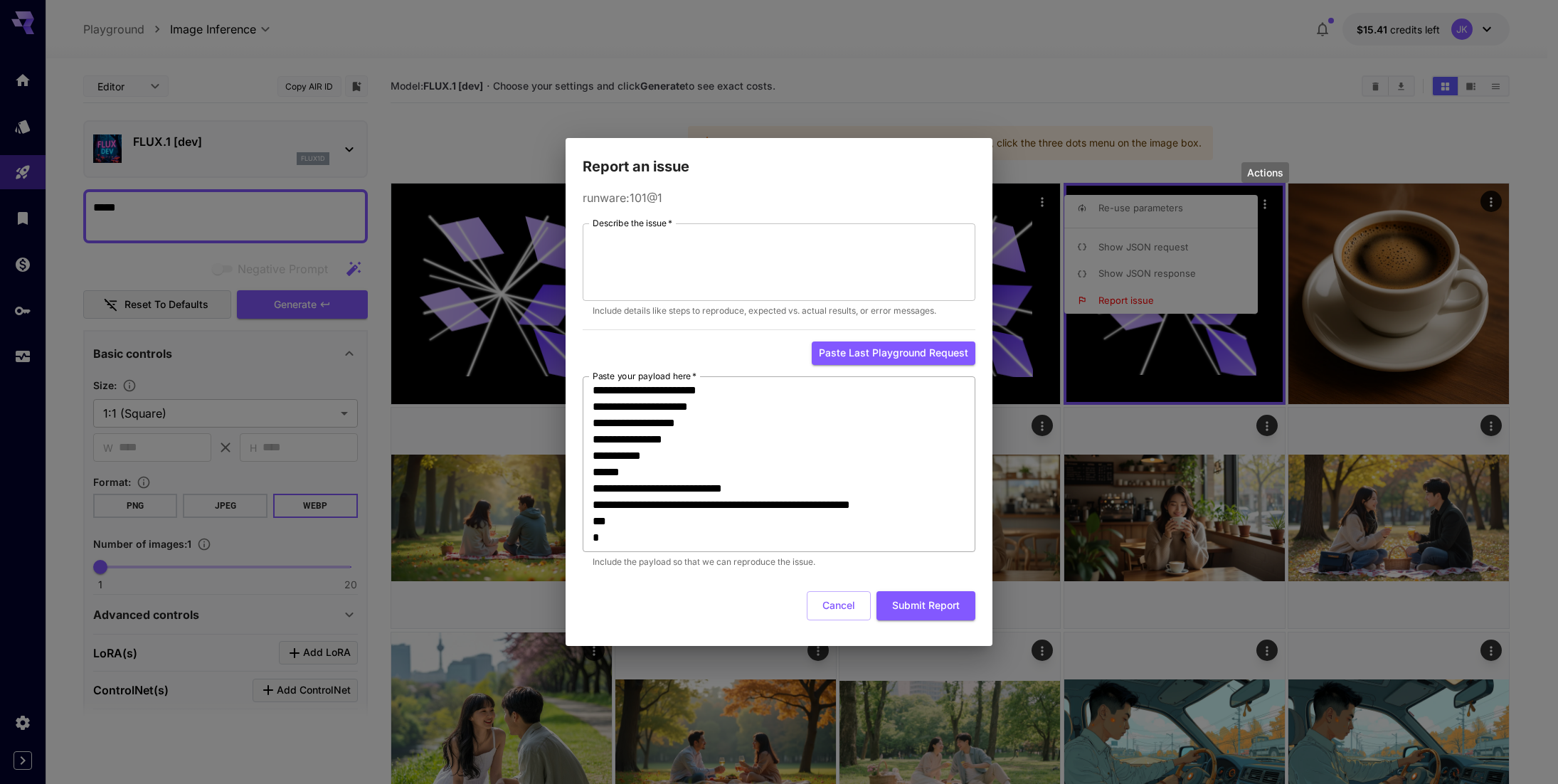
drag, startPoint x: 653, startPoint y: 548, endPoint x: 644, endPoint y: 465, distance: 83.5
click at [593, 338] on div "**********" at bounding box center [779, 396] width 393 height 345
click at [644, 482] on textarea "**********" at bounding box center [779, 463] width 372 height 163
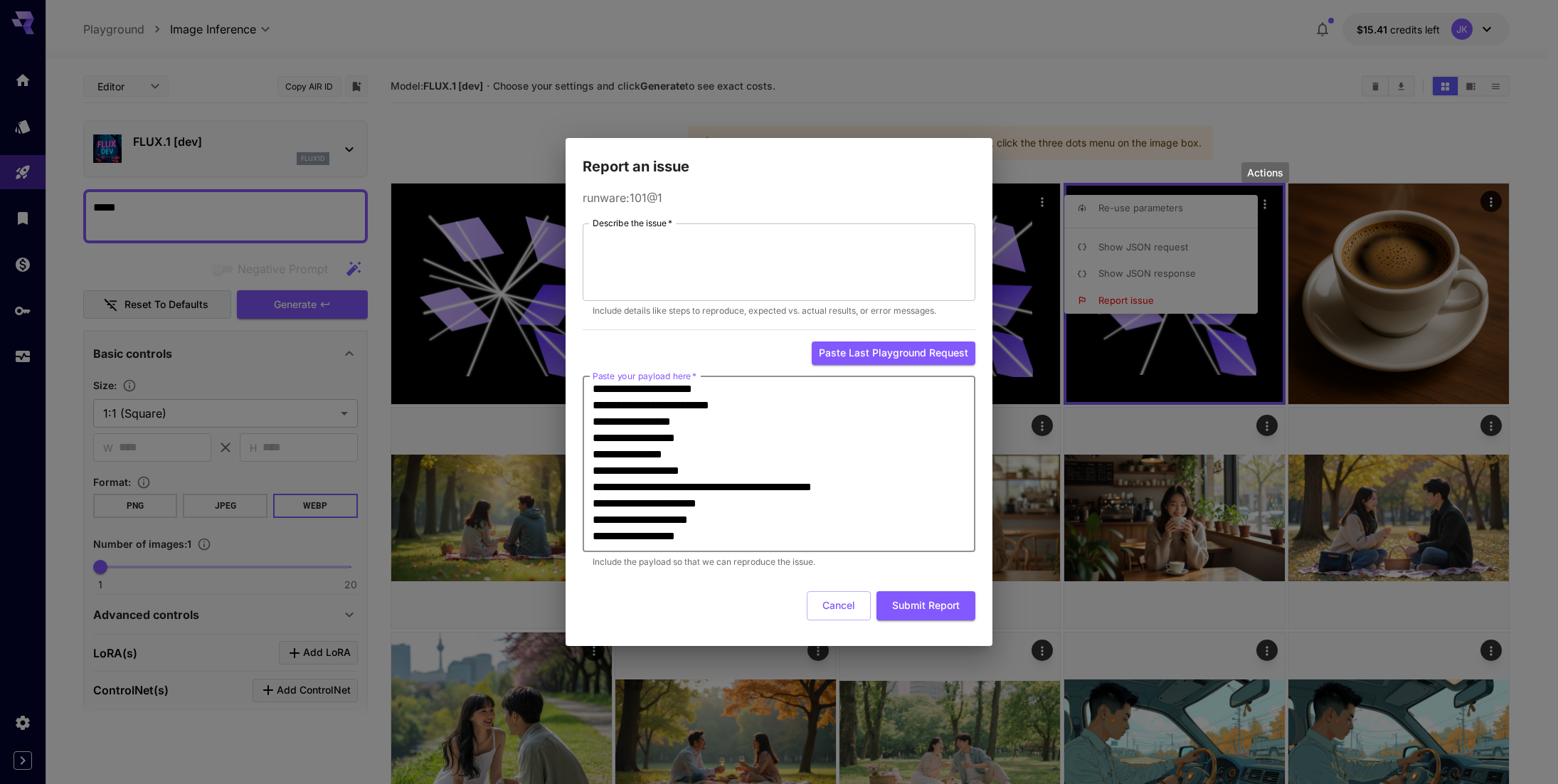
scroll to position [54, 0]
click at [1089, 89] on div "**********" at bounding box center [779, 392] width 1558 height 784
click at [831, 600] on button "Cancel" at bounding box center [838, 605] width 64 height 29
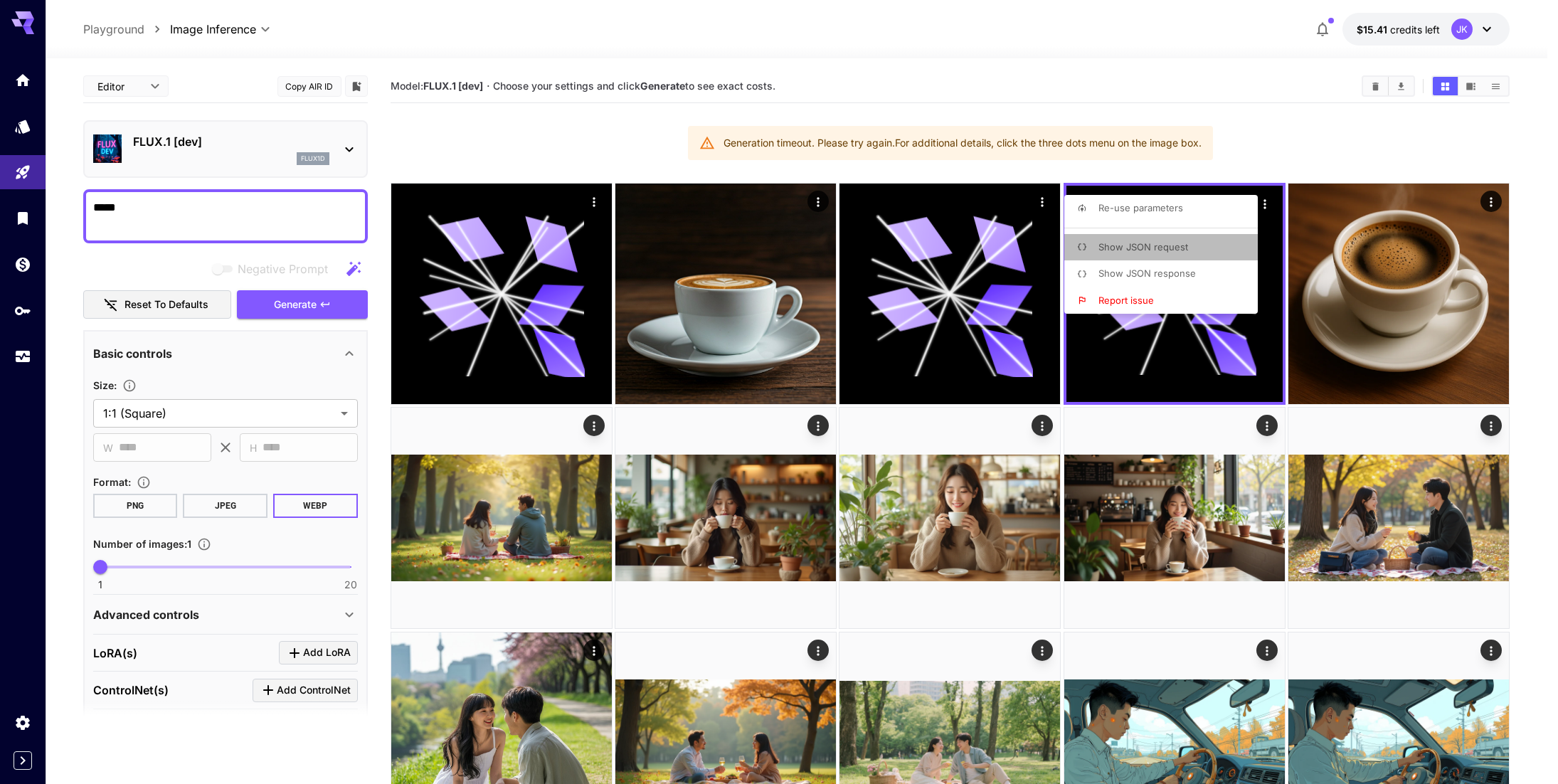
click at [1187, 246] on li "Show JSON request" at bounding box center [1165, 247] width 202 height 27
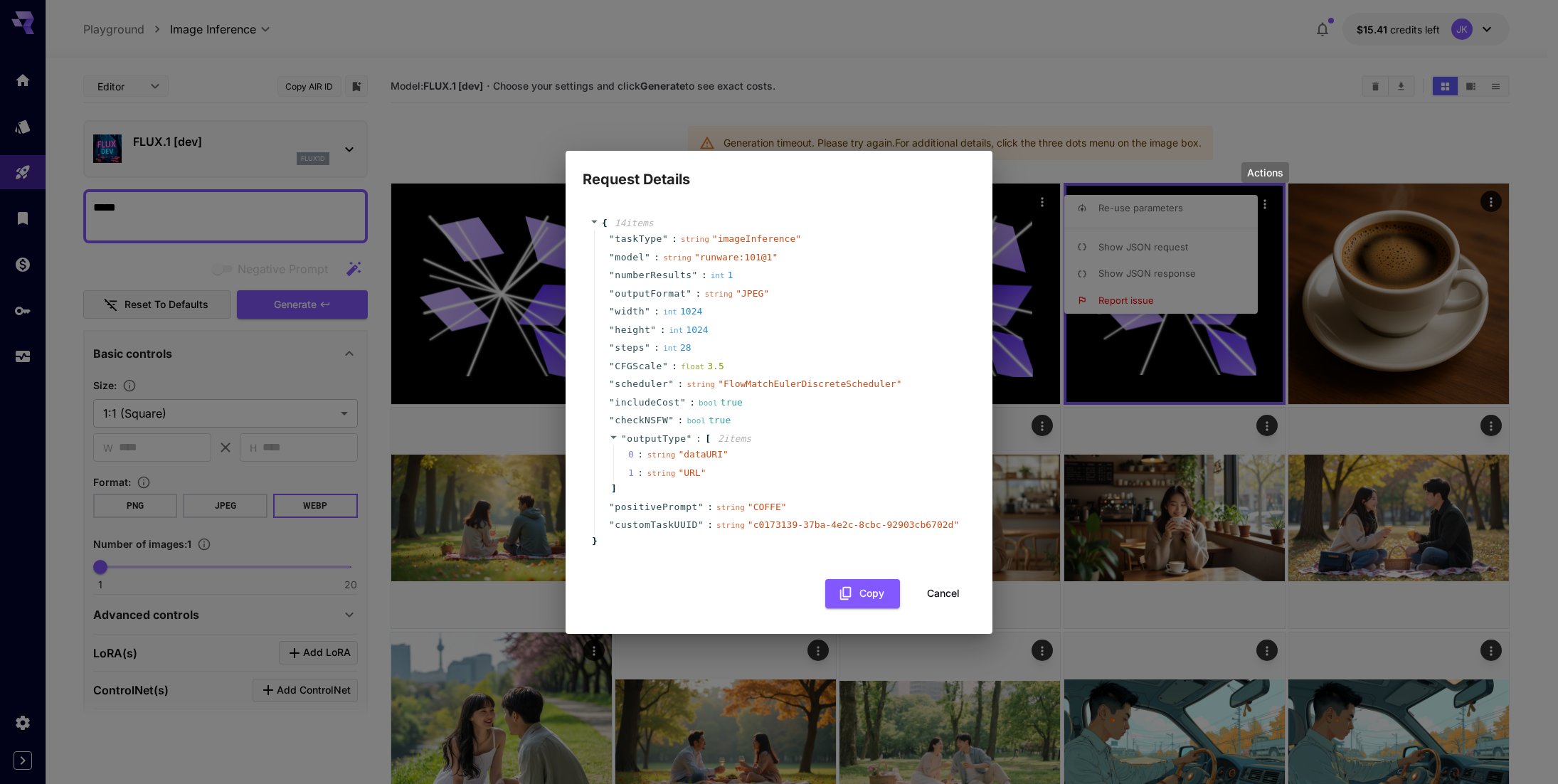
click at [949, 594] on button "Cancel" at bounding box center [943, 593] width 64 height 29
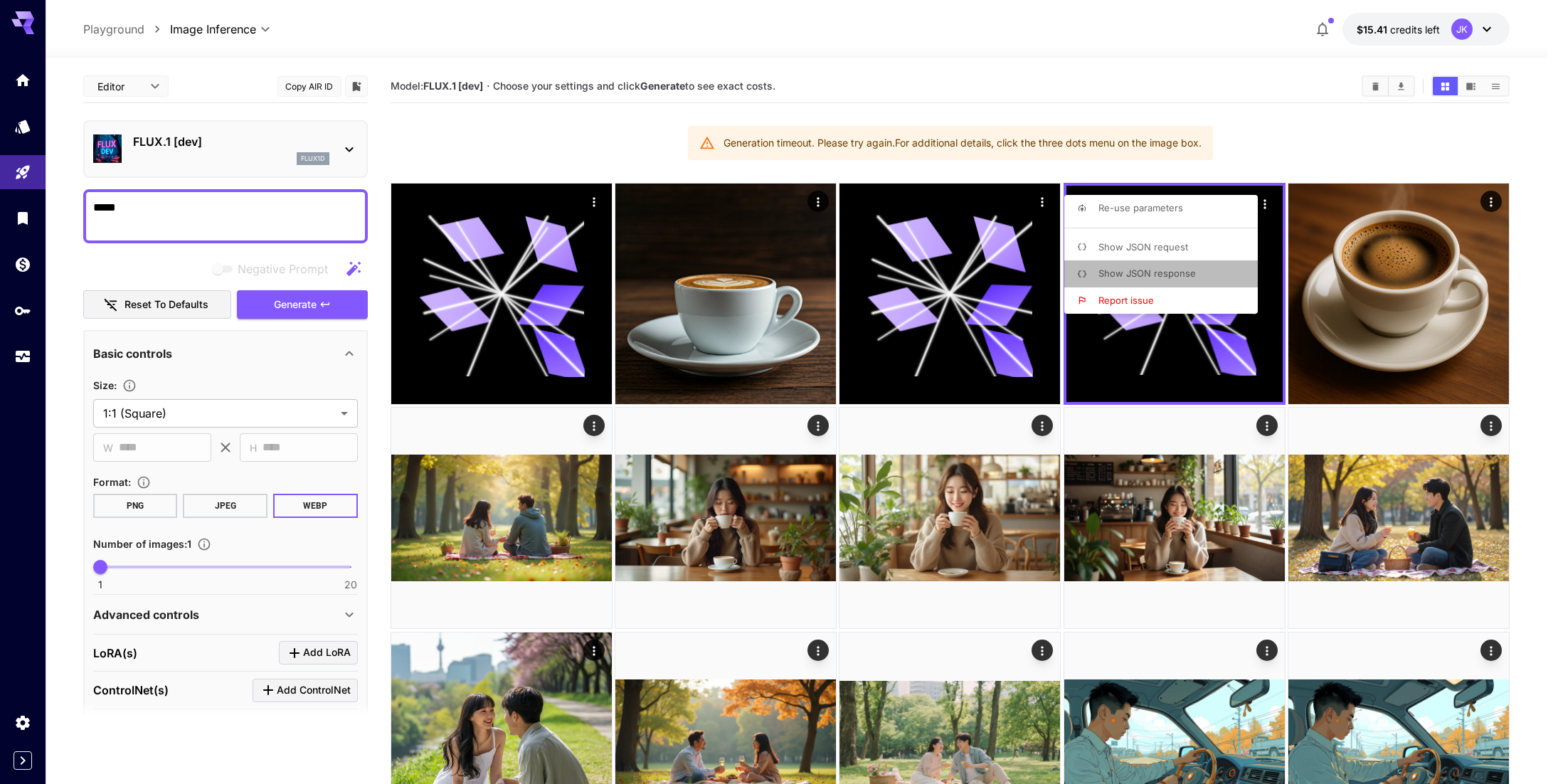
click at [1130, 274] on span "Show JSON response" at bounding box center [1147, 273] width 97 height 11
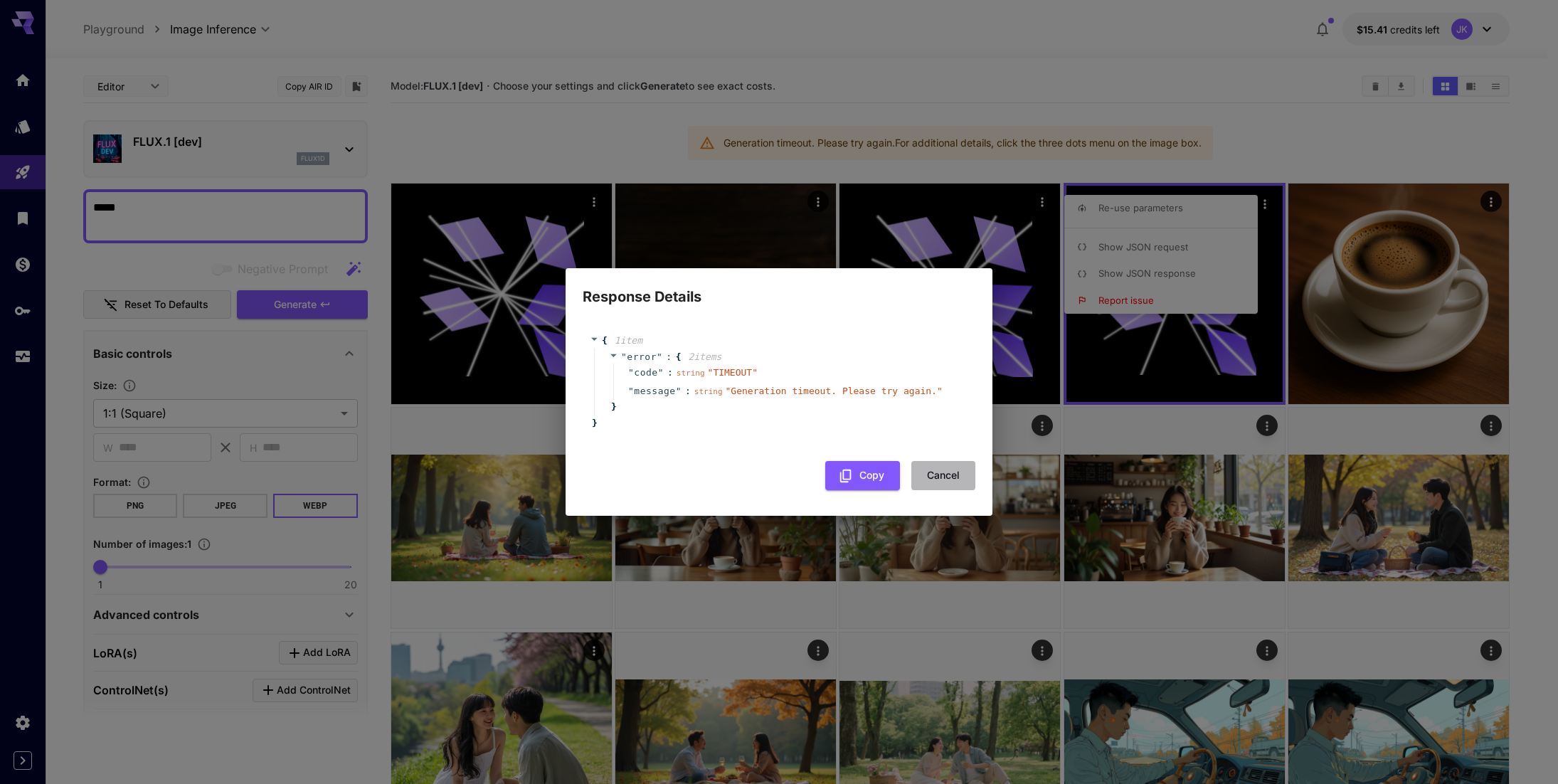
click at [953, 479] on button "Cancel" at bounding box center [943, 475] width 64 height 29
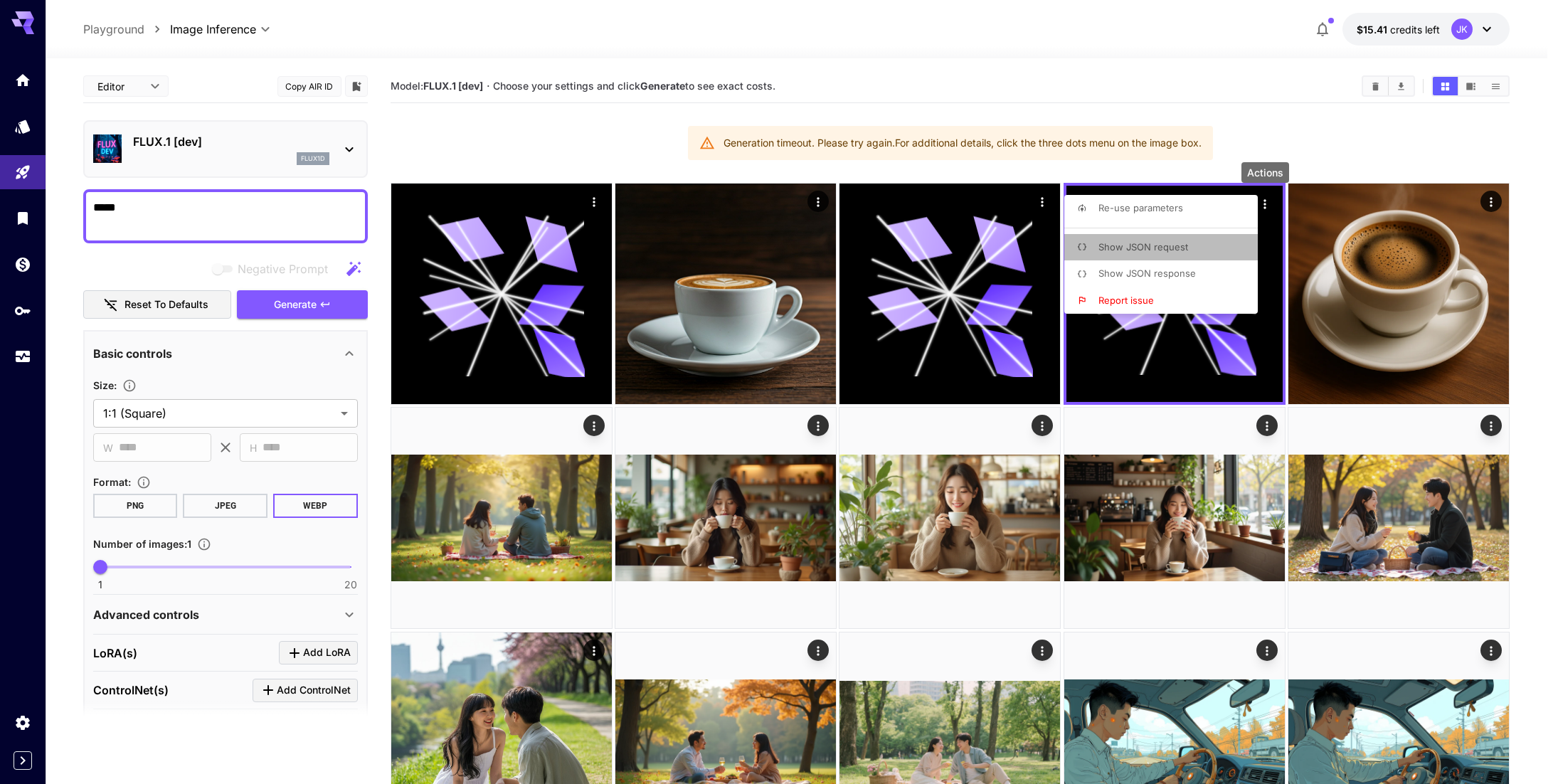
click at [1168, 247] on span "Show JSON request" at bounding box center [1144, 246] width 90 height 11
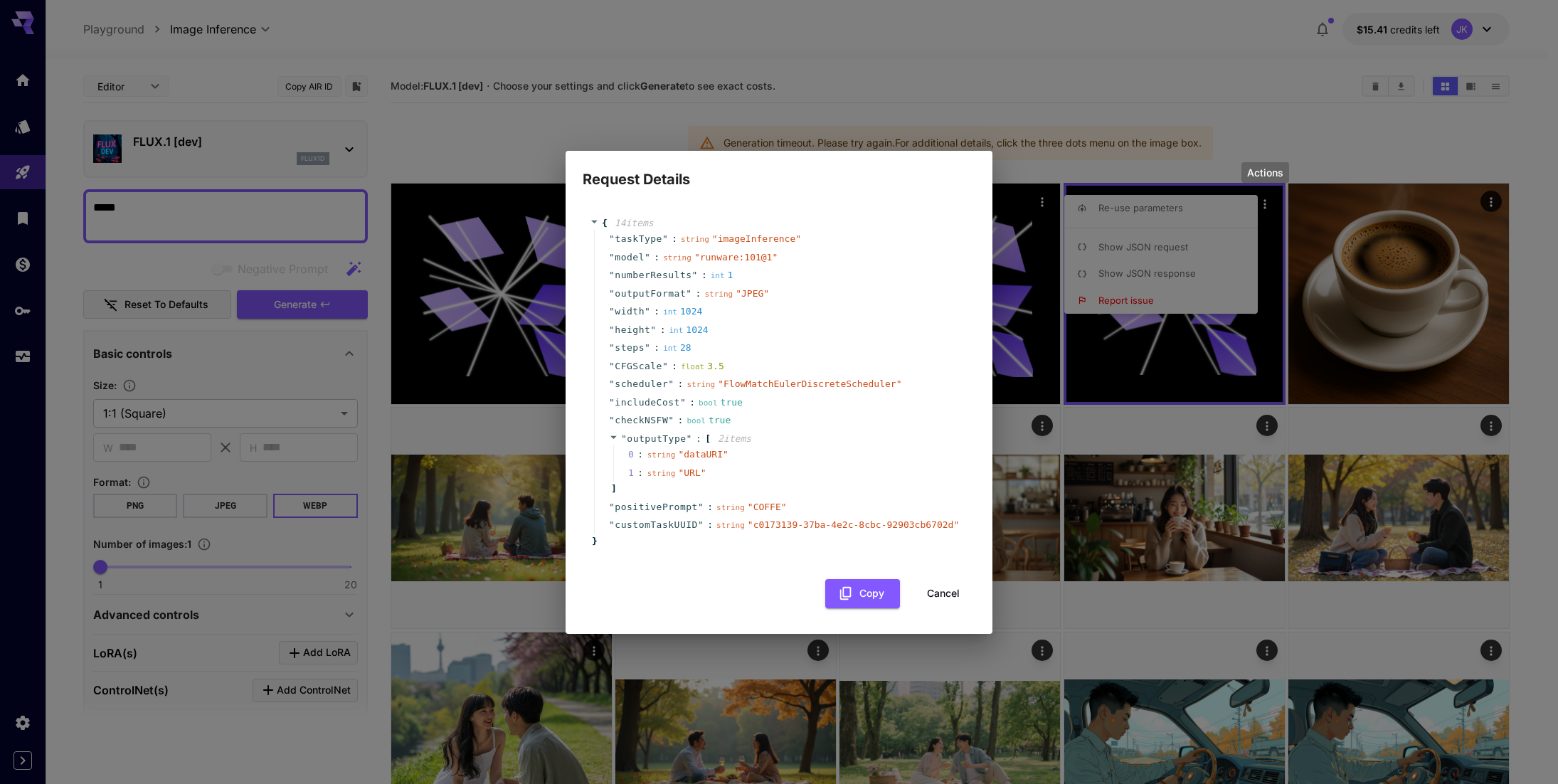
click at [1074, 81] on div "Request Details { 14 item s " taskType " : string " imageInference " " model " …" at bounding box center [779, 392] width 1558 height 784
click at [950, 588] on button "Cancel" at bounding box center [943, 593] width 64 height 29
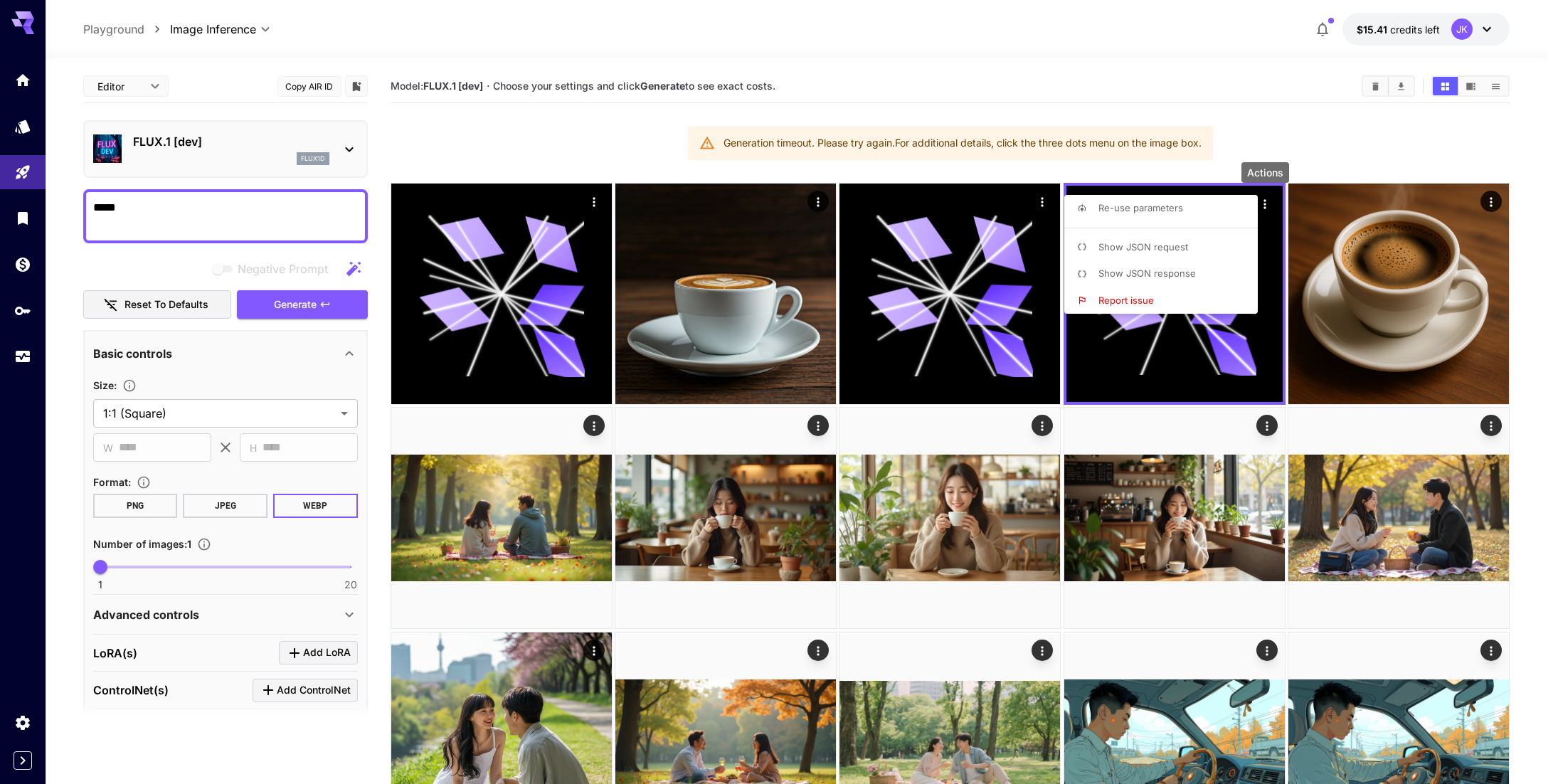
click at [1156, 267] on span "Show JSON response" at bounding box center [1147, 273] width 97 height 11
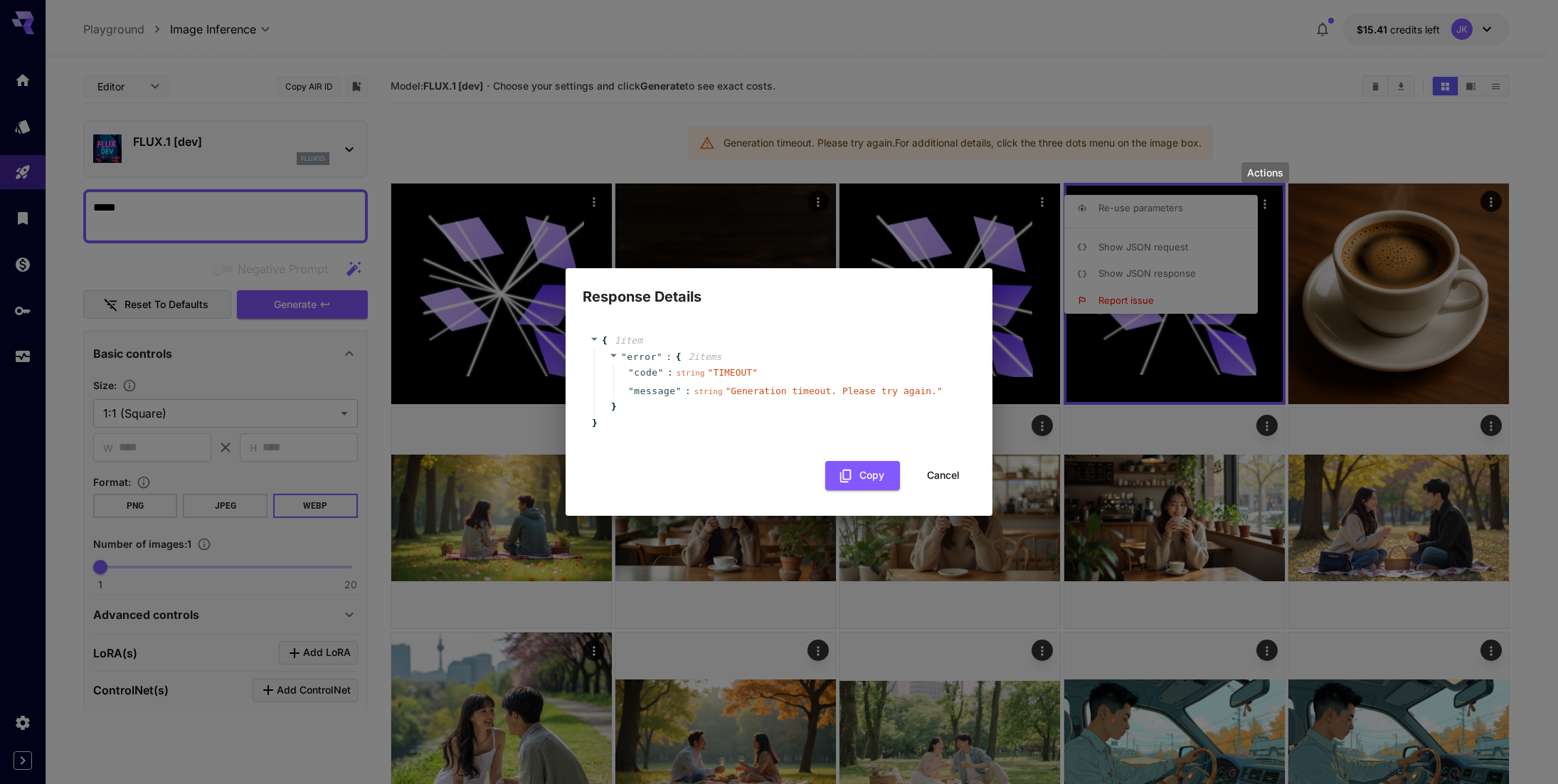
click at [991, 62] on div "Response Details { 1 item " error " : { 2 item s " code " : string " TIMEOUT " …" at bounding box center [779, 392] width 1558 height 784
click at [1044, 51] on div "Response Details { 1 item " error " : { 2 item s " code " : string " TIMEOUT " …" at bounding box center [779, 392] width 1558 height 784
click at [956, 475] on button "Cancel" at bounding box center [943, 475] width 64 height 29
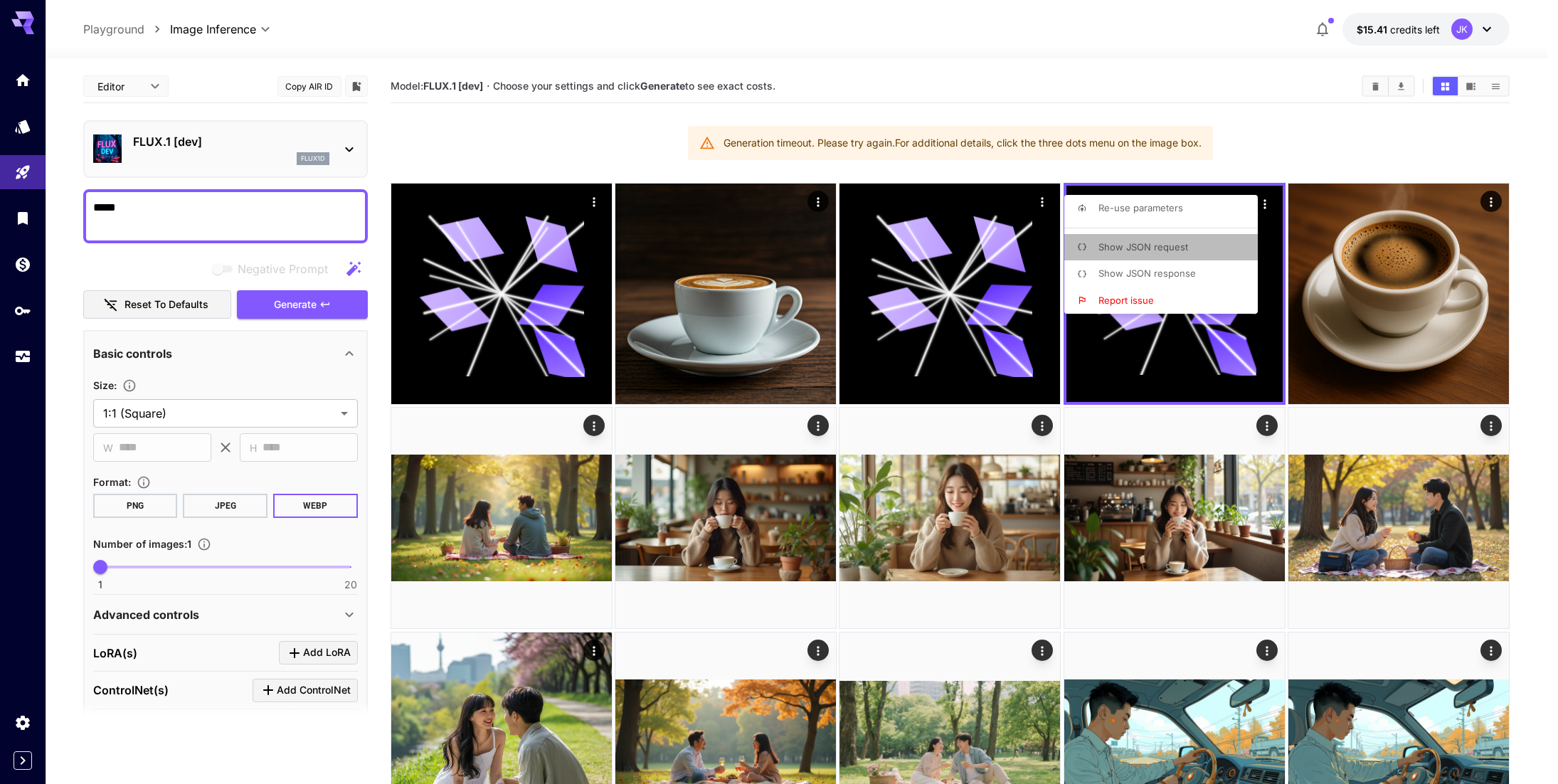
click at [1159, 250] on span "Show JSON request" at bounding box center [1144, 246] width 90 height 11
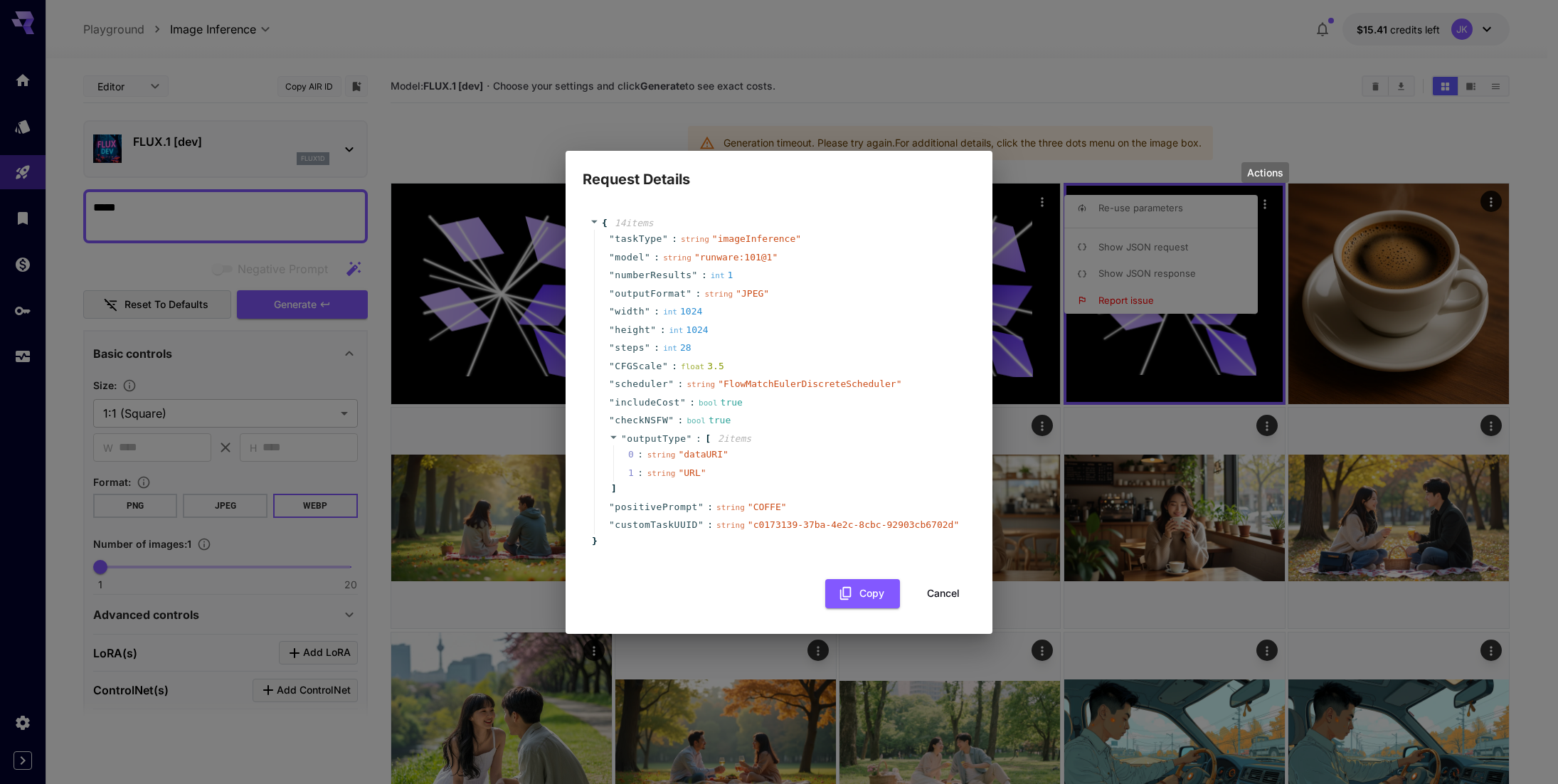
drag, startPoint x: 950, startPoint y: 595, endPoint x: 984, endPoint y: 534, distance: 69.8
click at [949, 594] on button "Cancel" at bounding box center [943, 593] width 64 height 29
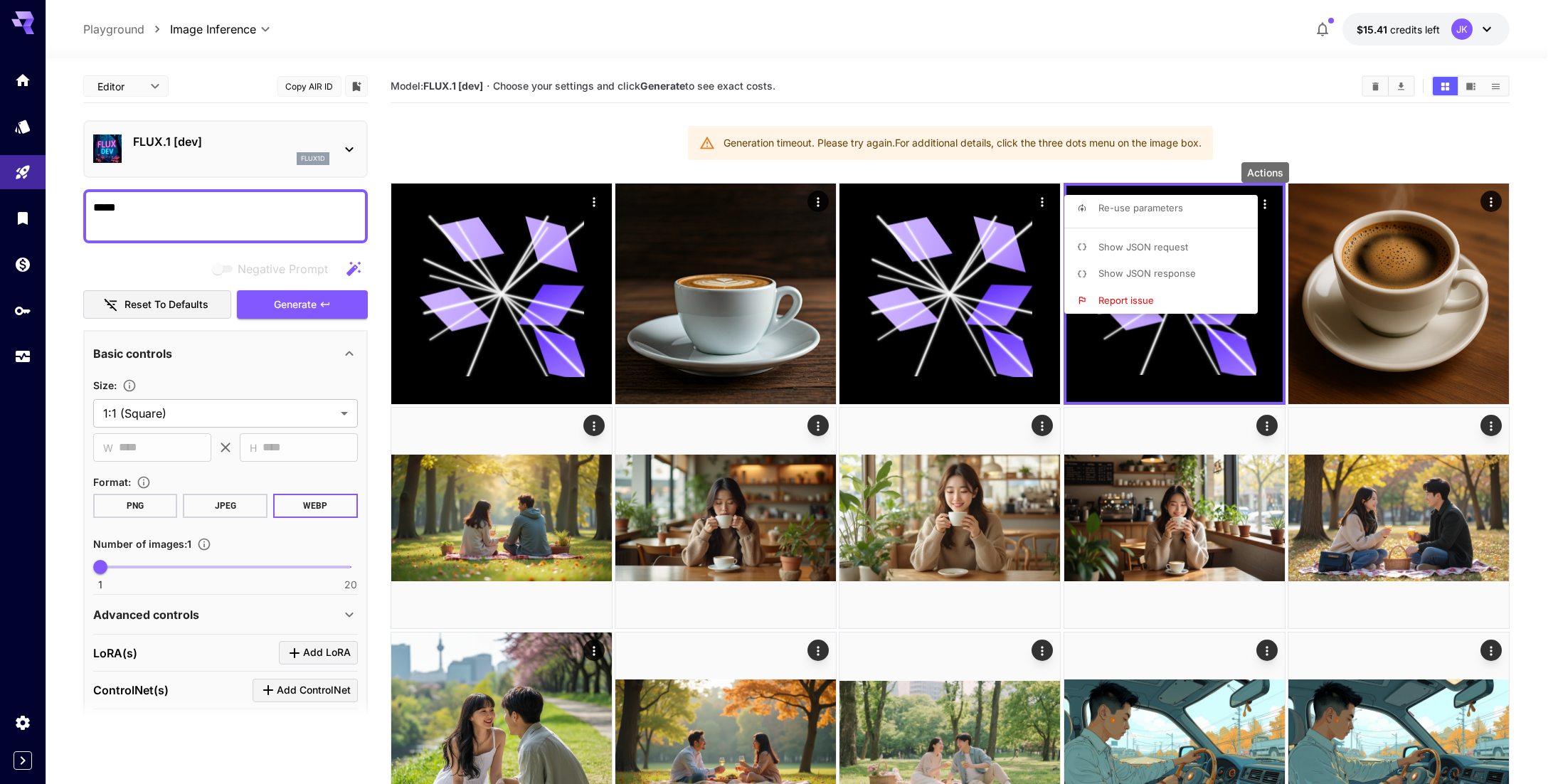
click at [1144, 297] on span "Report issue" at bounding box center [1126, 300] width 55 height 11
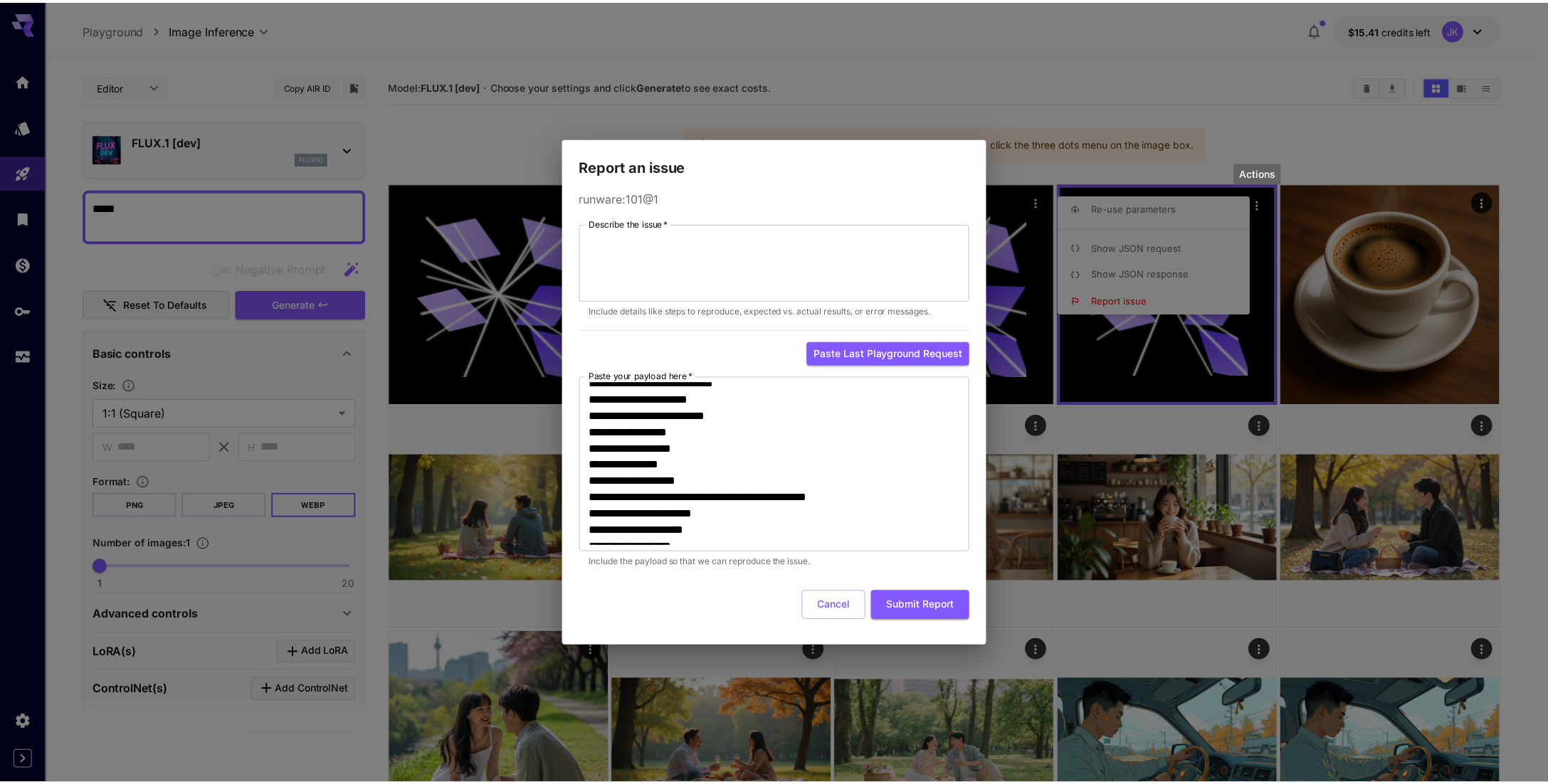
scroll to position [197, 0]
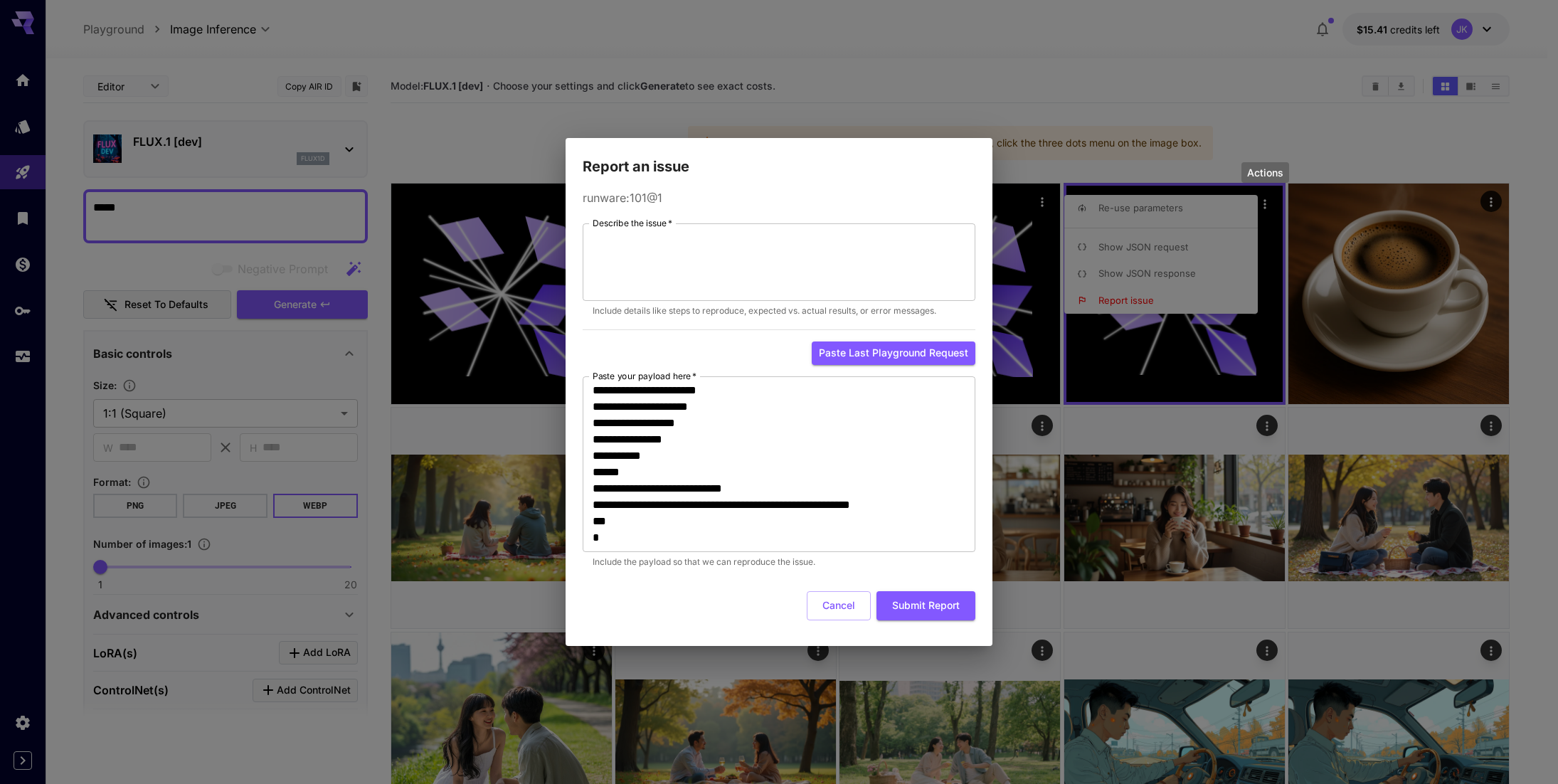
drag, startPoint x: 847, startPoint y: 608, endPoint x: 841, endPoint y: 623, distance: 16.2
click at [846, 609] on button "Cancel" at bounding box center [838, 605] width 64 height 29
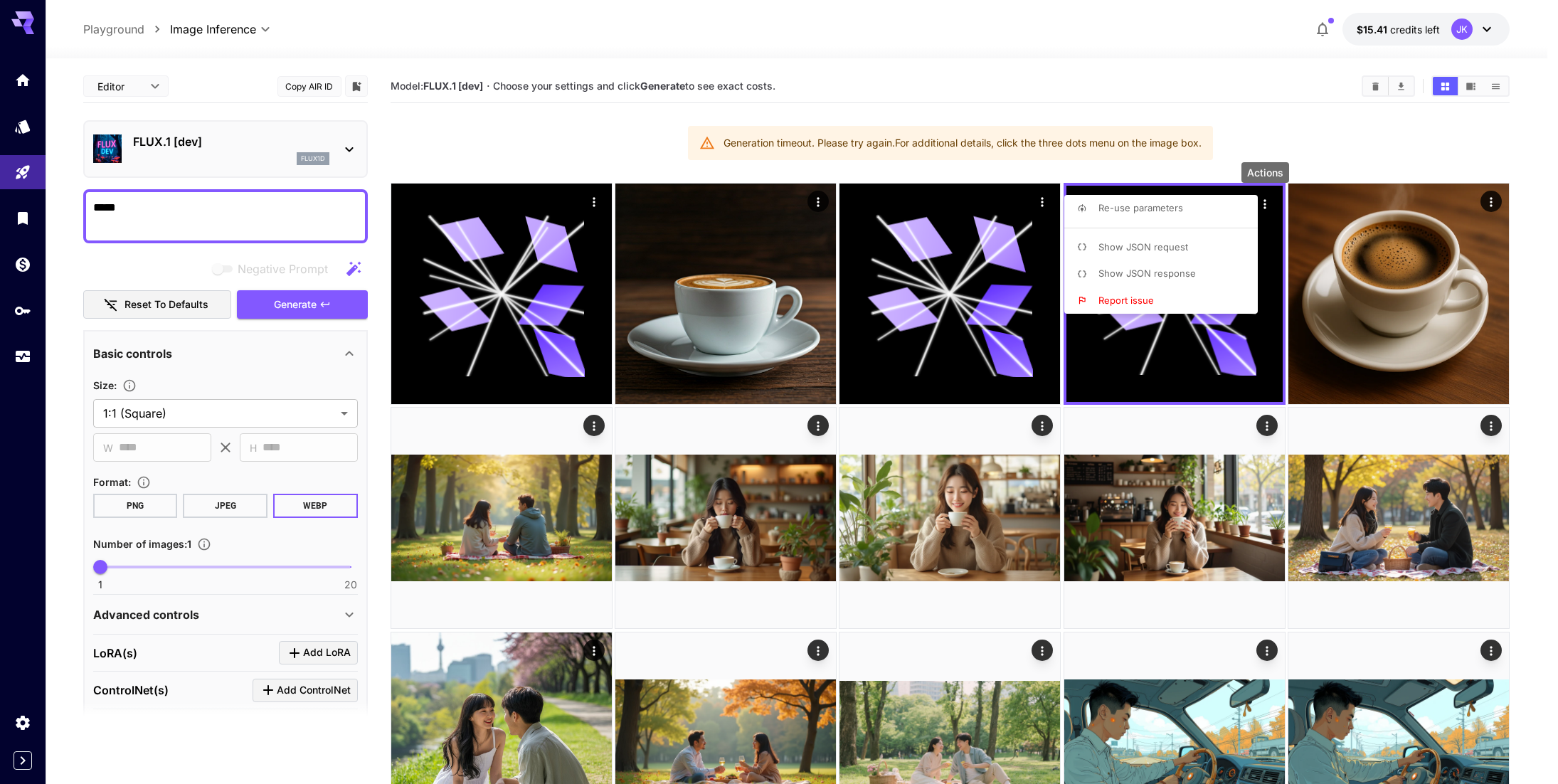
click at [1152, 246] on span "Show JSON request" at bounding box center [1144, 246] width 90 height 11
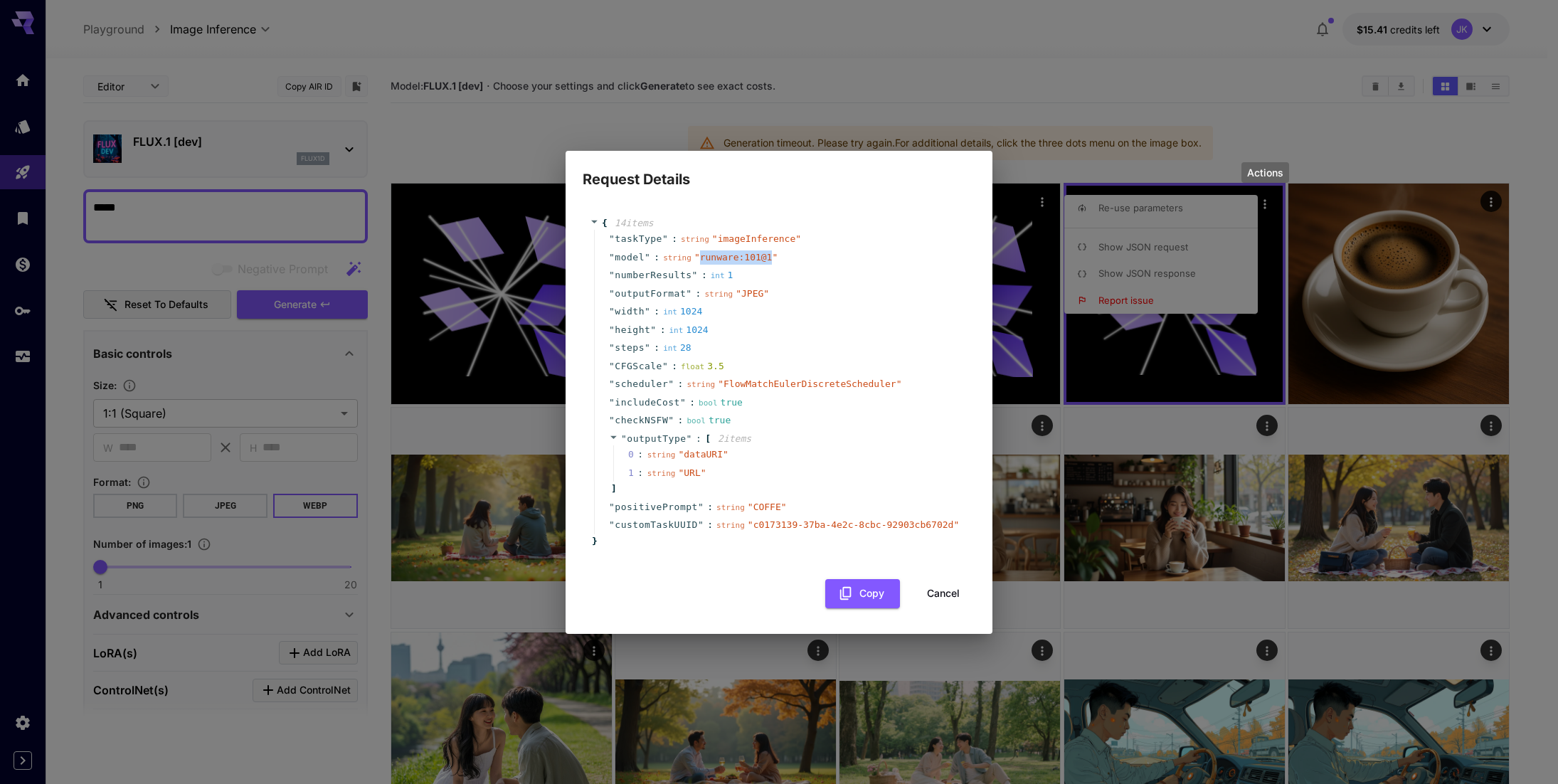
drag, startPoint x: 690, startPoint y: 260, endPoint x: 758, endPoint y: 258, distance: 68.0
click at [758, 258] on span "" runware:101@1 "" at bounding box center [735, 257] width 83 height 10
copy span "runware:101@1"
click at [951, 598] on button "Cancel" at bounding box center [943, 593] width 64 height 29
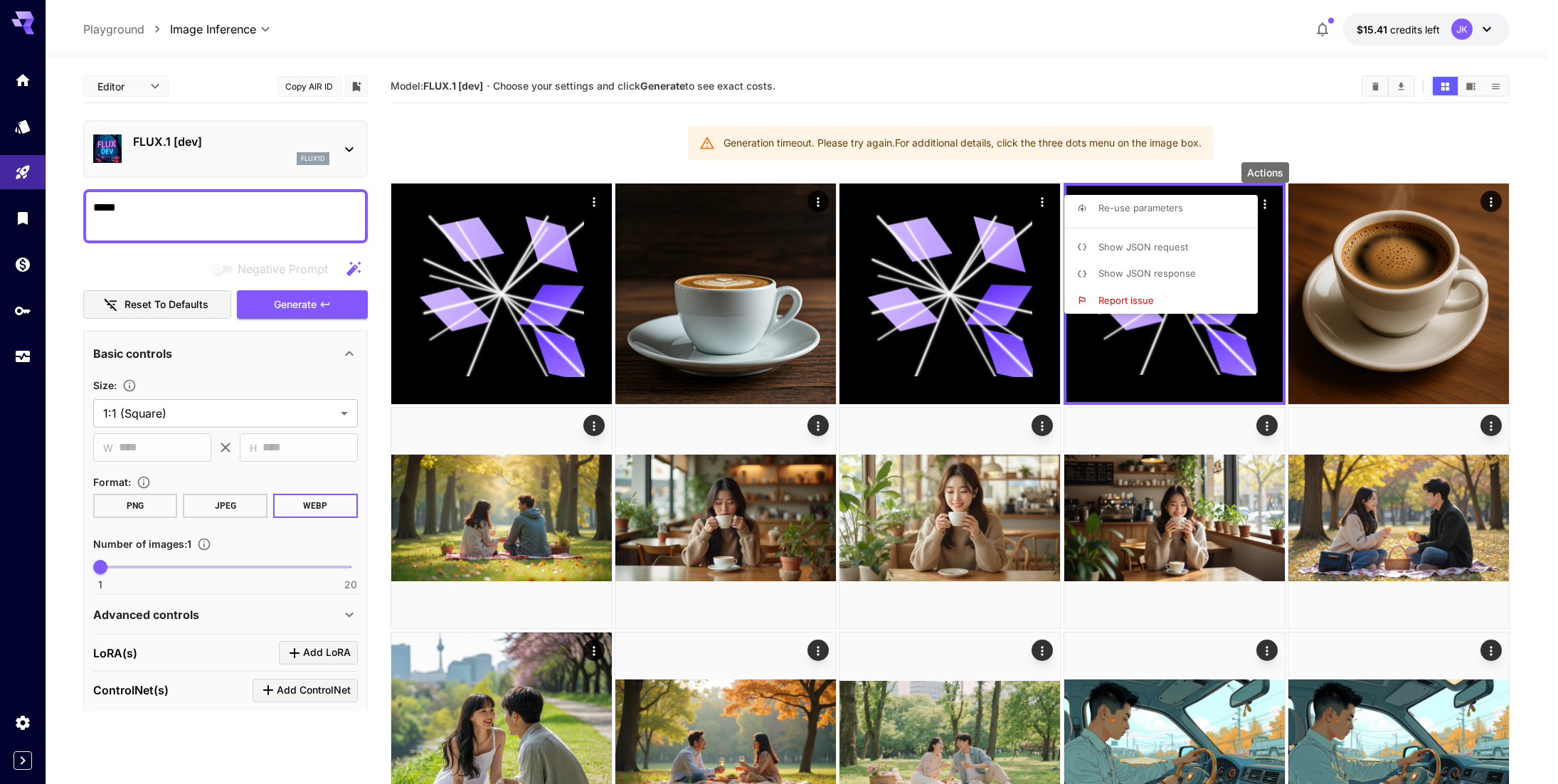
click at [920, 73] on div at bounding box center [779, 392] width 1558 height 784
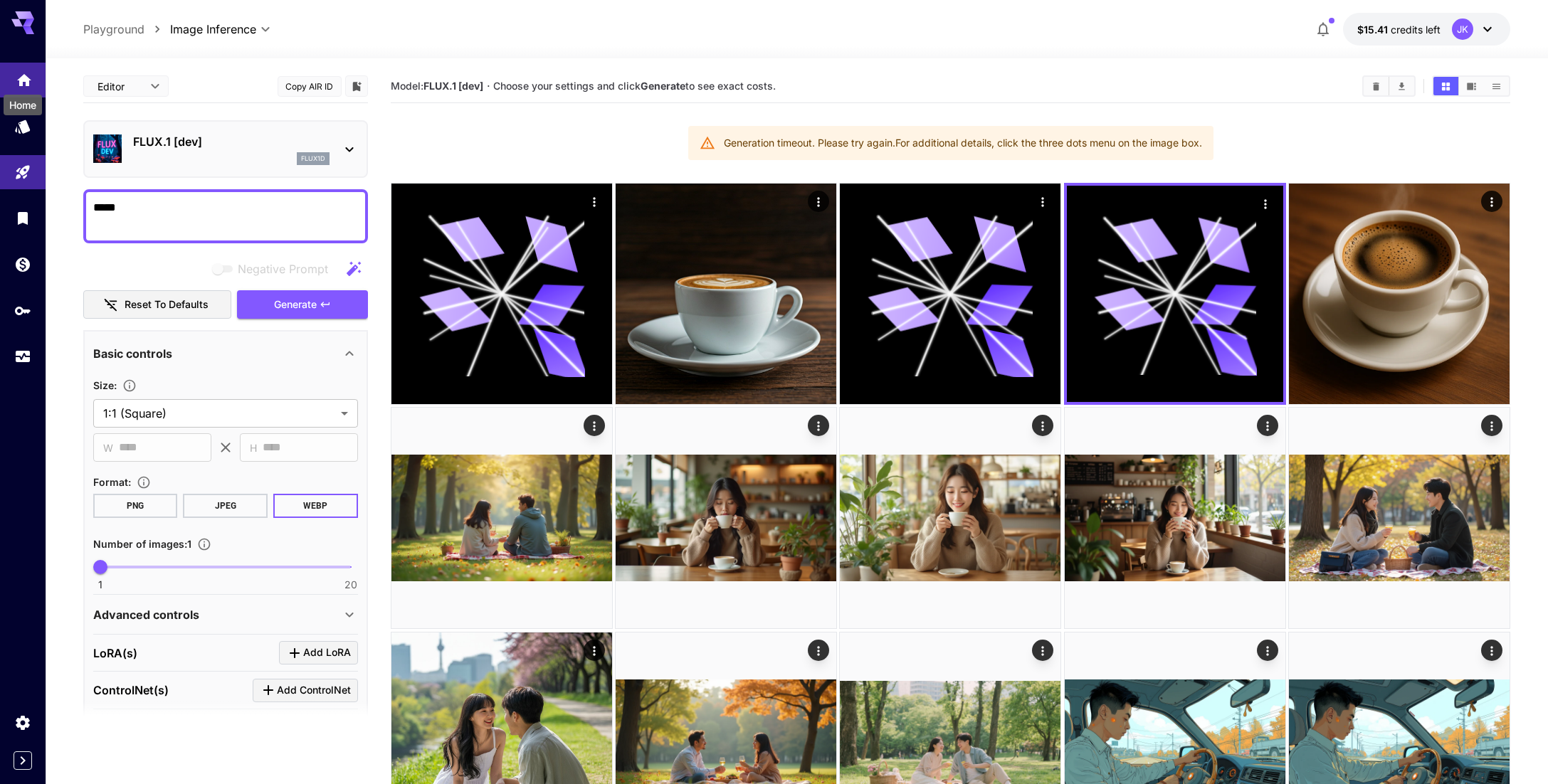
click at [25, 74] on icon "Home" at bounding box center [24, 76] width 14 height 12
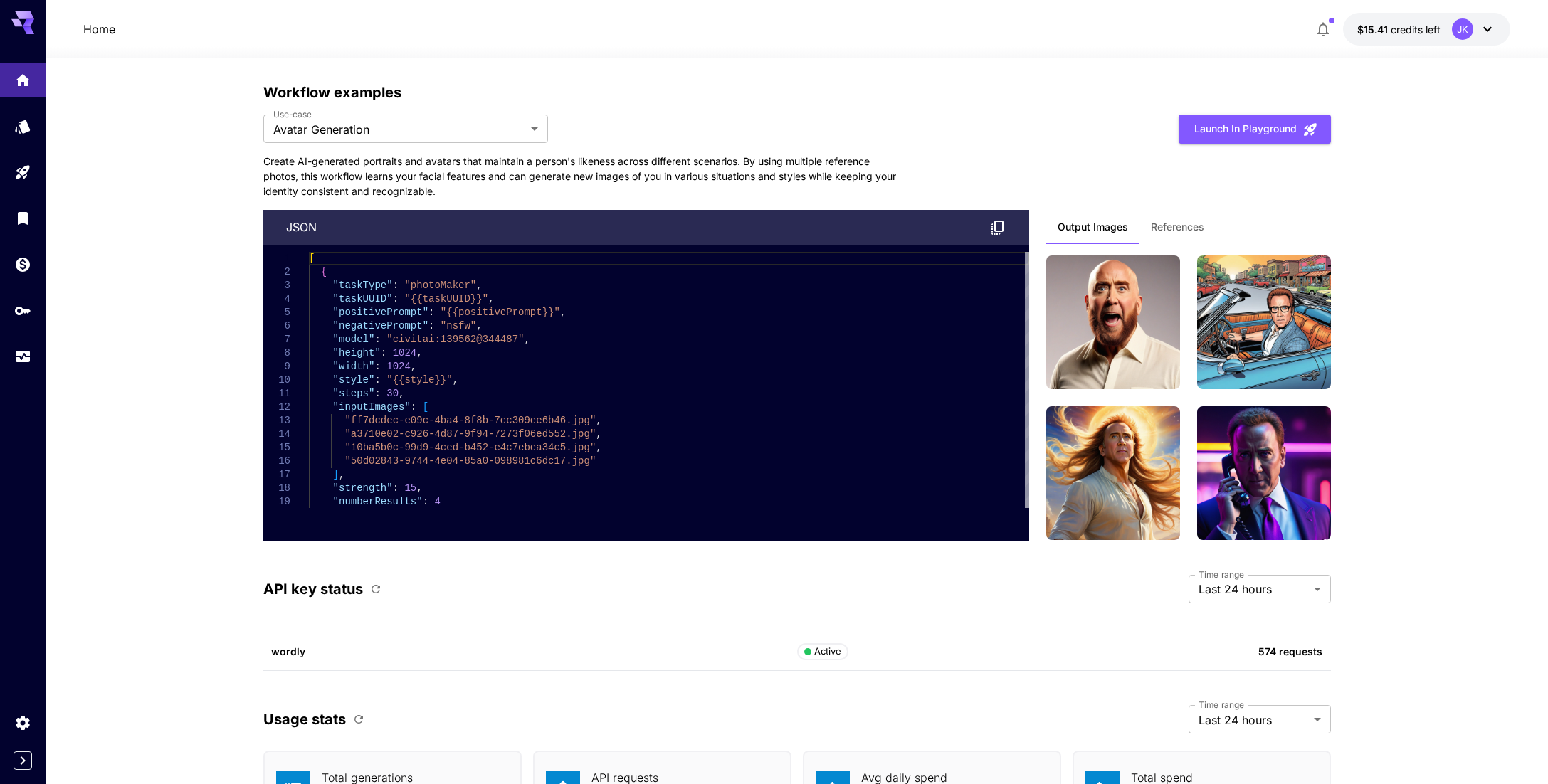
scroll to position [3715, 0]
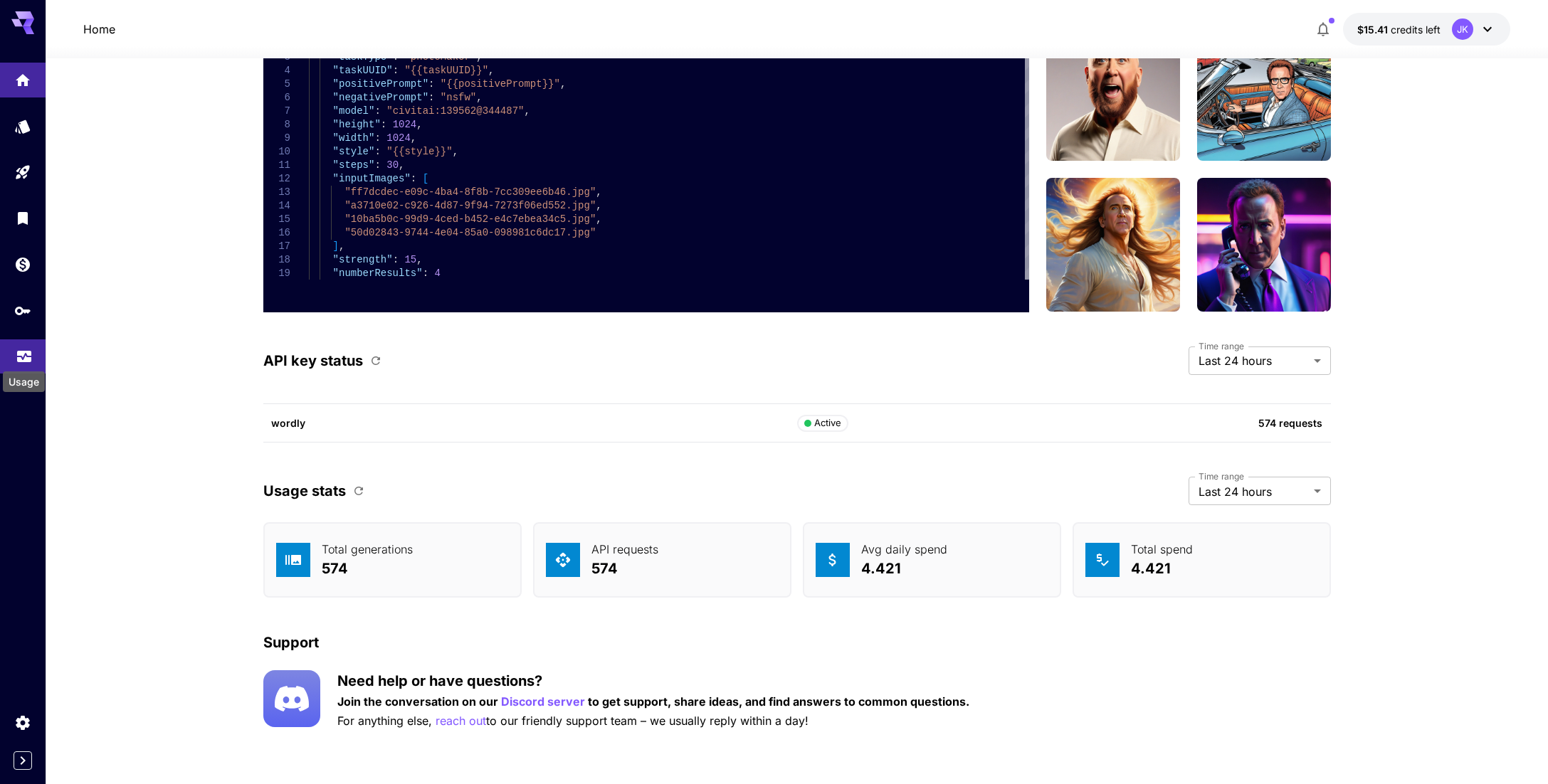
click at [32, 356] on icon "Usage" at bounding box center [24, 352] width 17 height 17
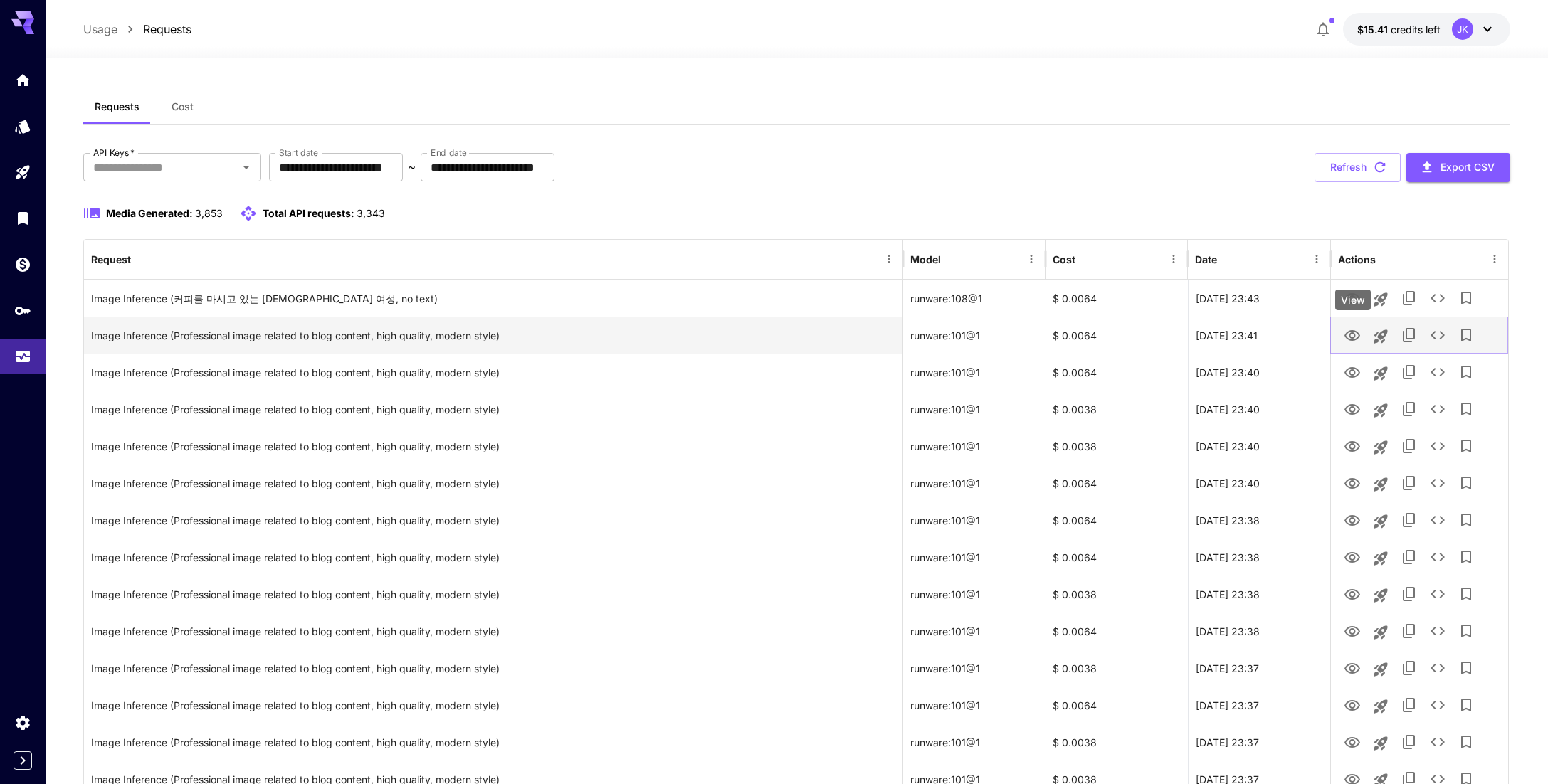
click at [1347, 336] on icon "View" at bounding box center [1352, 336] width 17 height 17
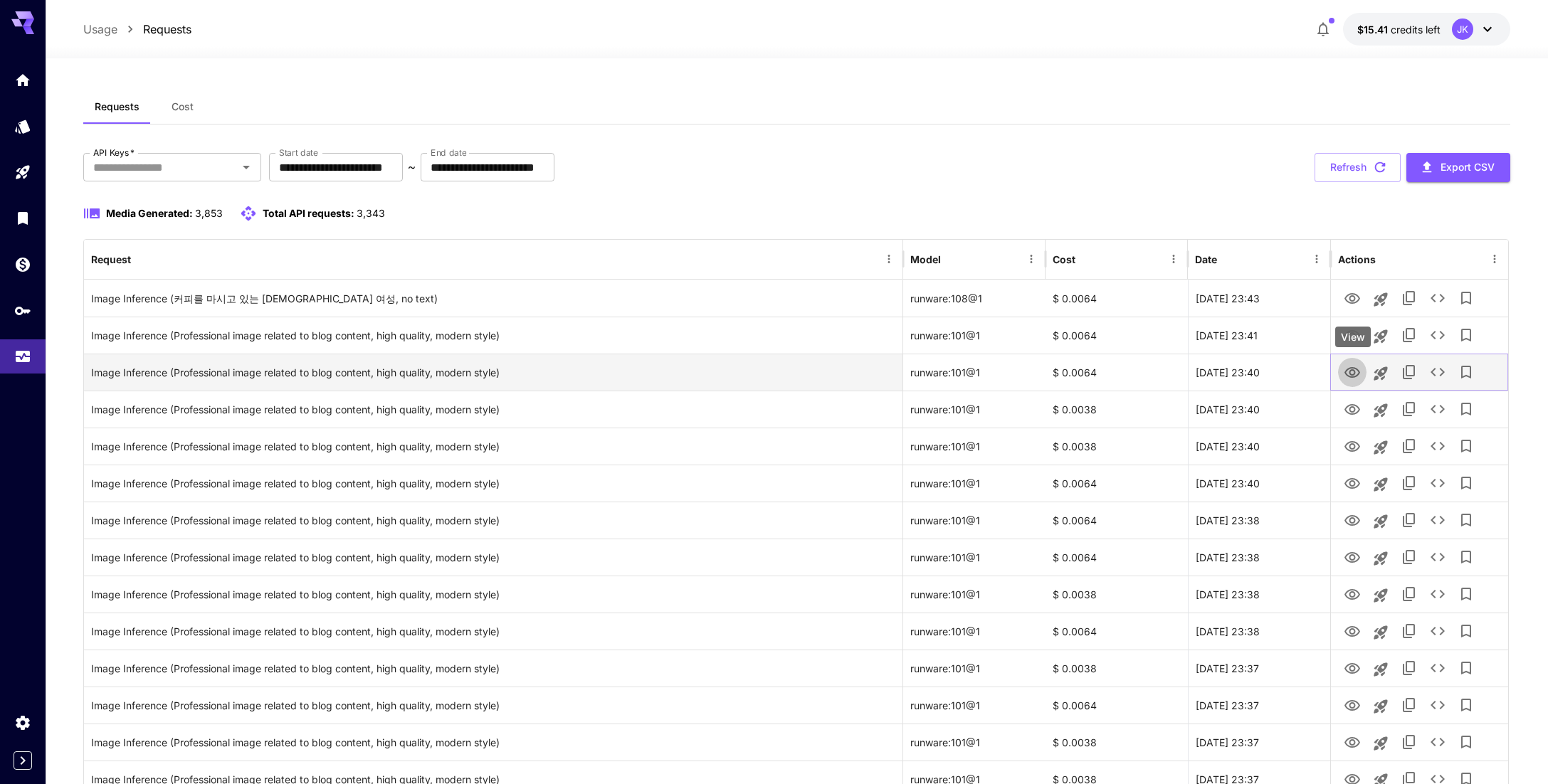
click at [1350, 369] on icon "View" at bounding box center [1352, 373] width 17 height 17
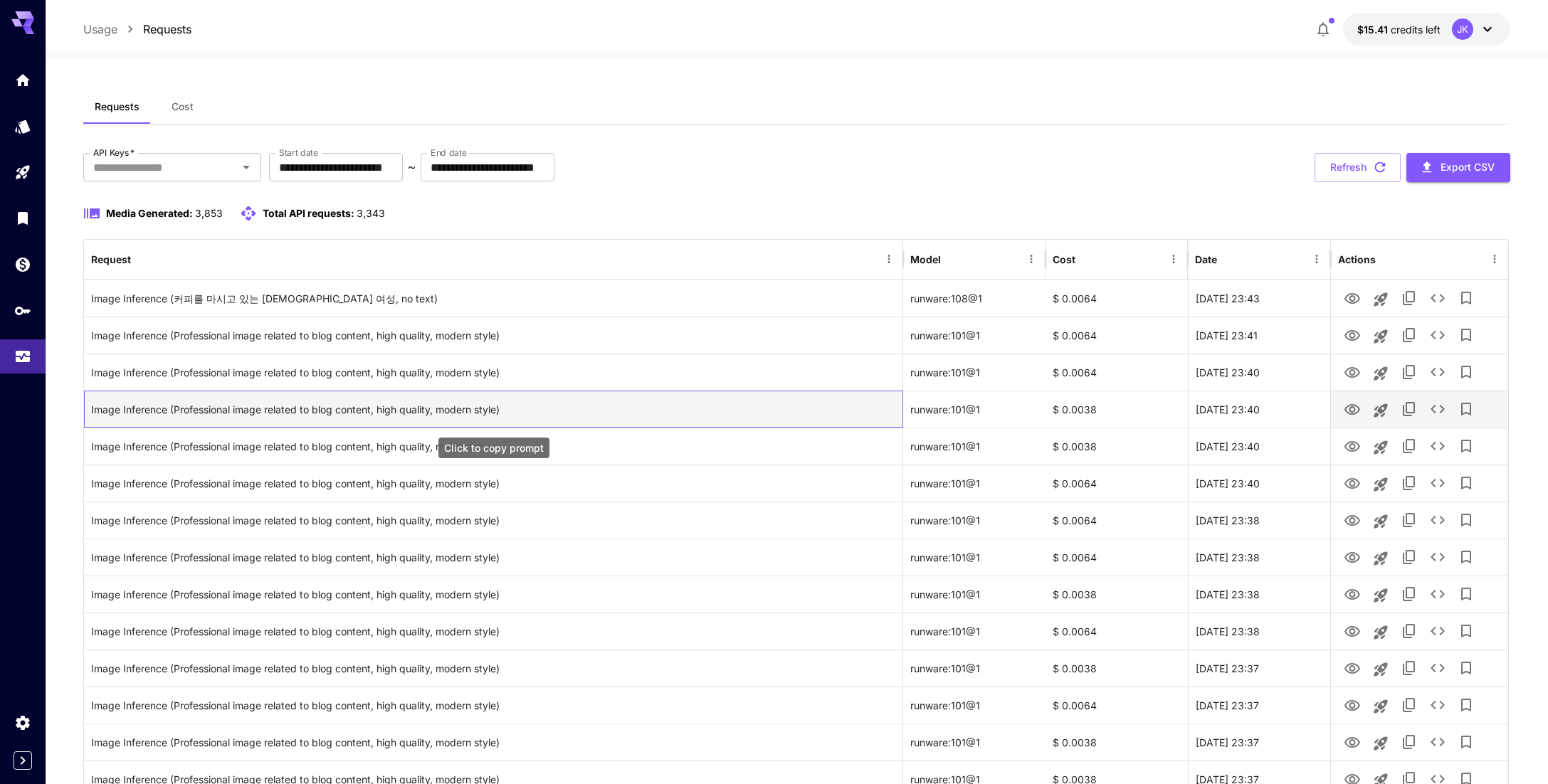
click at [405, 410] on div "Image Inference (Professional image related to blog content, high quality, mode…" at bounding box center [493, 410] width 805 height 37
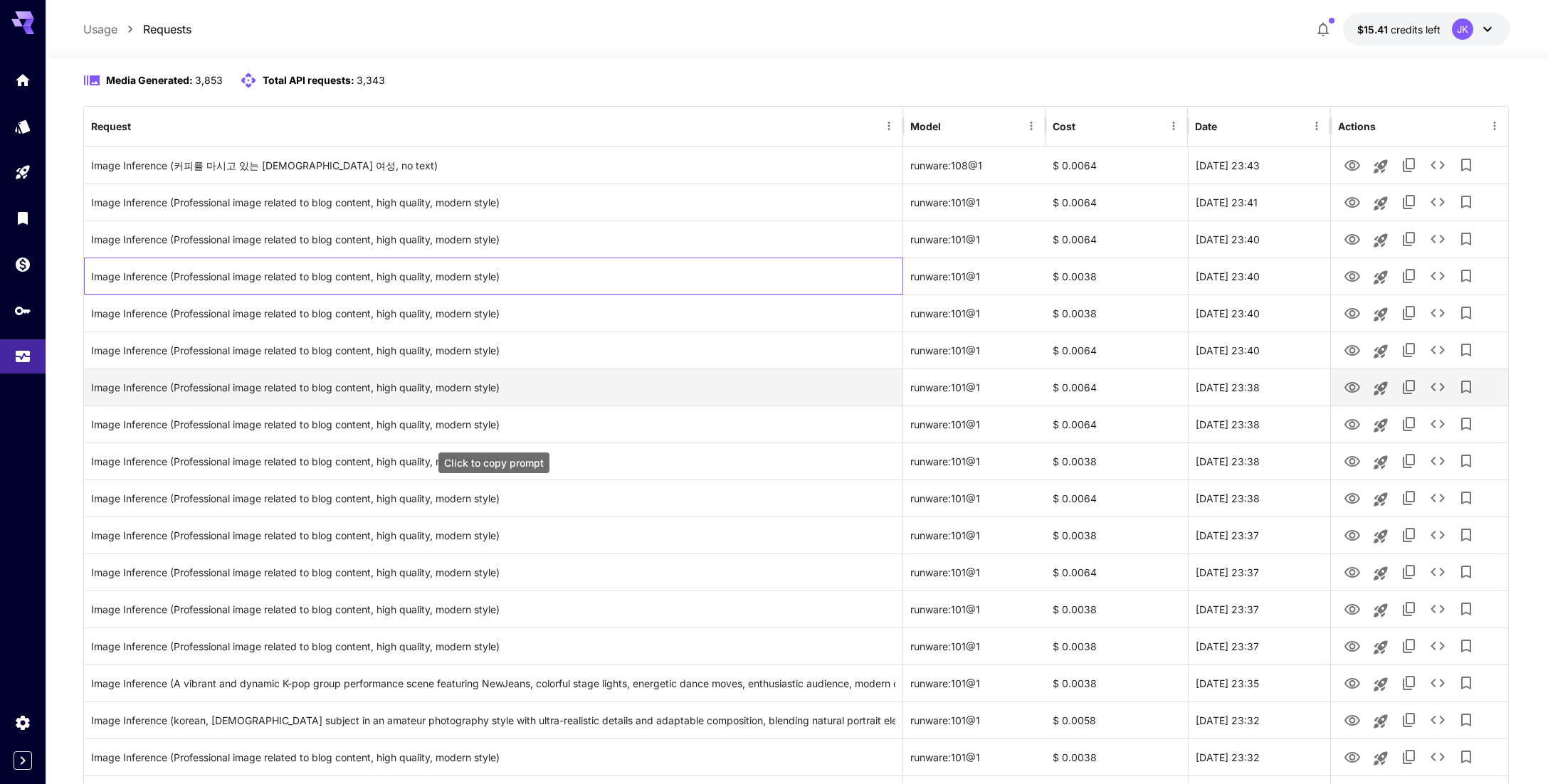
scroll to position [142, 0]
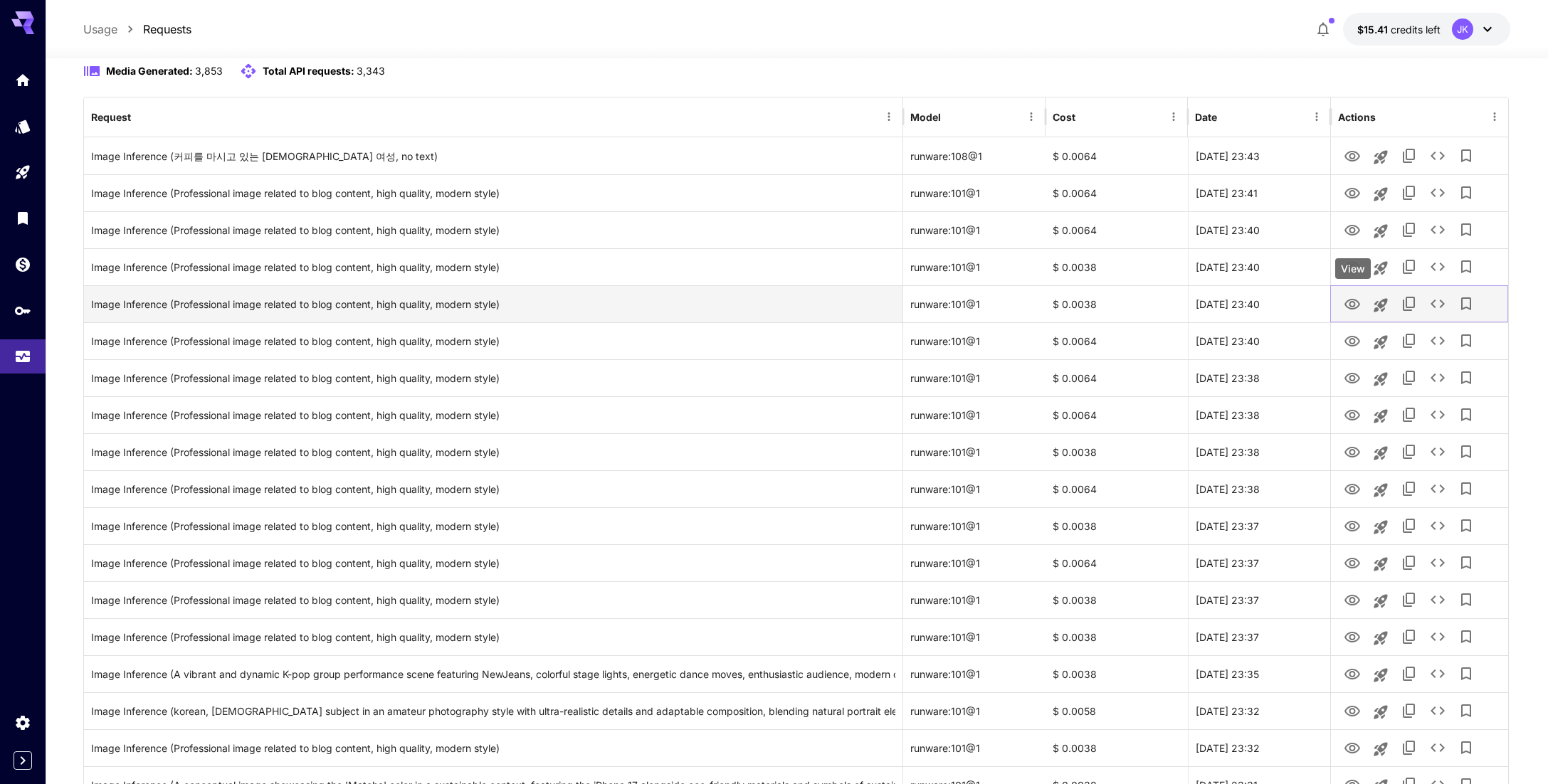
click at [1349, 308] on icon "View" at bounding box center [1352, 304] width 16 height 10
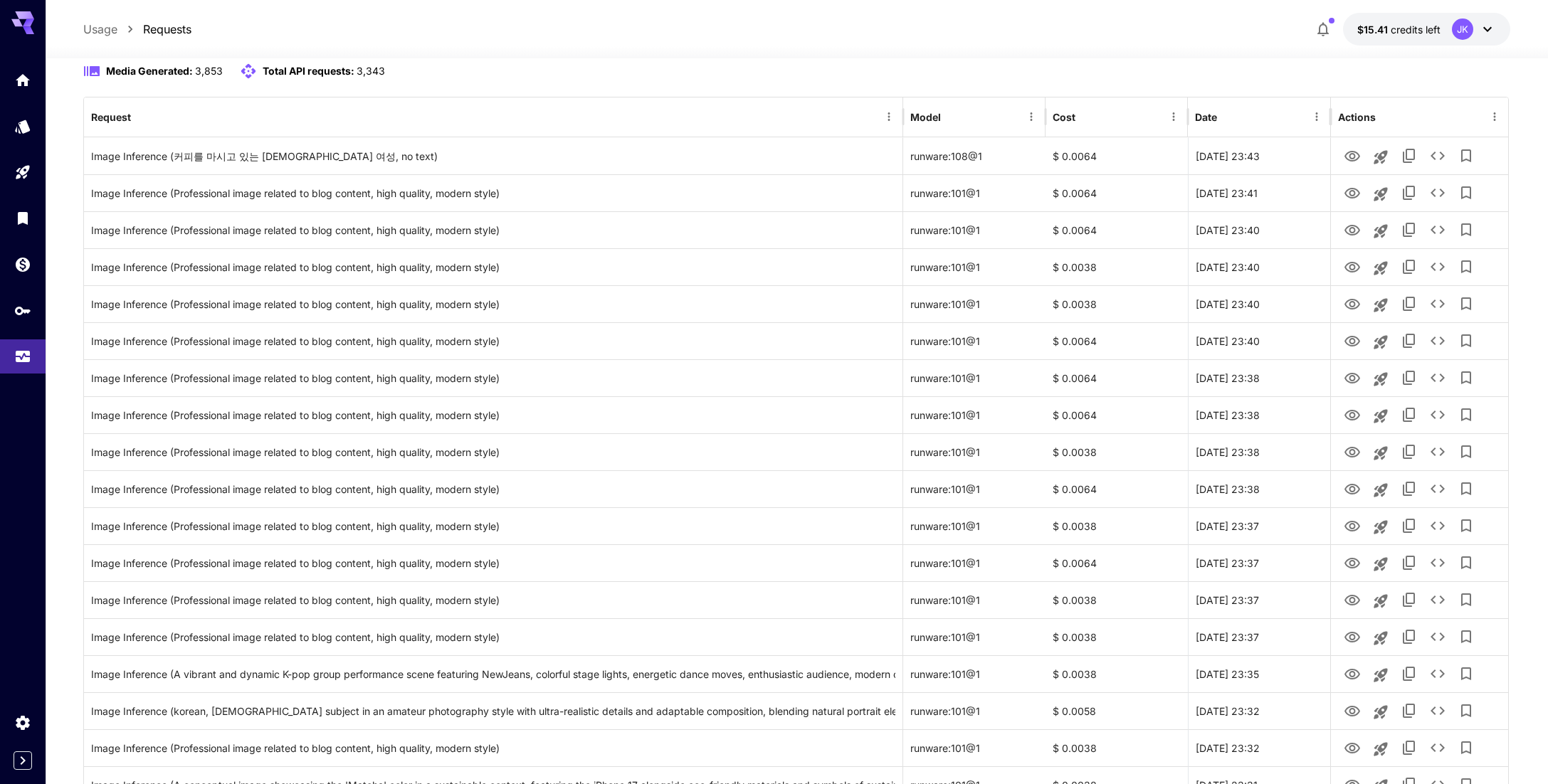
click at [24, 502] on div at bounding box center [23, 392] width 45 height 784
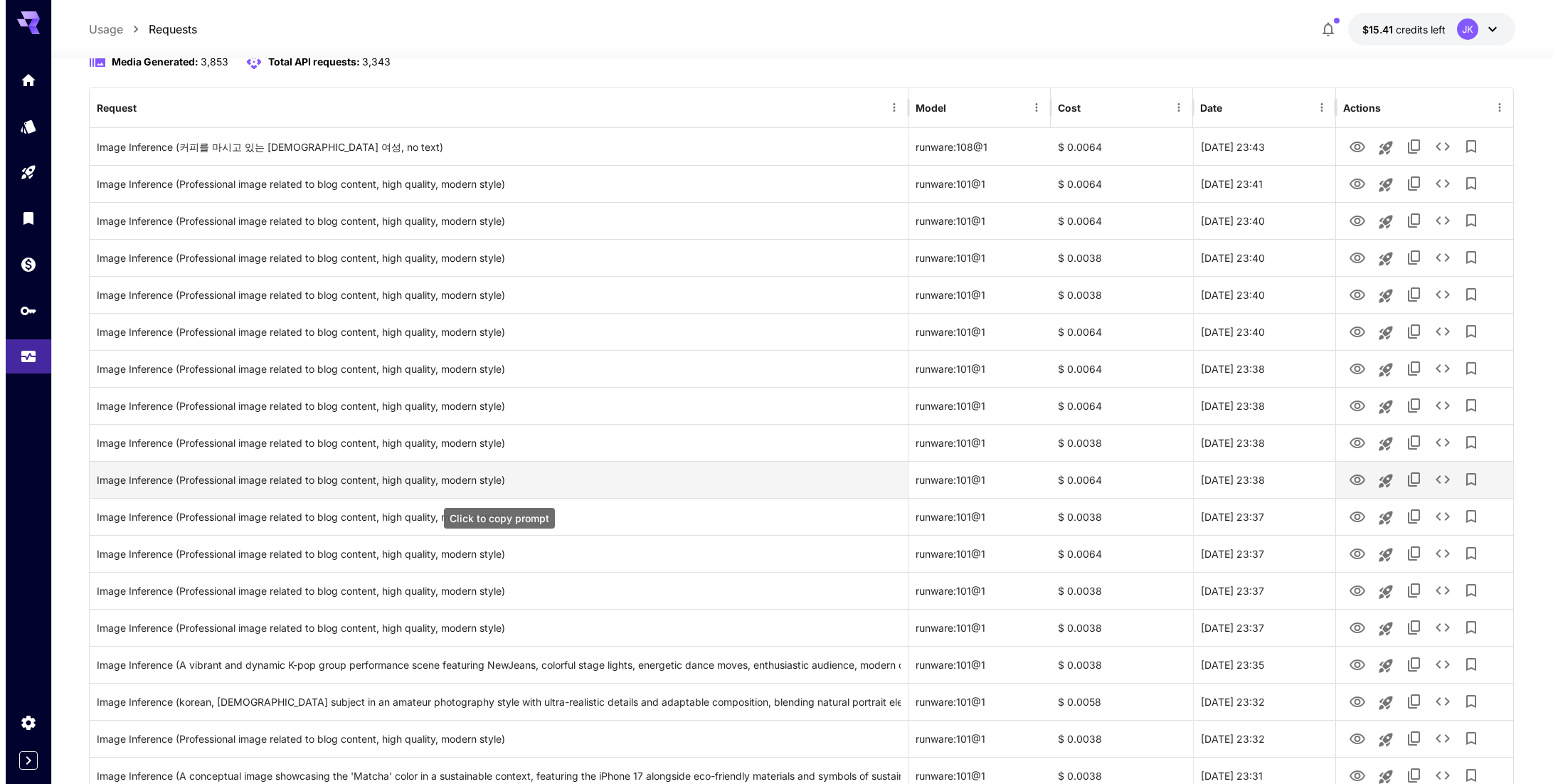
scroll to position [0, 0]
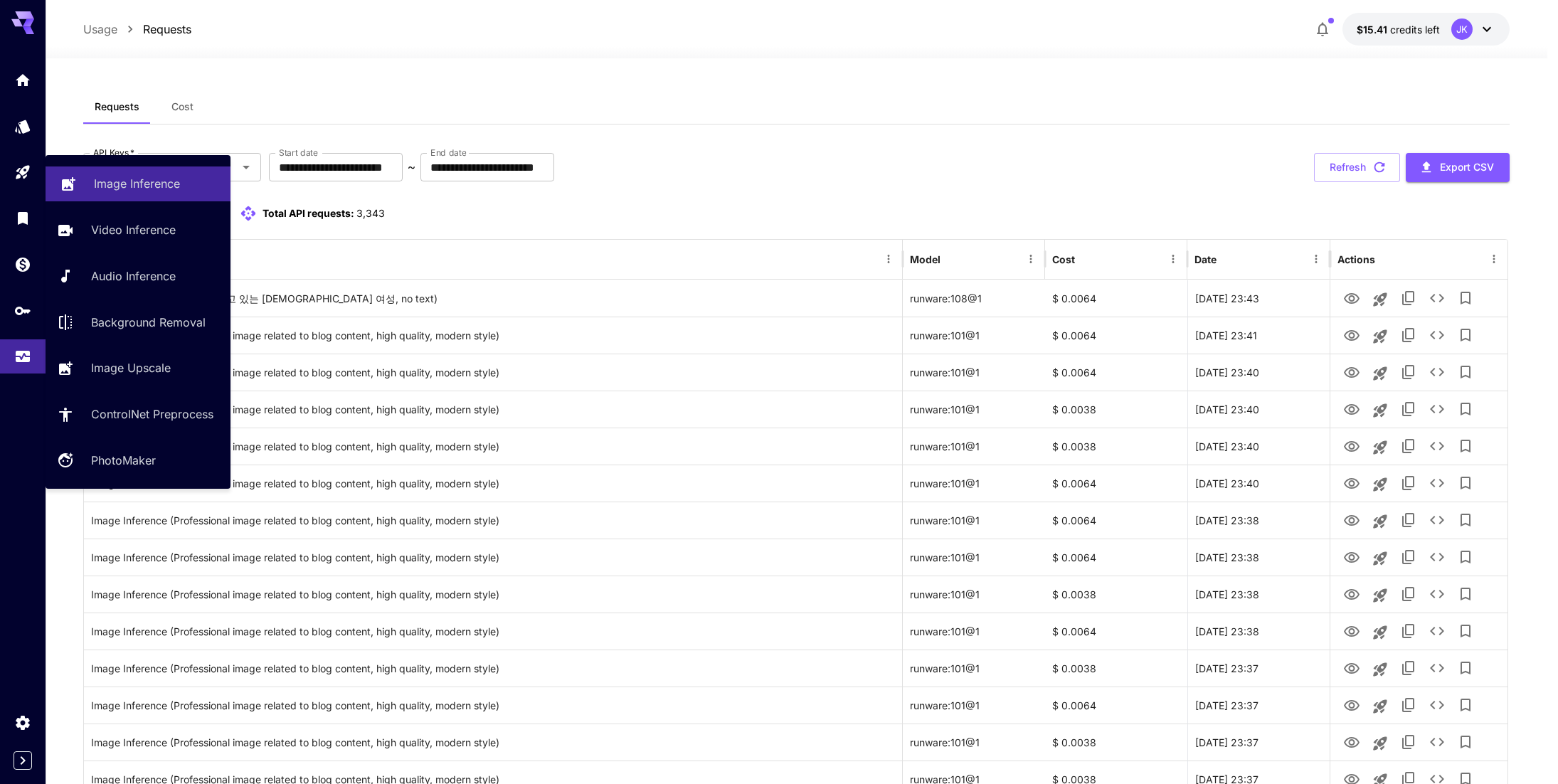
click at [150, 180] on p "Image Inference" at bounding box center [136, 184] width 86 height 17
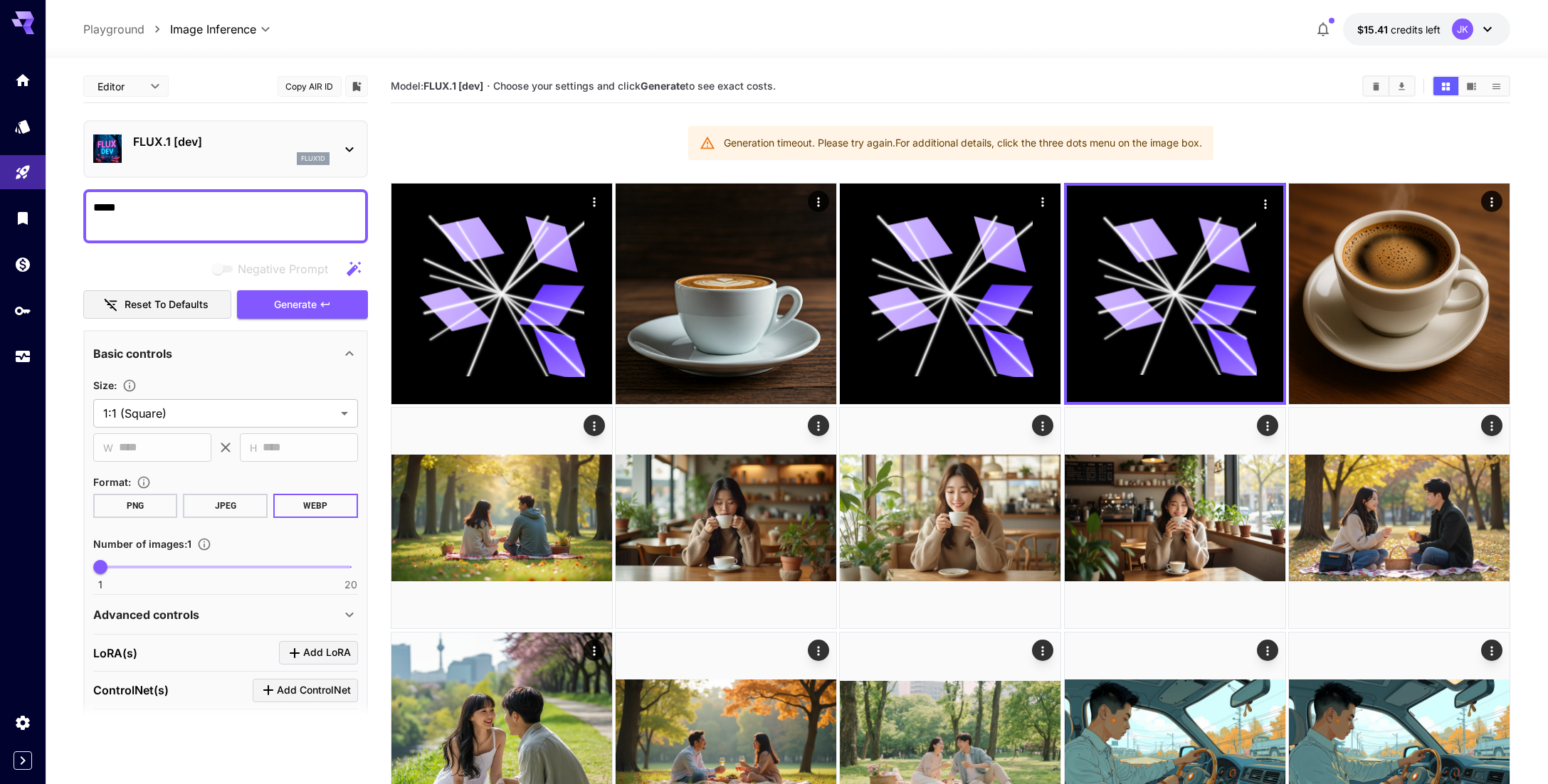
click at [220, 156] on div "flux1d" at bounding box center [231, 158] width 197 height 13
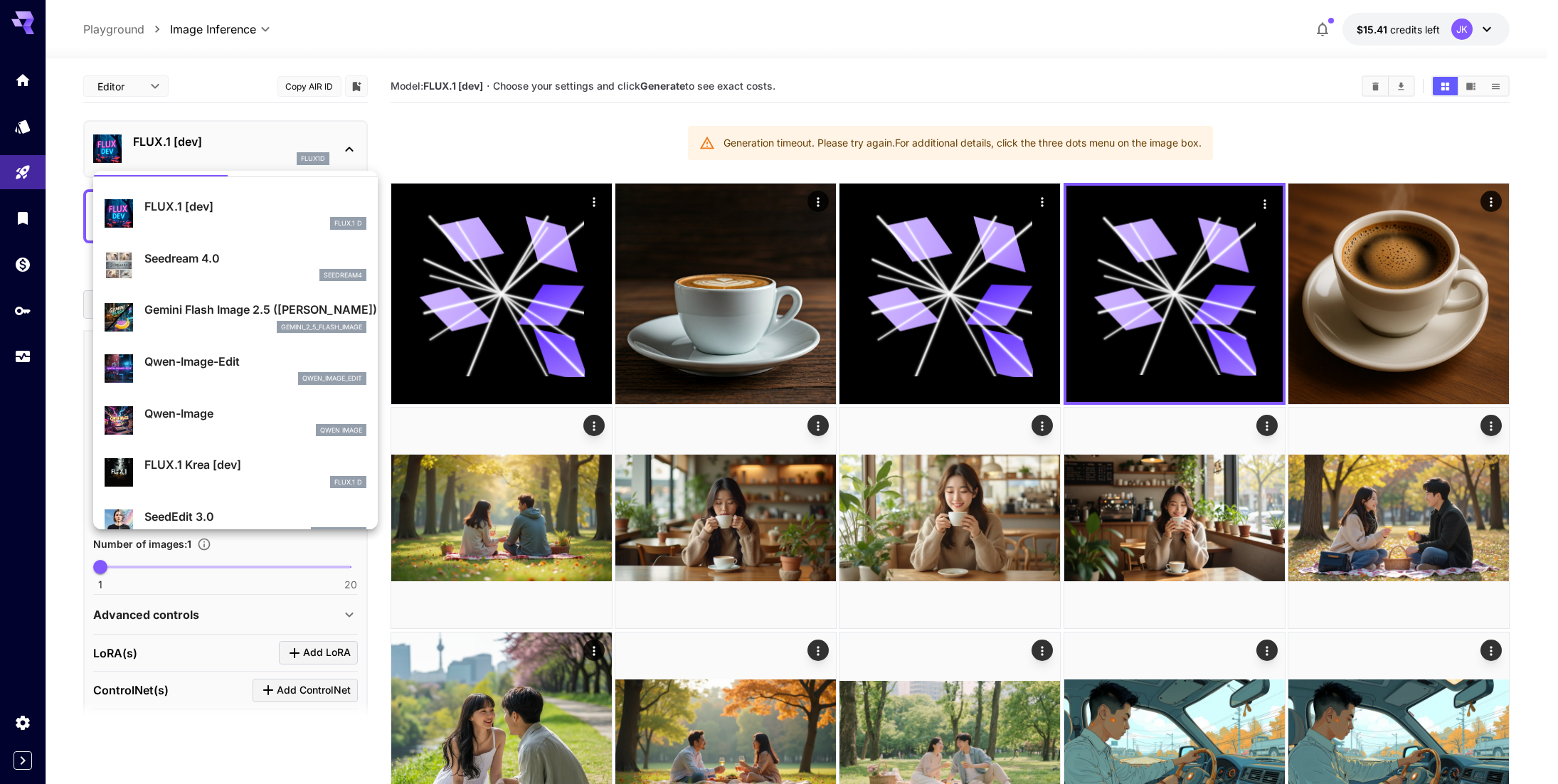
scroll to position [71, 0]
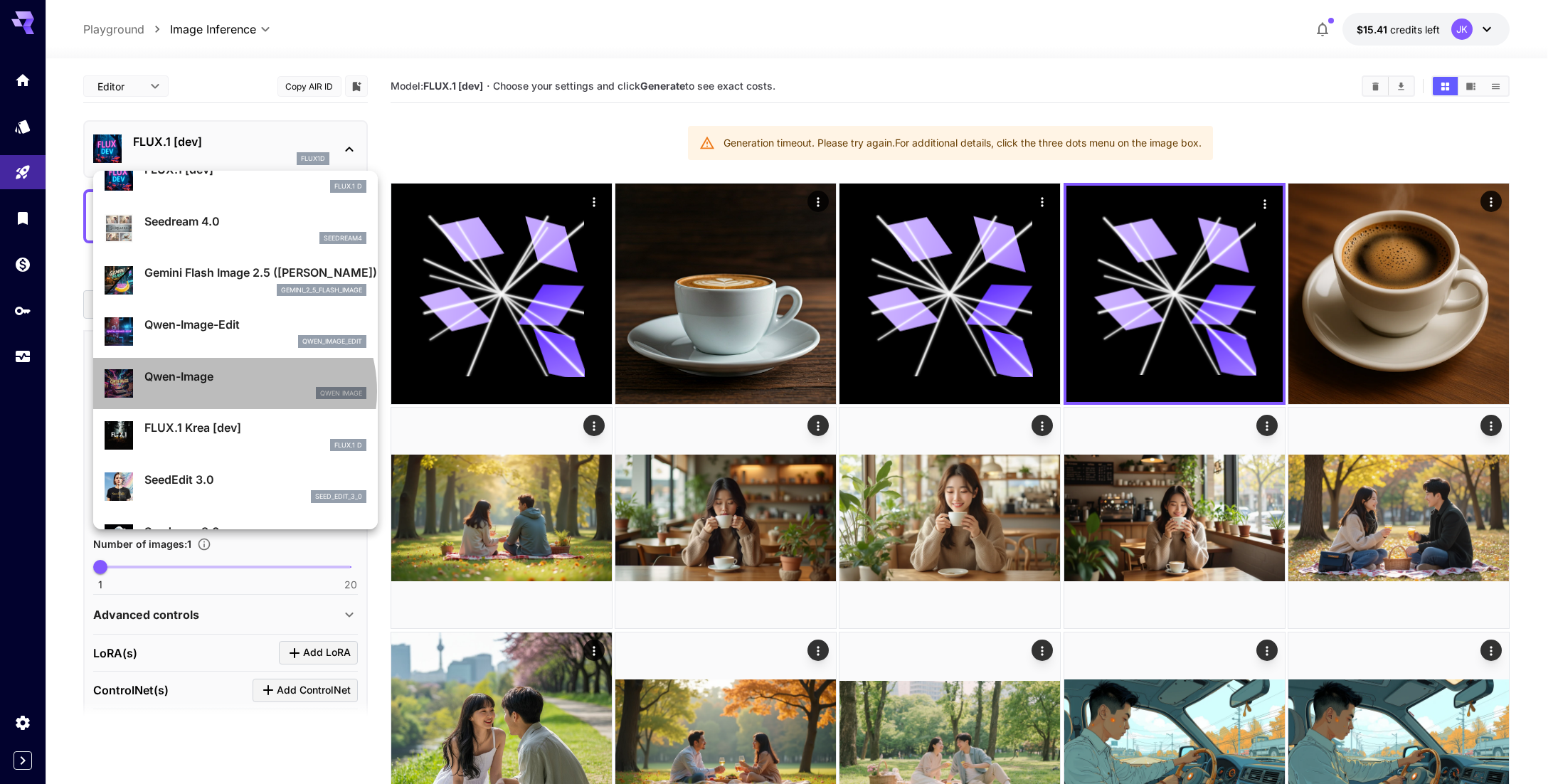
click at [233, 392] on div "Qwen Image" at bounding box center [255, 393] width 222 height 13
type input "**"
type input "***"
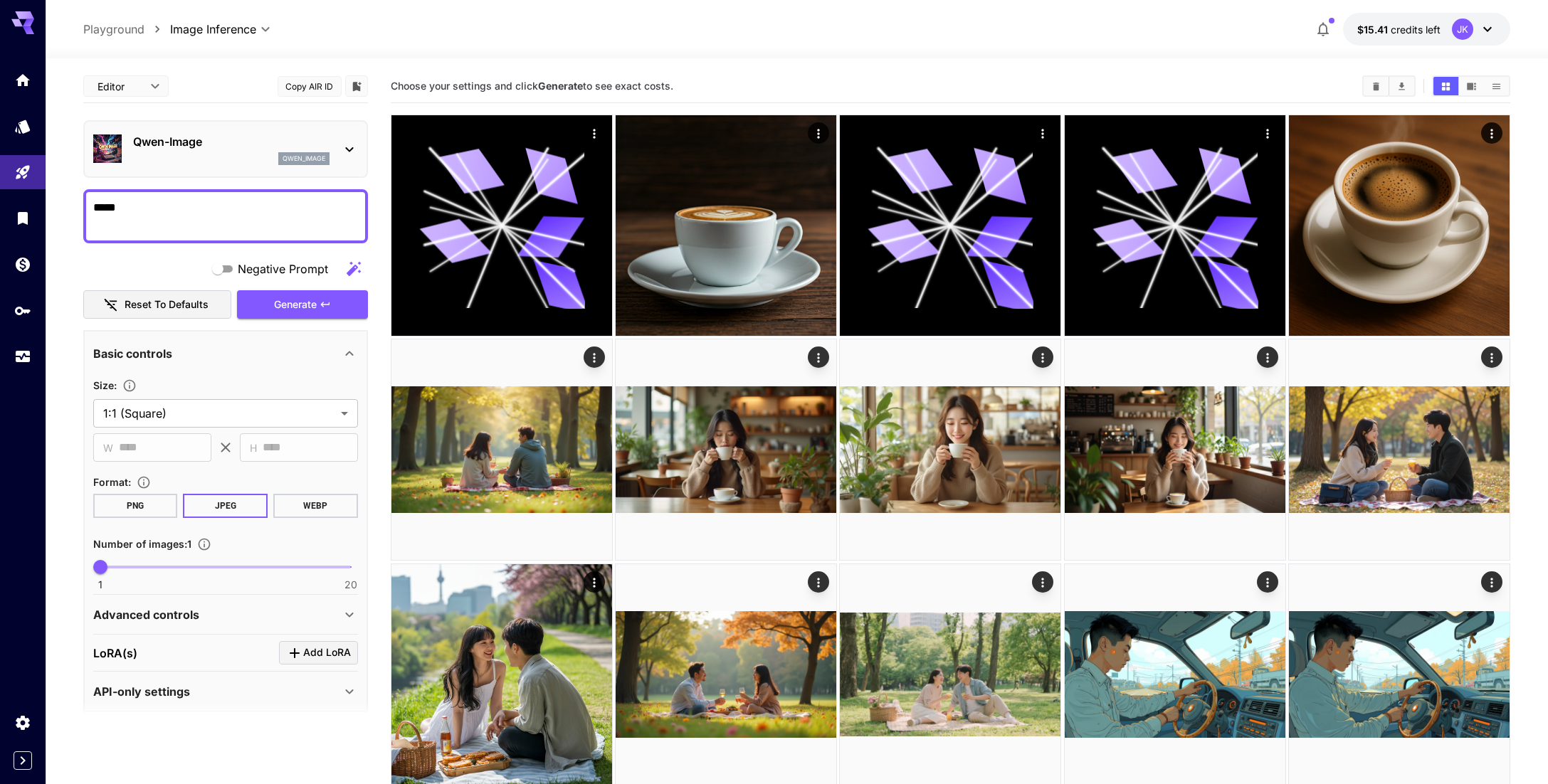
click at [314, 510] on button "WEBP" at bounding box center [316, 506] width 85 height 24
click at [314, 305] on span "Generate" at bounding box center [295, 305] width 43 height 17
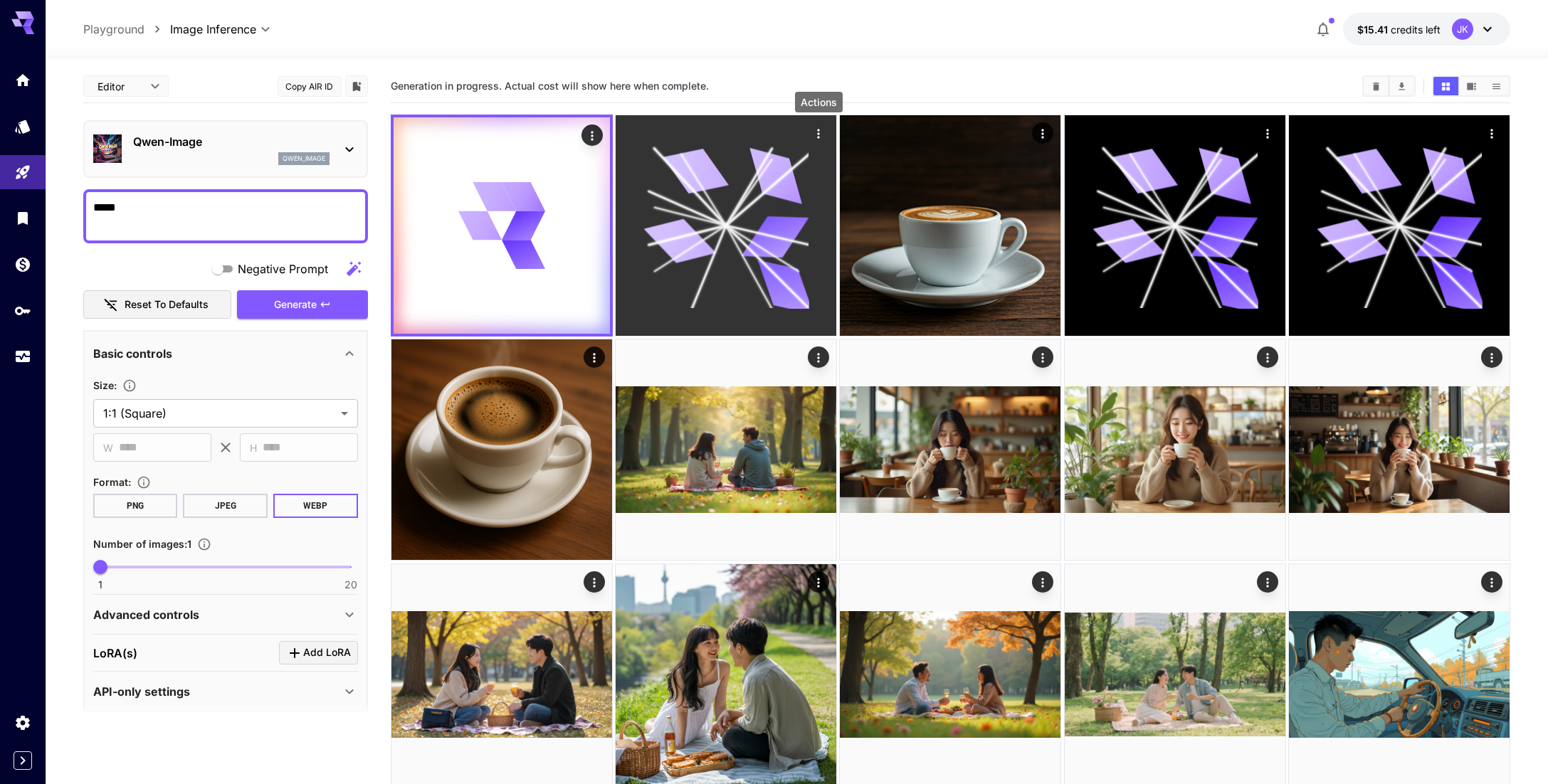
click at [820, 132] on icon "Actions" at bounding box center [819, 134] width 14 height 14
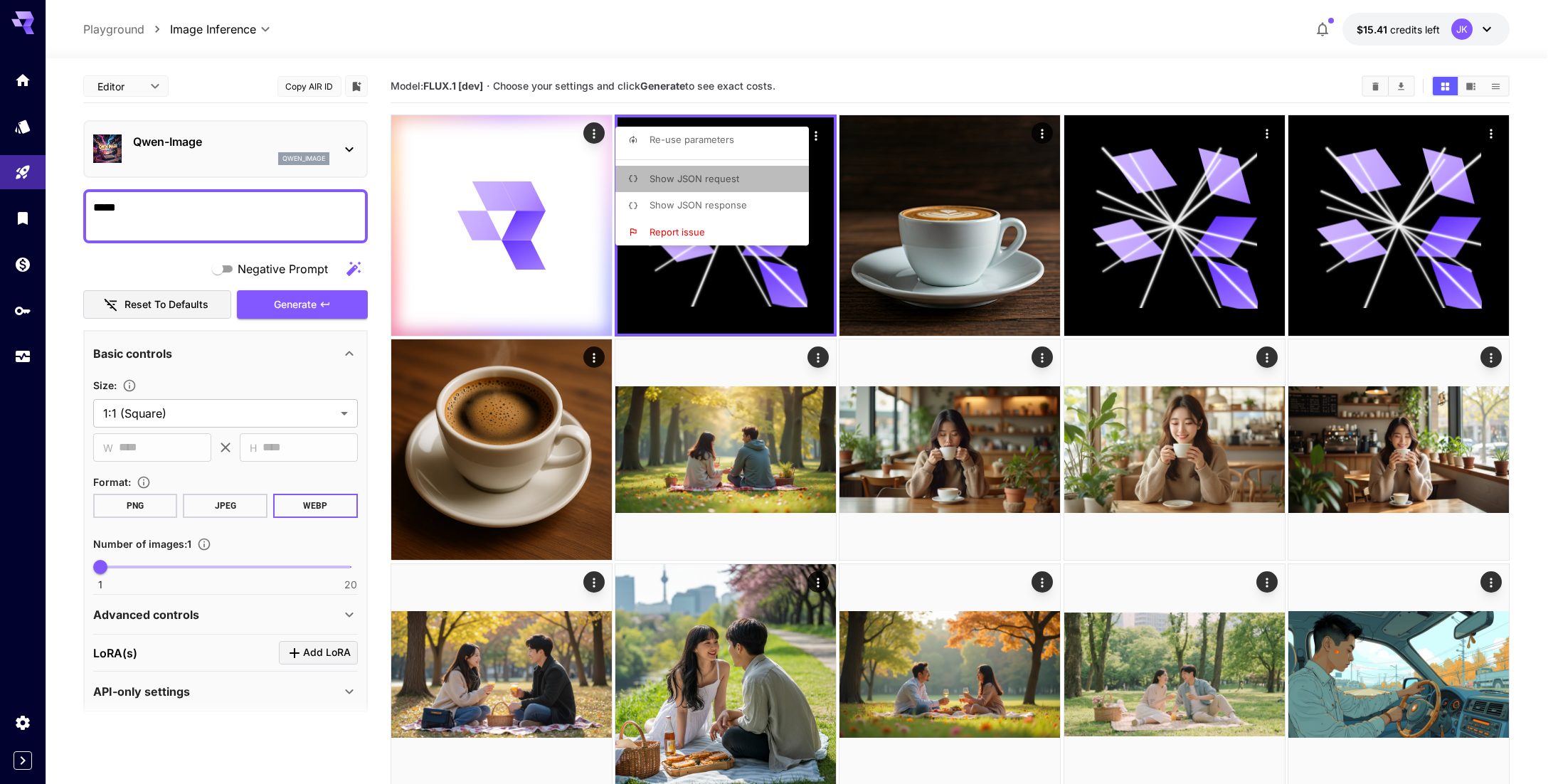
click at [731, 183] on span "Show JSON request" at bounding box center [694, 178] width 90 height 11
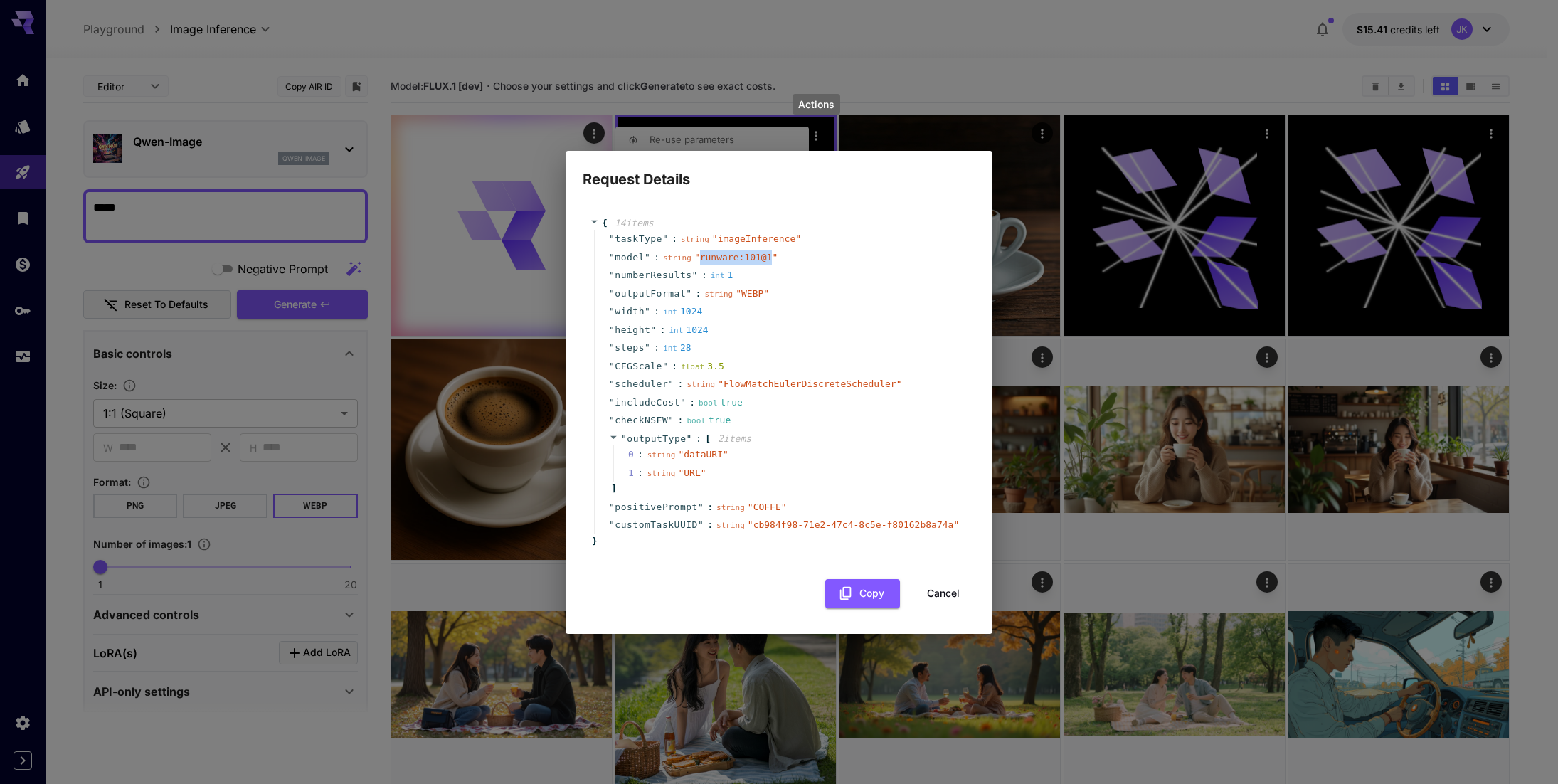
drag, startPoint x: 693, startPoint y: 257, endPoint x: 756, endPoint y: 256, distance: 63.0
click at [756, 256] on span "" runware:101@1 "" at bounding box center [735, 257] width 83 height 10
copy span "runware:101@1"
click at [1082, 24] on div "Request Details { 14 item s " taskType " : string " imageInference " " model " …" at bounding box center [779, 392] width 1558 height 784
click at [954, 595] on button "Cancel" at bounding box center [943, 593] width 64 height 29
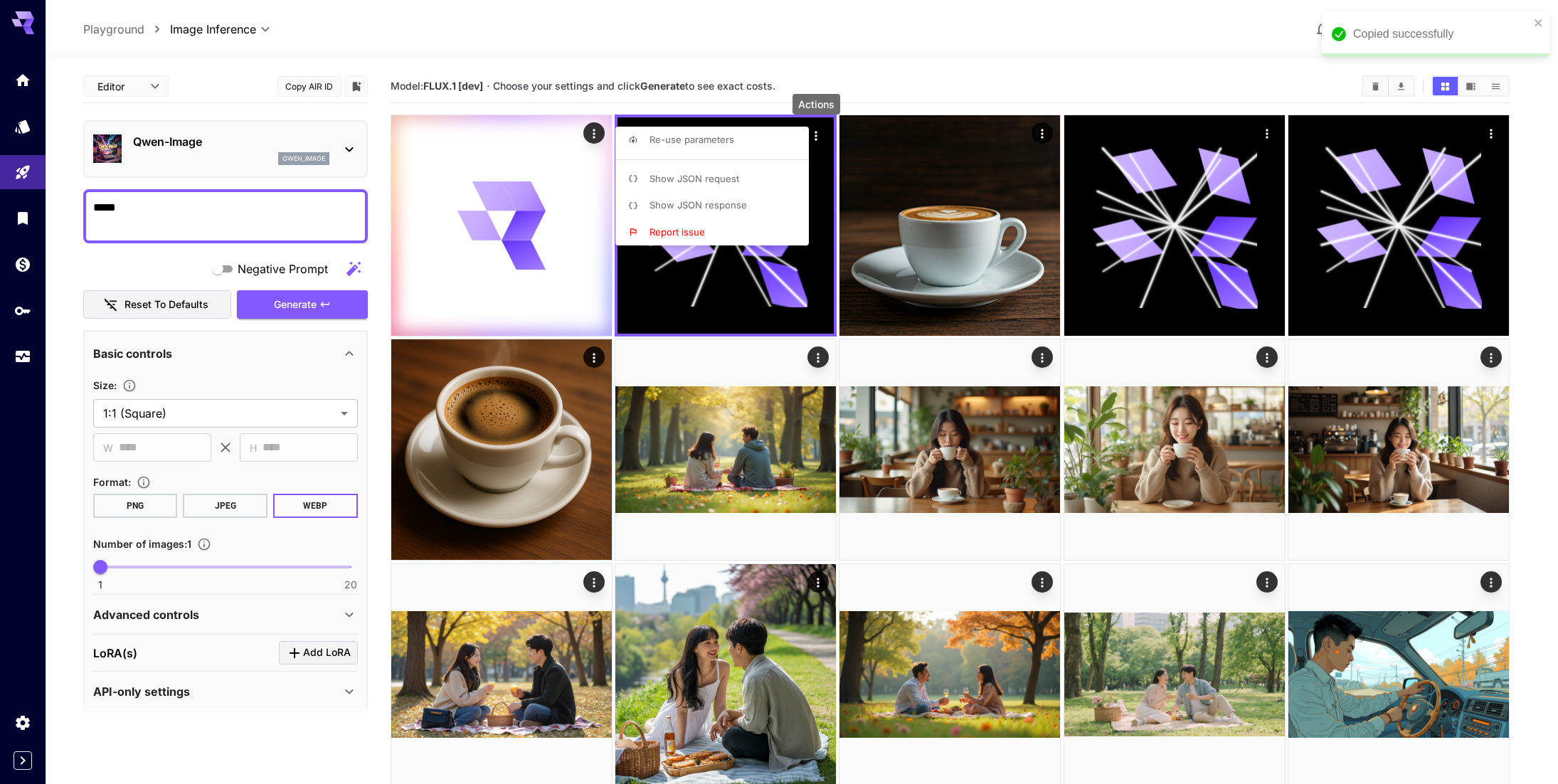
click at [595, 138] on div at bounding box center [779, 392] width 1558 height 784
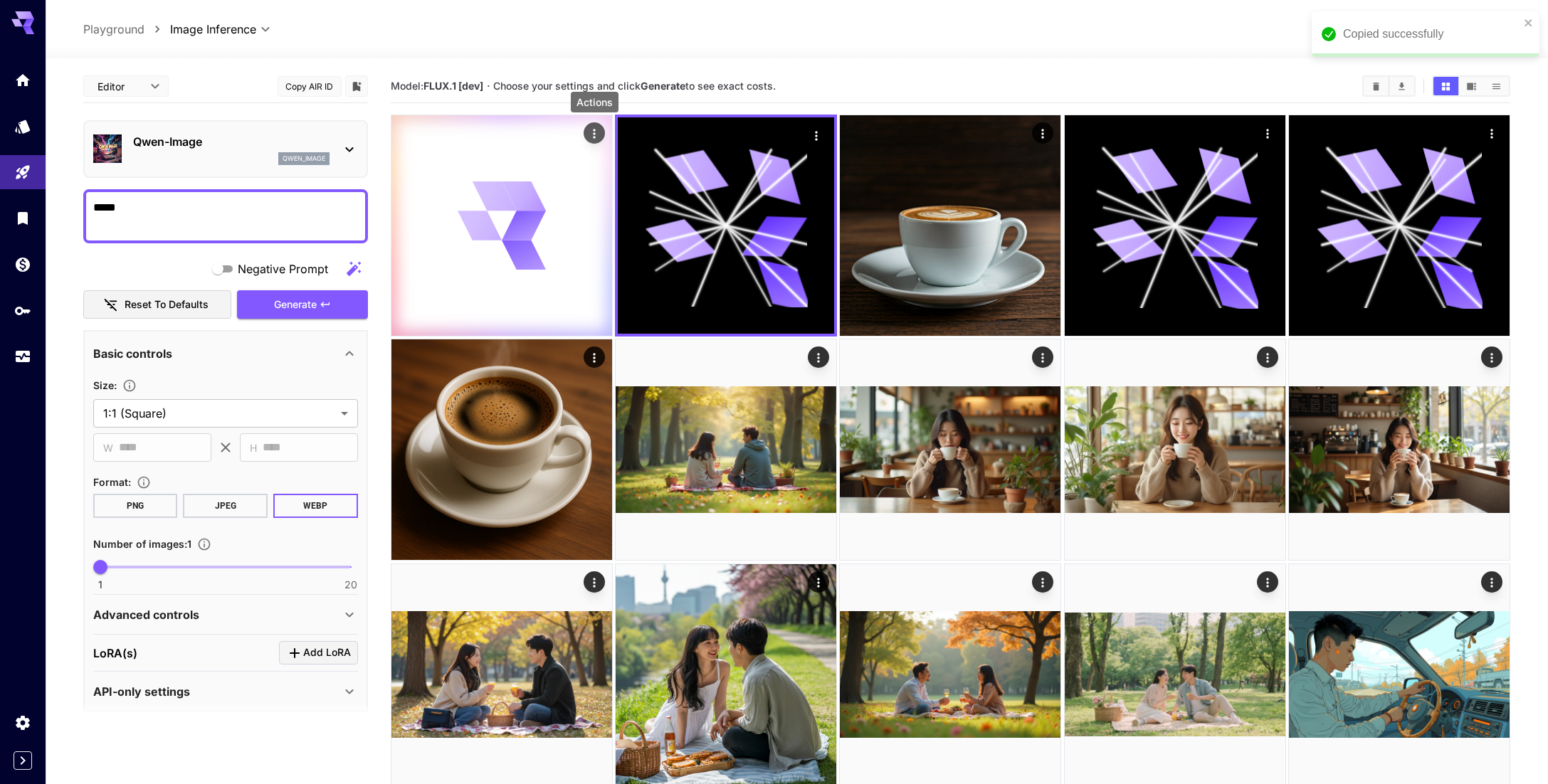
click at [595, 135] on icon "Actions" at bounding box center [594, 134] width 14 height 14
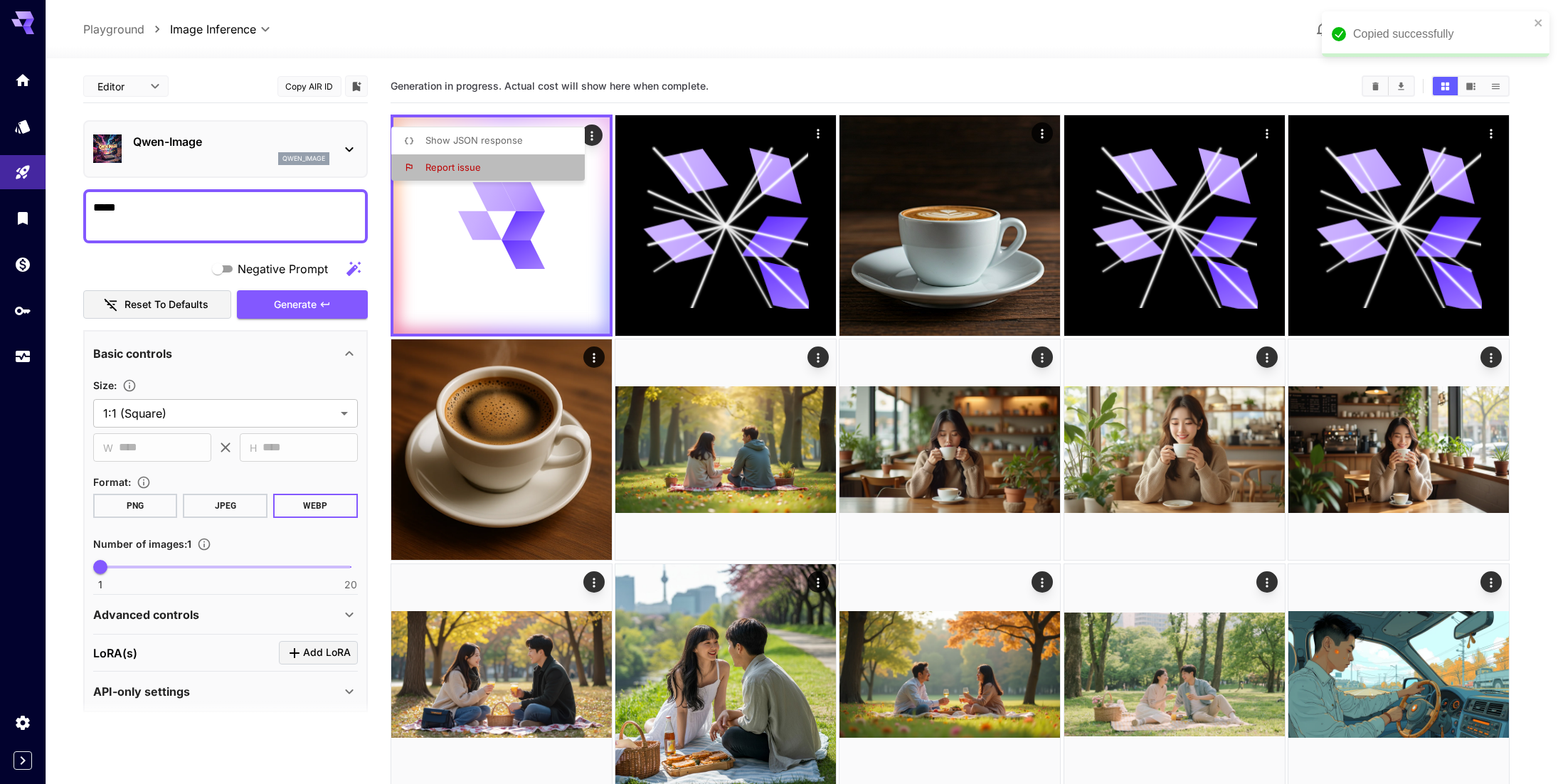
click at [491, 163] on li "Report issue" at bounding box center [492, 168] width 202 height 27
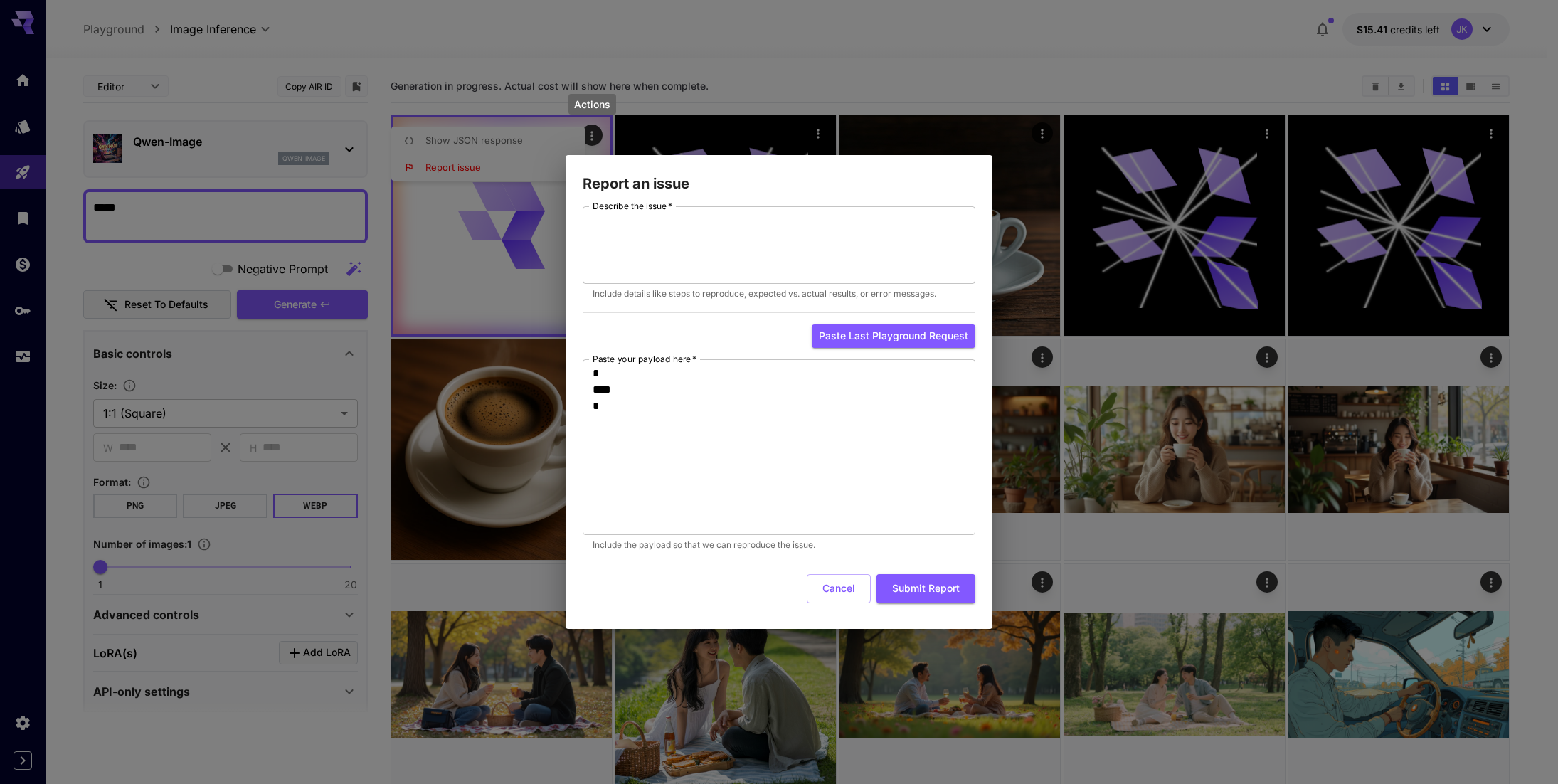
drag, startPoint x: 839, startPoint y: 583, endPoint x: 806, endPoint y: 539, distance: 55.0
click at [838, 579] on button "Cancel" at bounding box center [838, 588] width 64 height 29
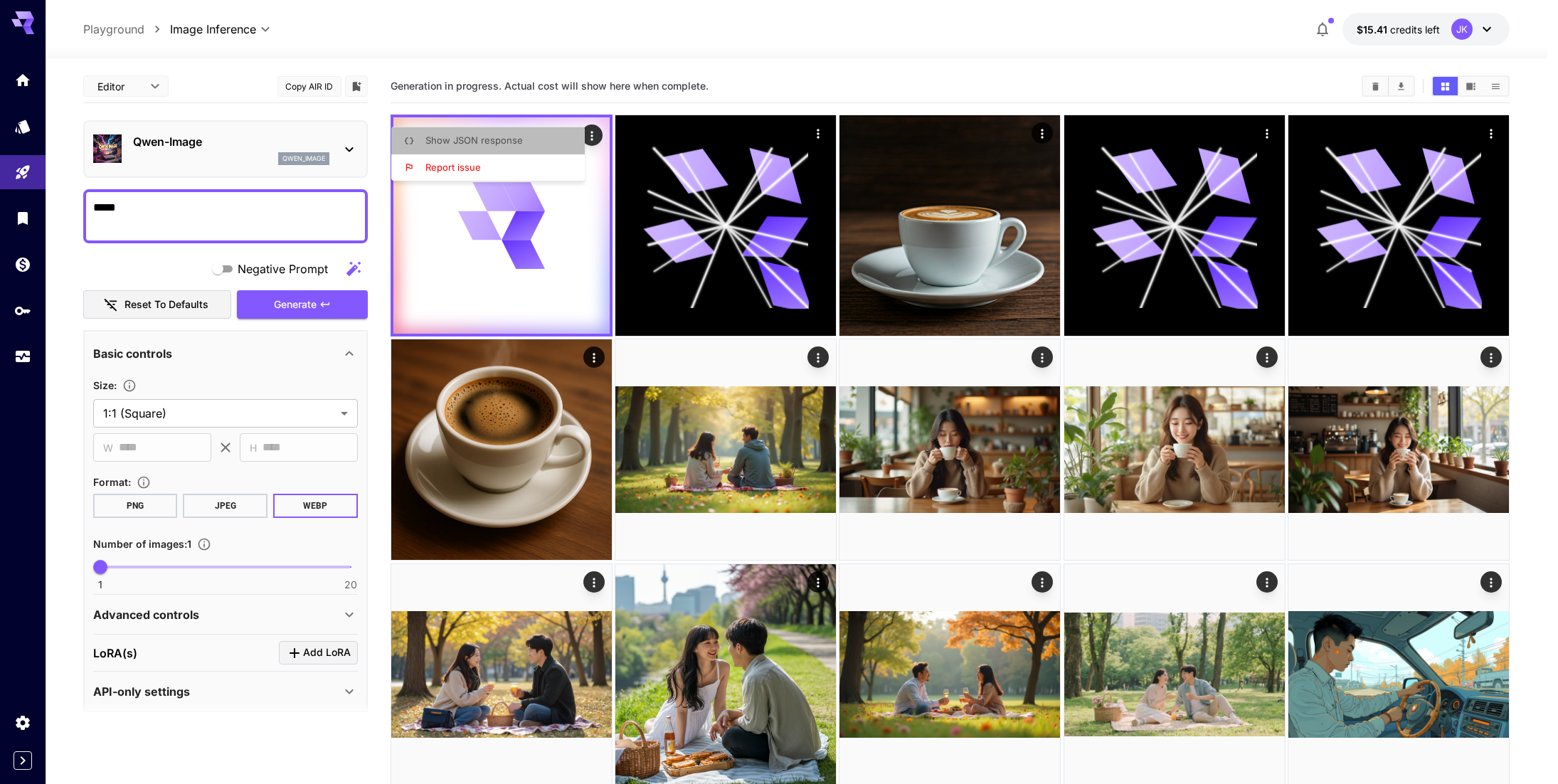
click at [518, 145] on span "Show JSON response" at bounding box center [474, 140] width 97 height 11
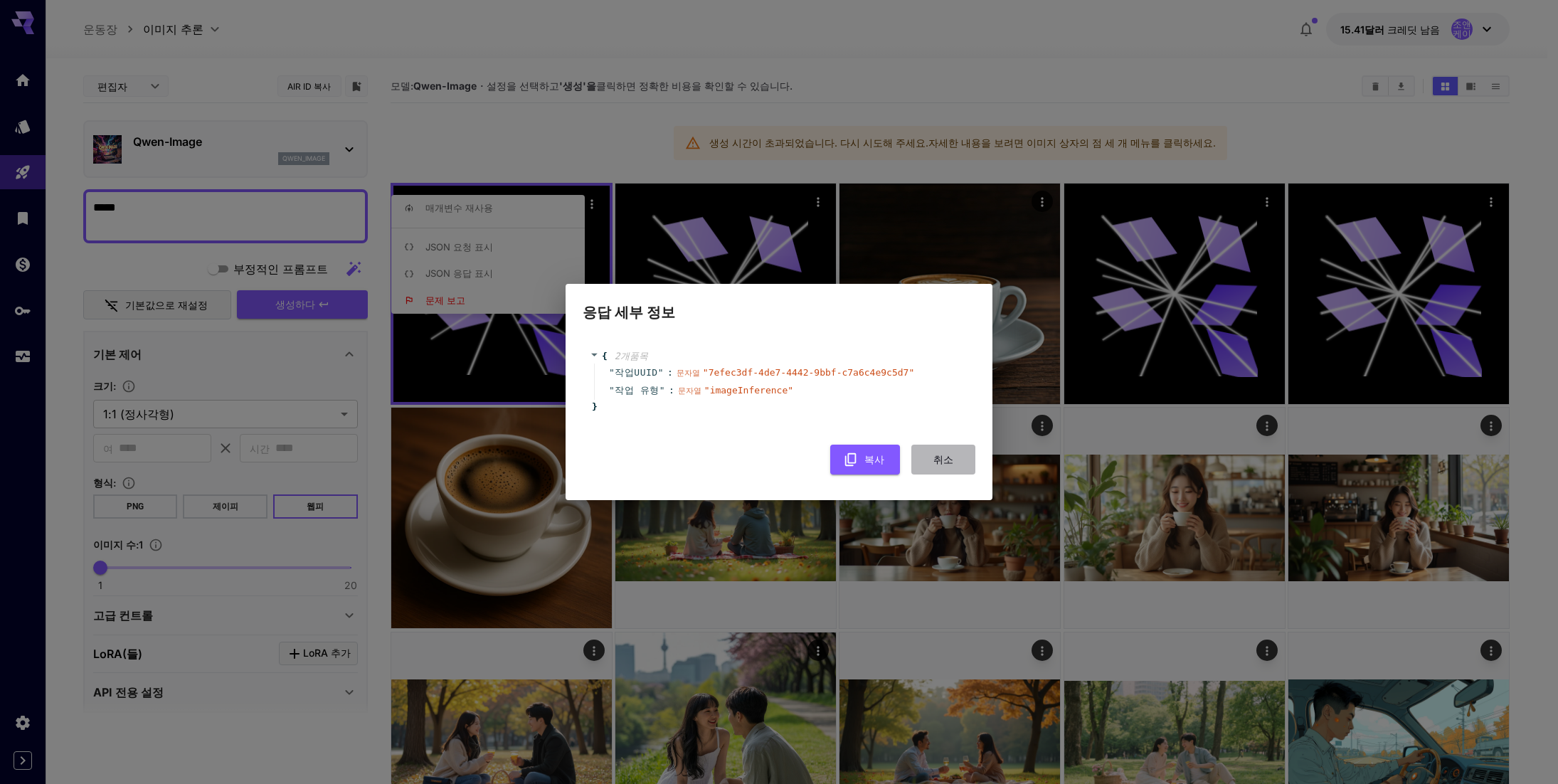
drag, startPoint x: 949, startPoint y: 449, endPoint x: 949, endPoint y: 461, distance: 12.0
click at [949, 449] on button "취소" at bounding box center [943, 459] width 64 height 29
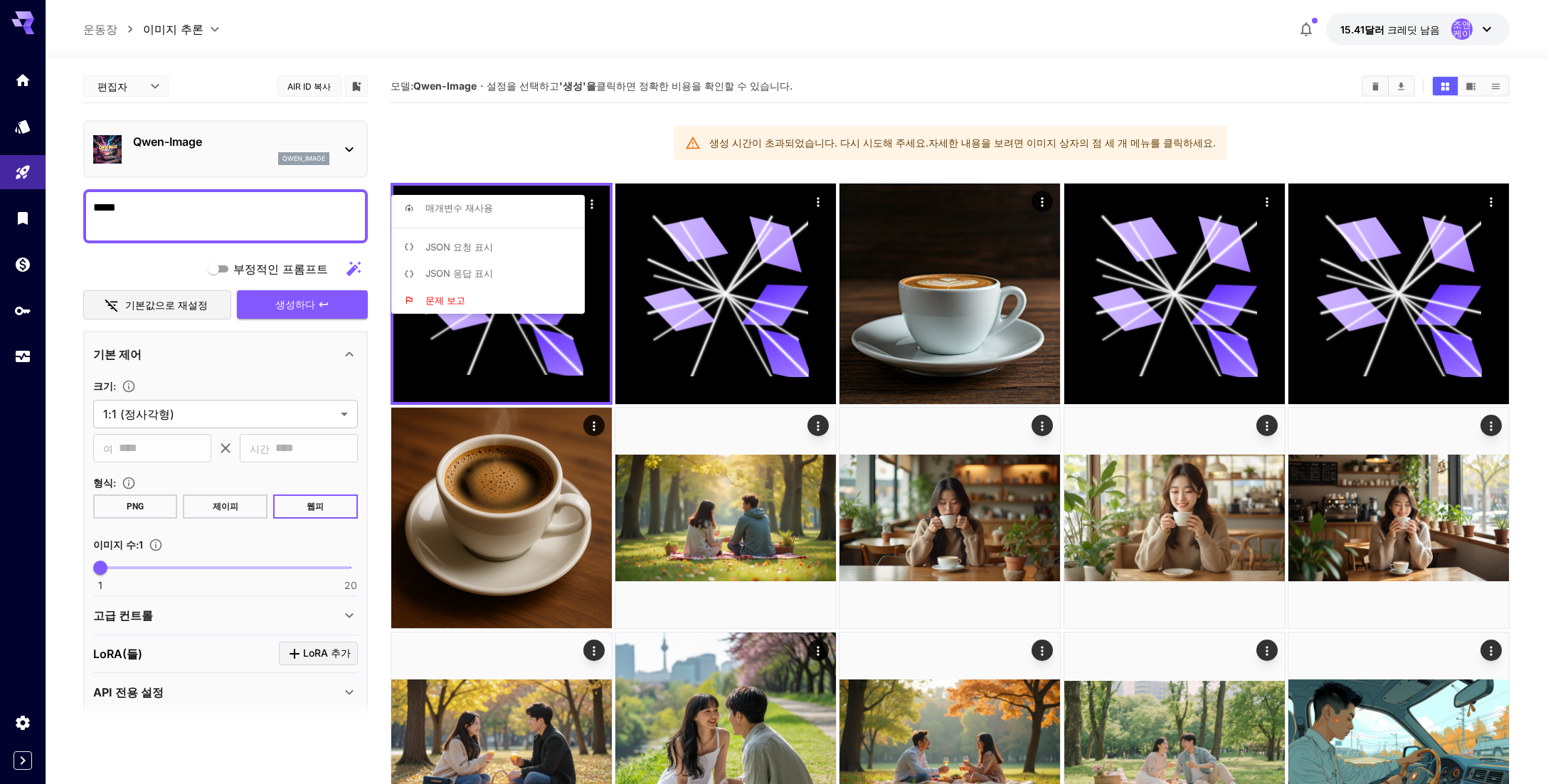
click at [1033, 59] on div at bounding box center [779, 392] width 1558 height 784
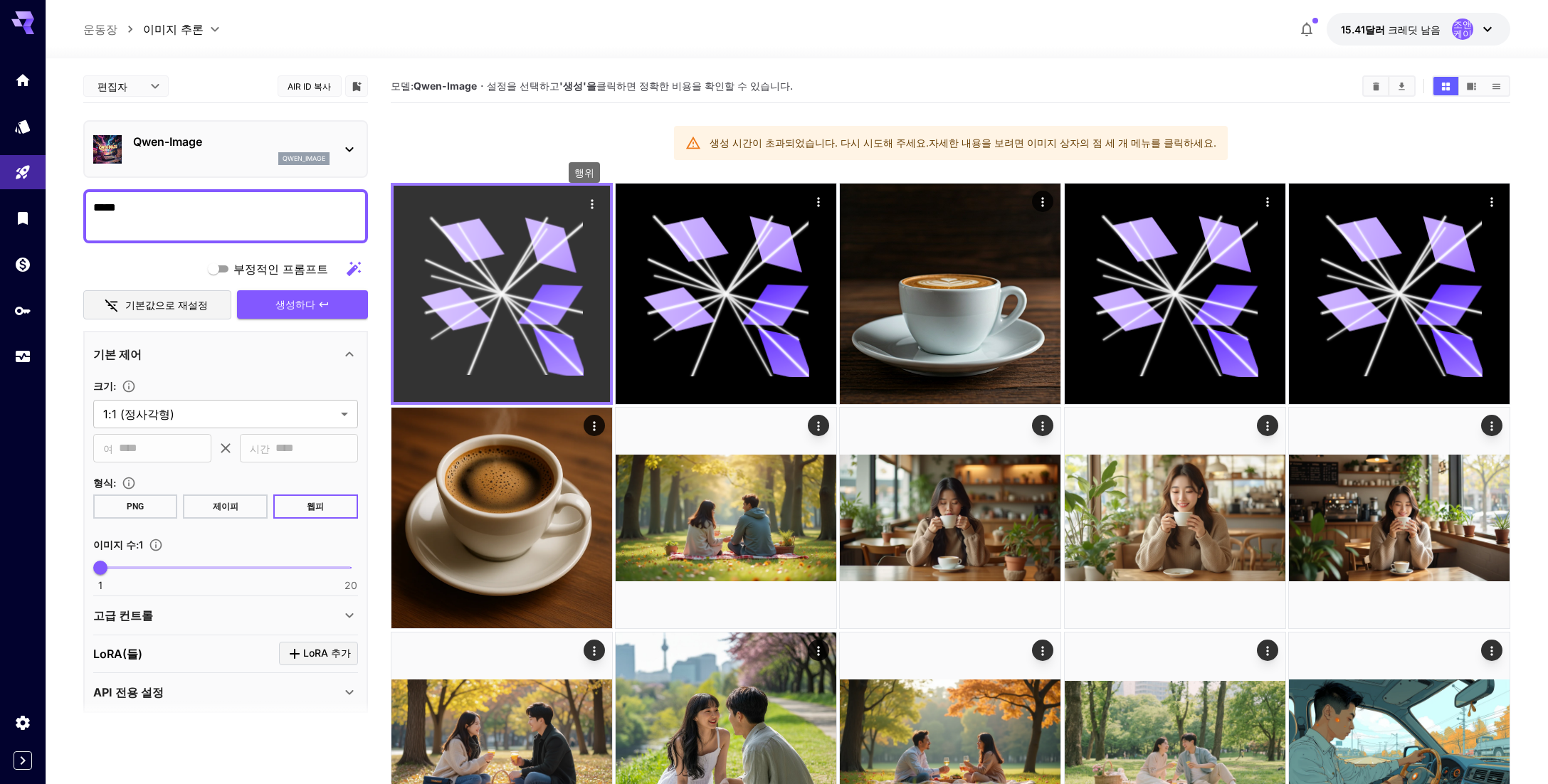
click at [589, 205] on icon "행위" at bounding box center [592, 204] width 14 height 14
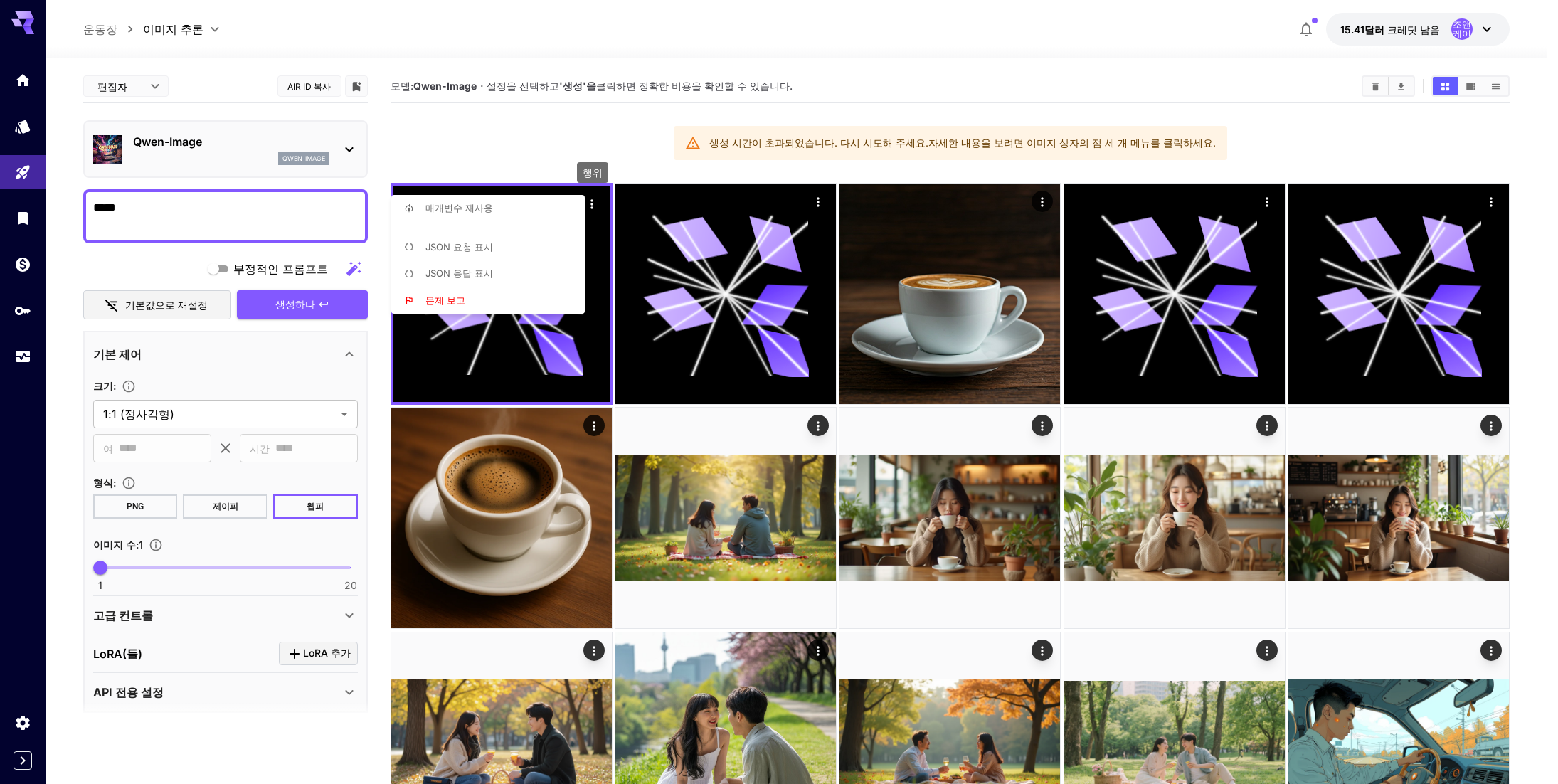
click at [477, 300] on li "문제 보고" at bounding box center [492, 301] width 202 height 27
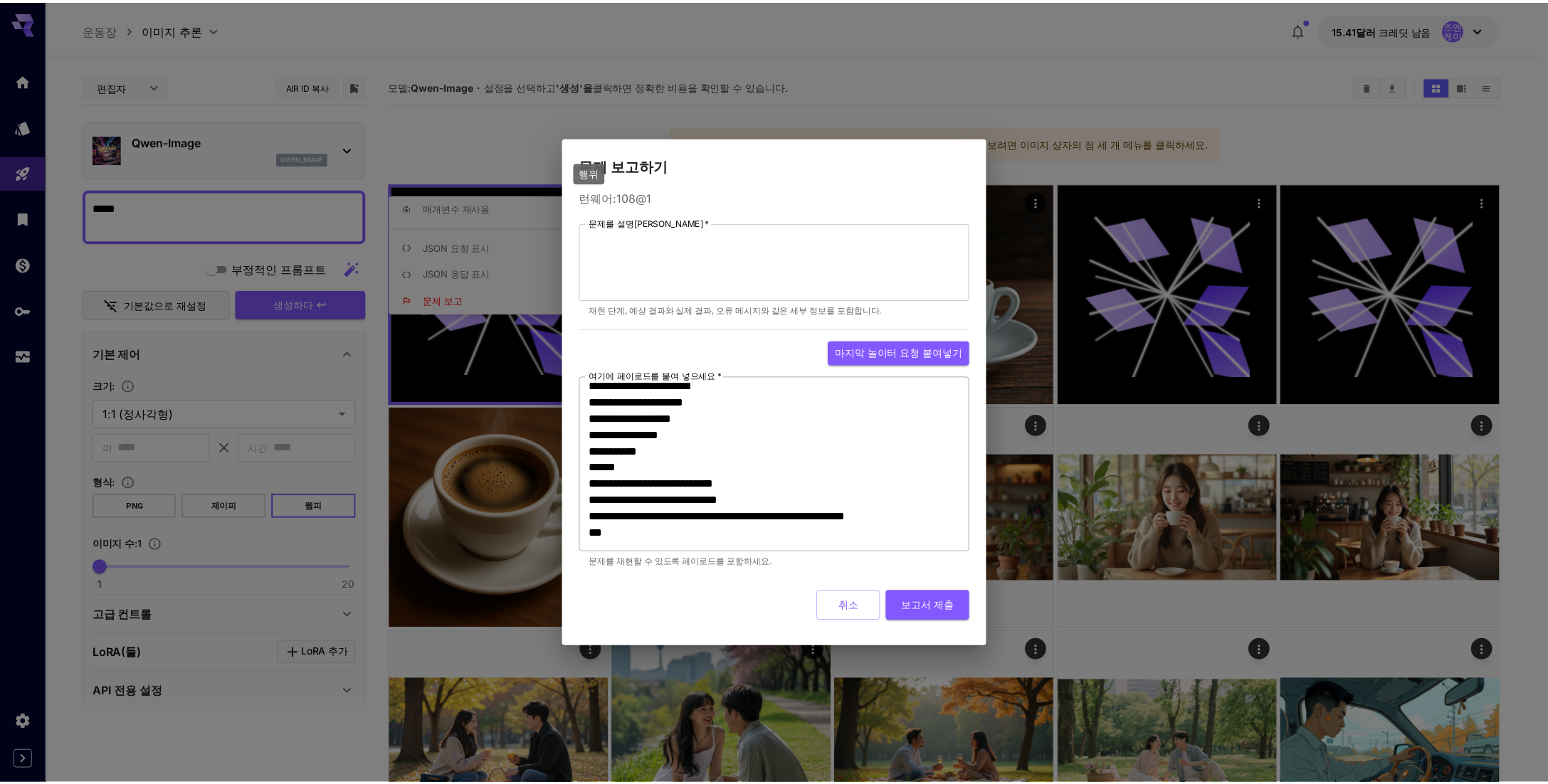
scroll to position [197, 0]
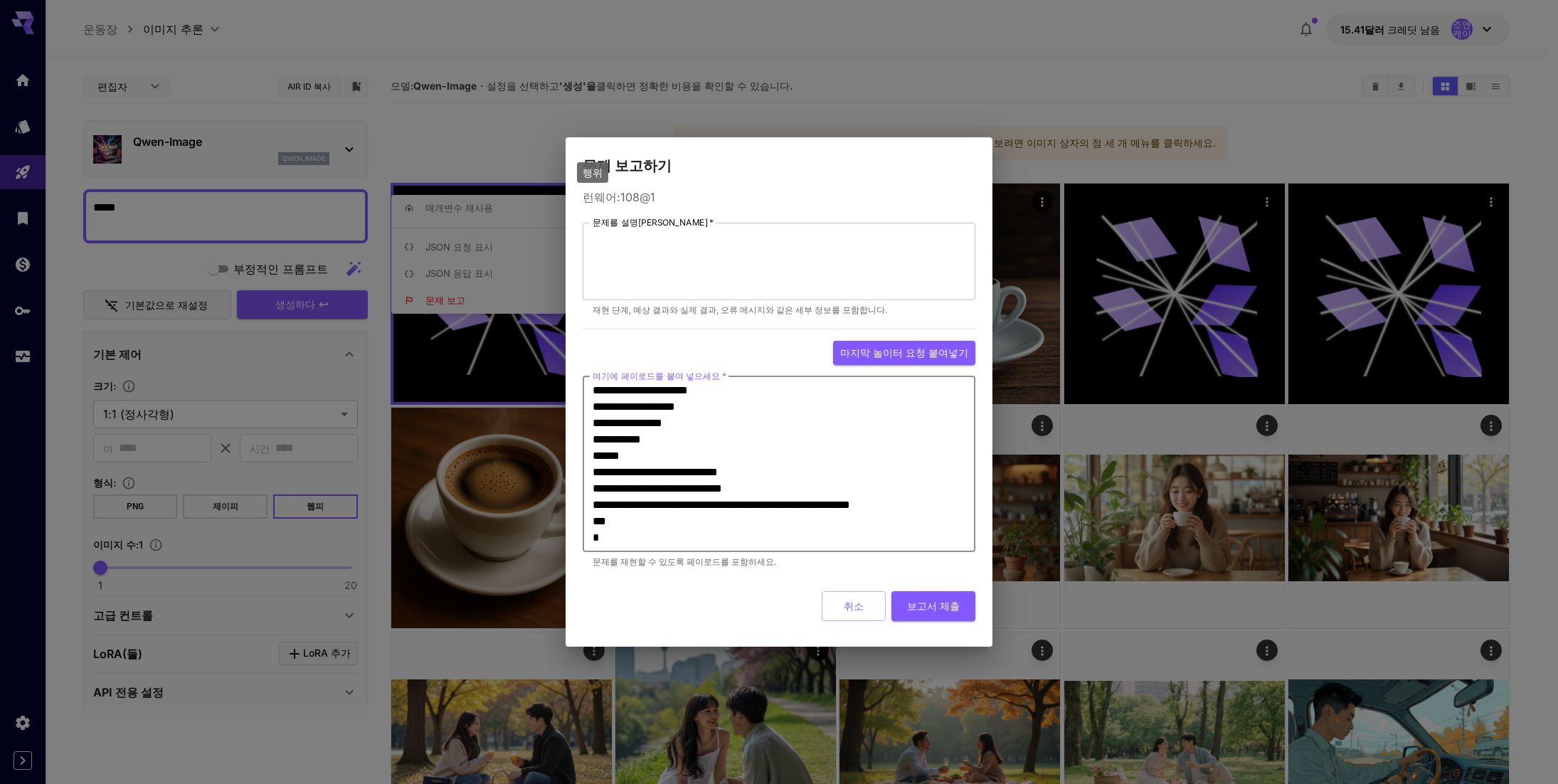
drag, startPoint x: 659, startPoint y: 451, endPoint x: 743, endPoint y: 456, distance: 84.1
click at [743, 456] on textarea "**********" at bounding box center [779, 463] width 372 height 163
drag, startPoint x: 856, startPoint y: 609, endPoint x: 778, endPoint y: 421, distance: 203.5
click at [856, 606] on font "취소" at bounding box center [853, 606] width 20 height 12
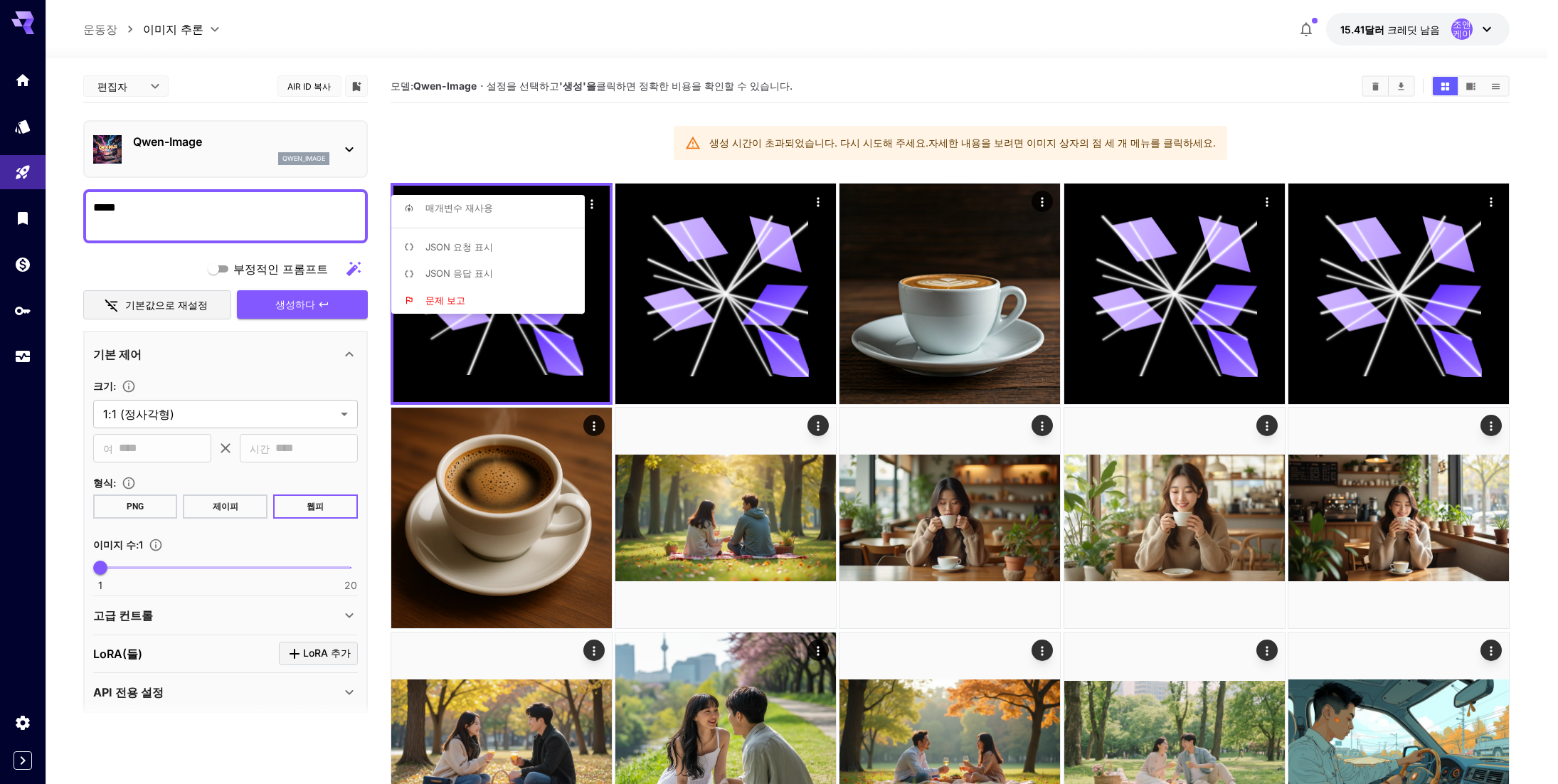
click at [1131, 1] on div at bounding box center [779, 392] width 1558 height 784
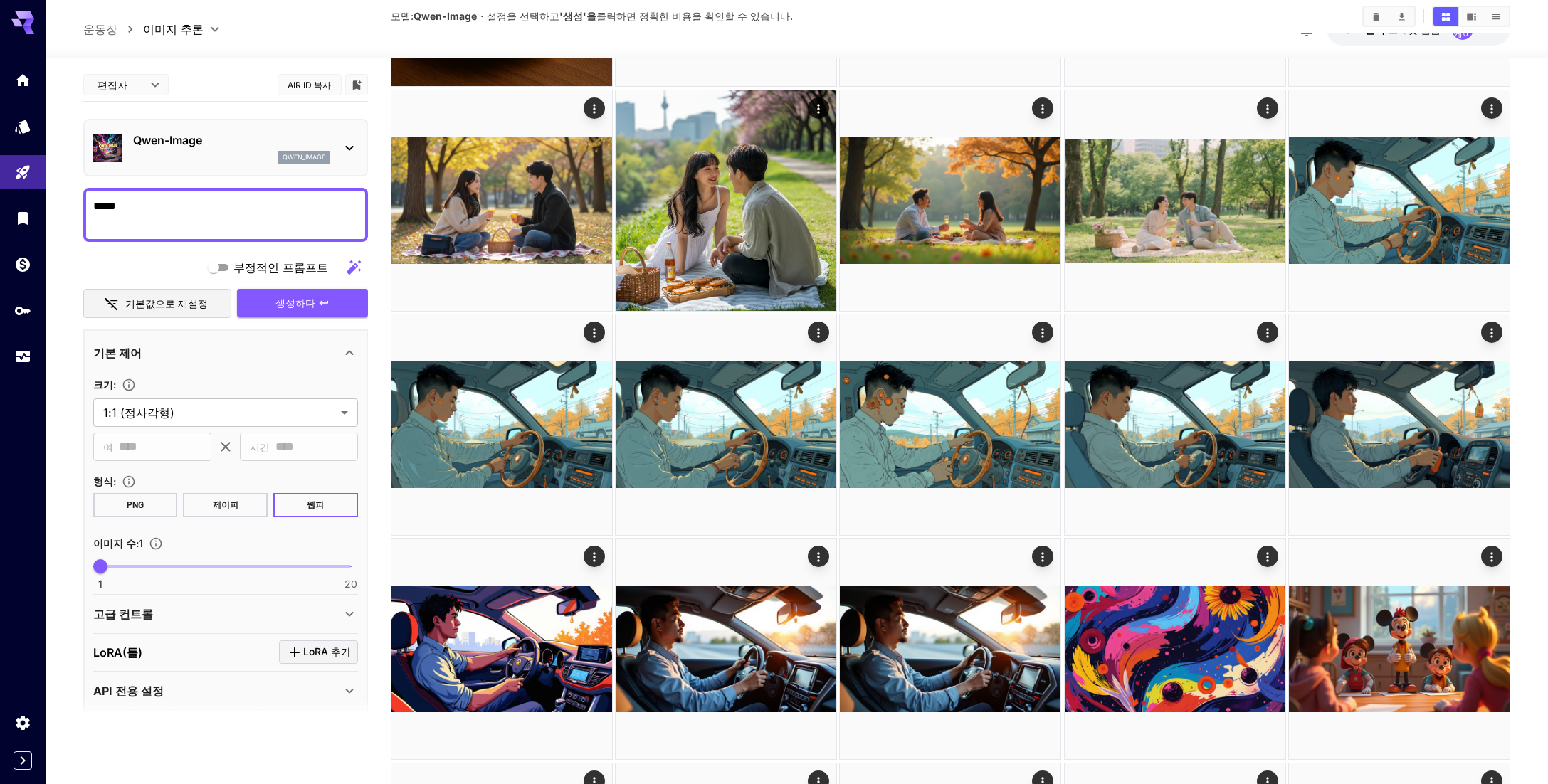
scroll to position [640, 0]
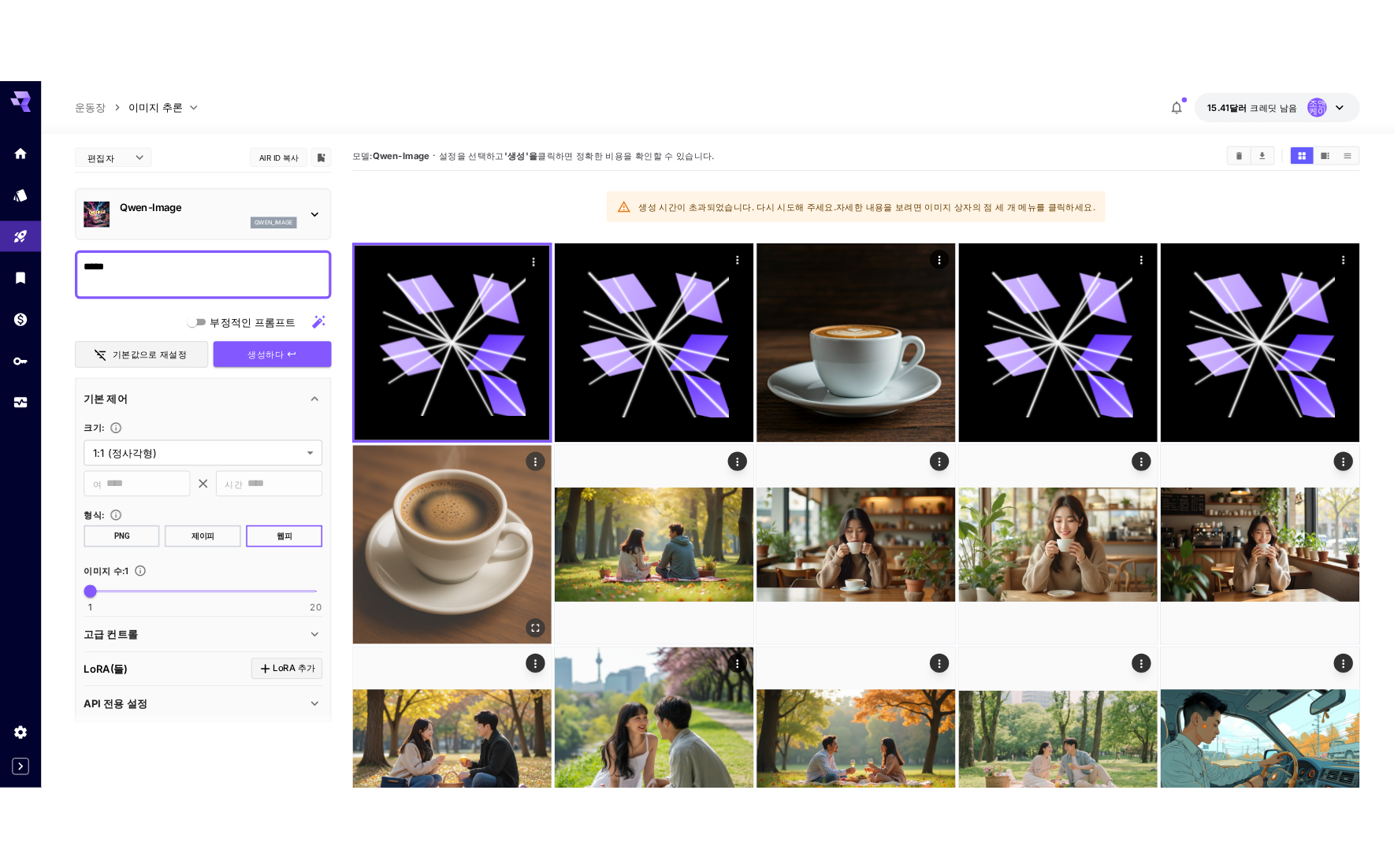
scroll to position [0, 0]
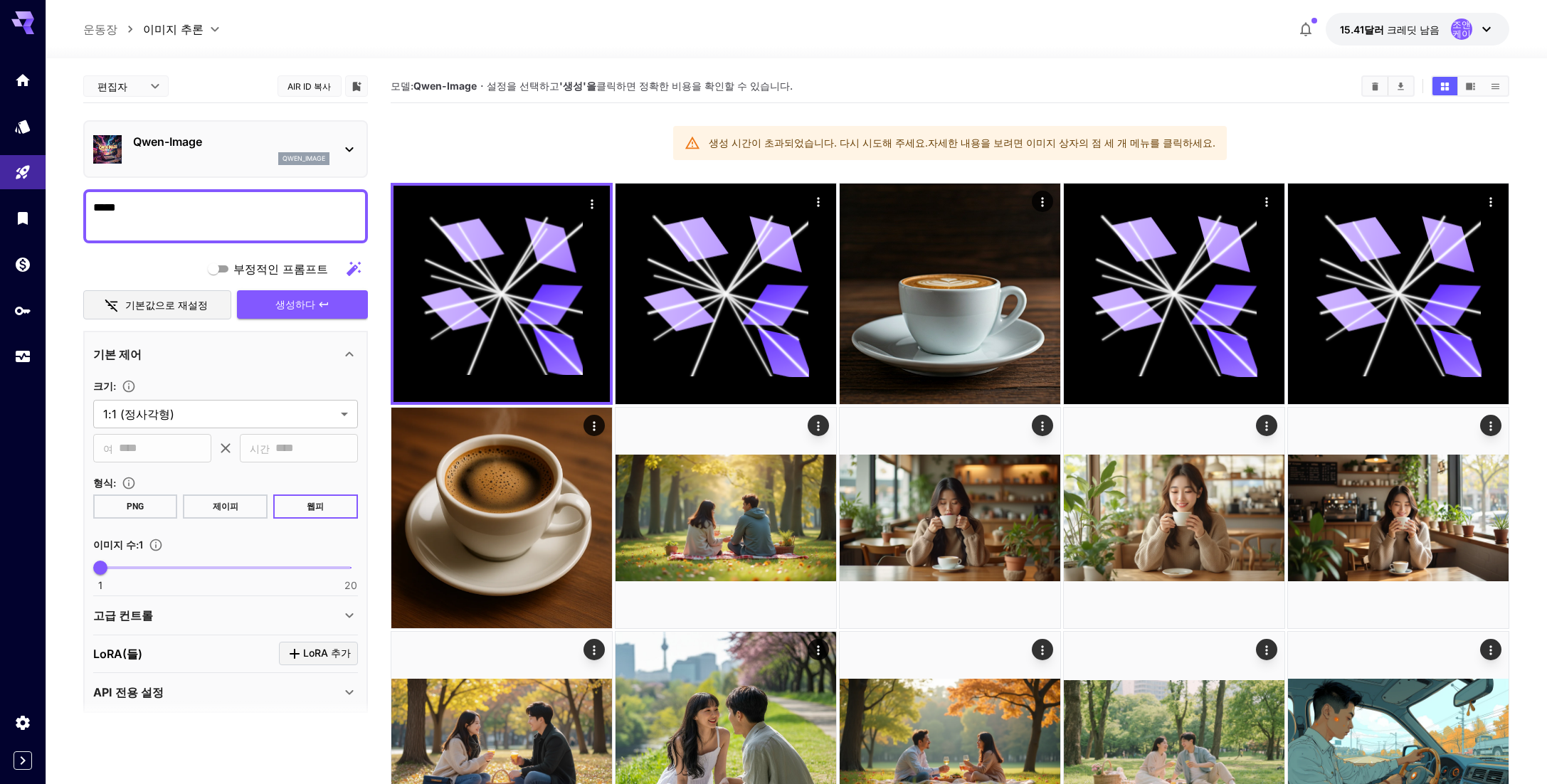
click at [209, 163] on div "qwen_image" at bounding box center [231, 158] width 197 height 13
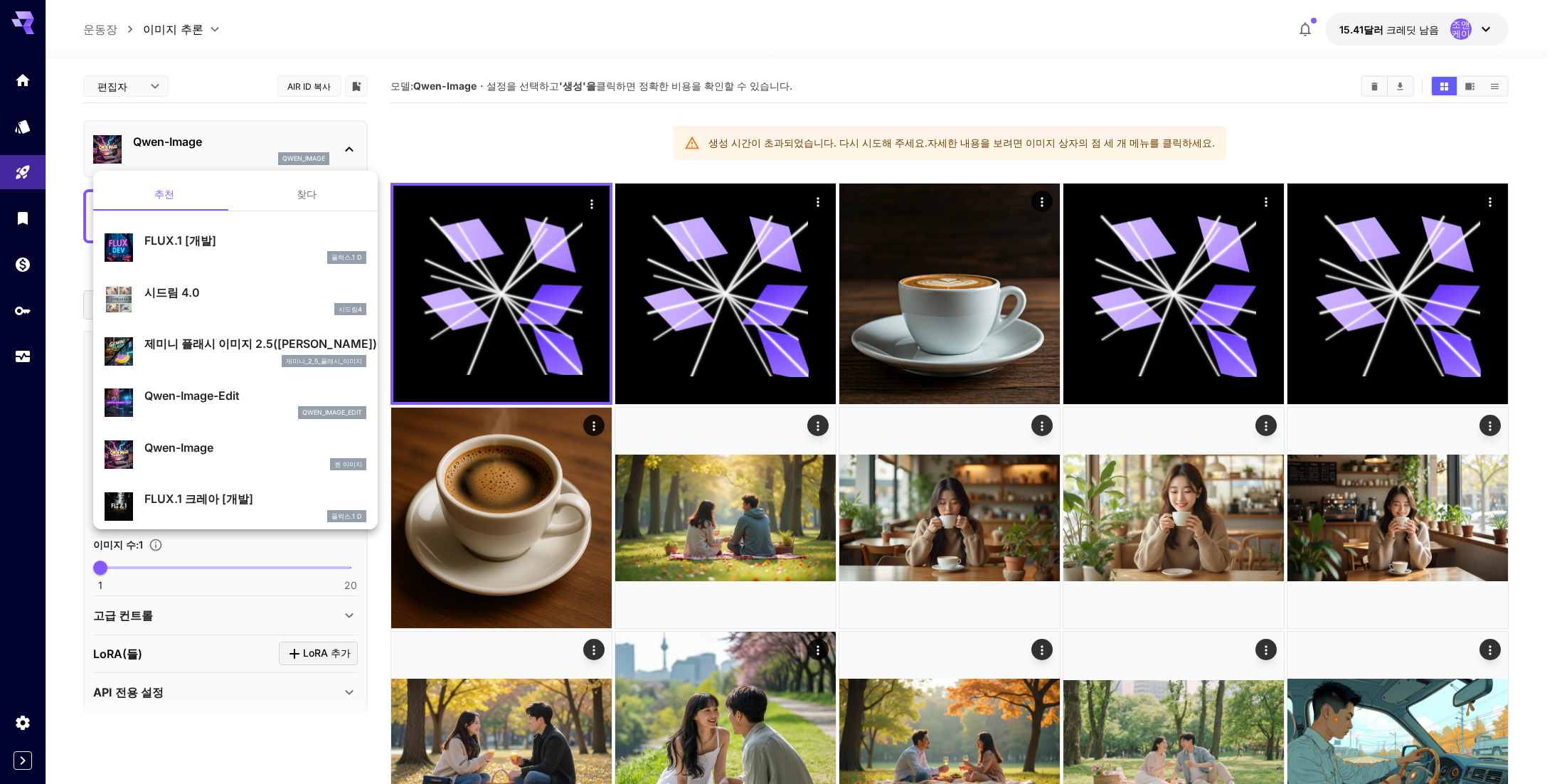
click at [200, 250] on div "FLUX.1 [개발] 플럭스.1 D" at bounding box center [255, 247] width 222 height 32
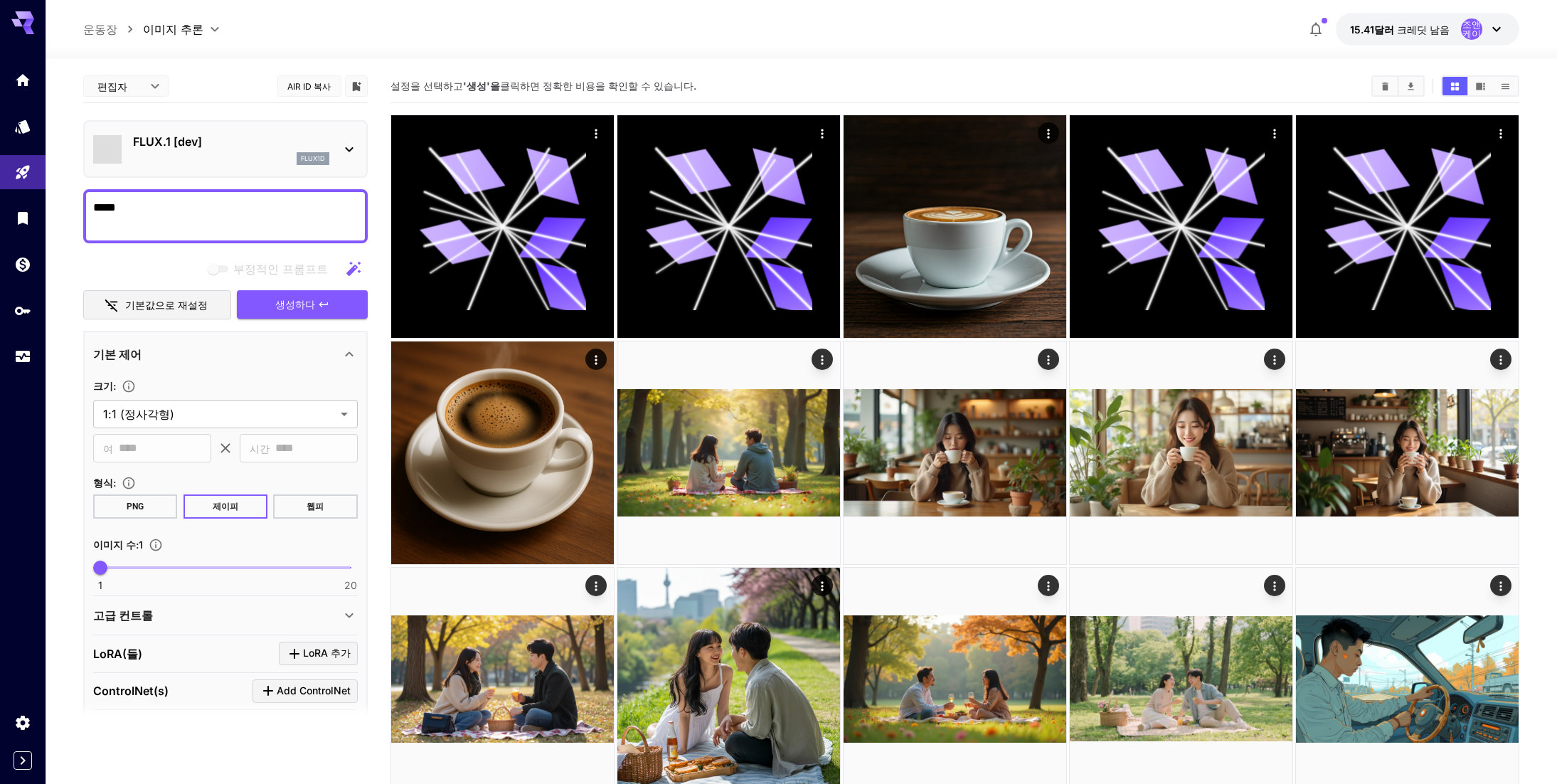
type input "**"
type input "***"
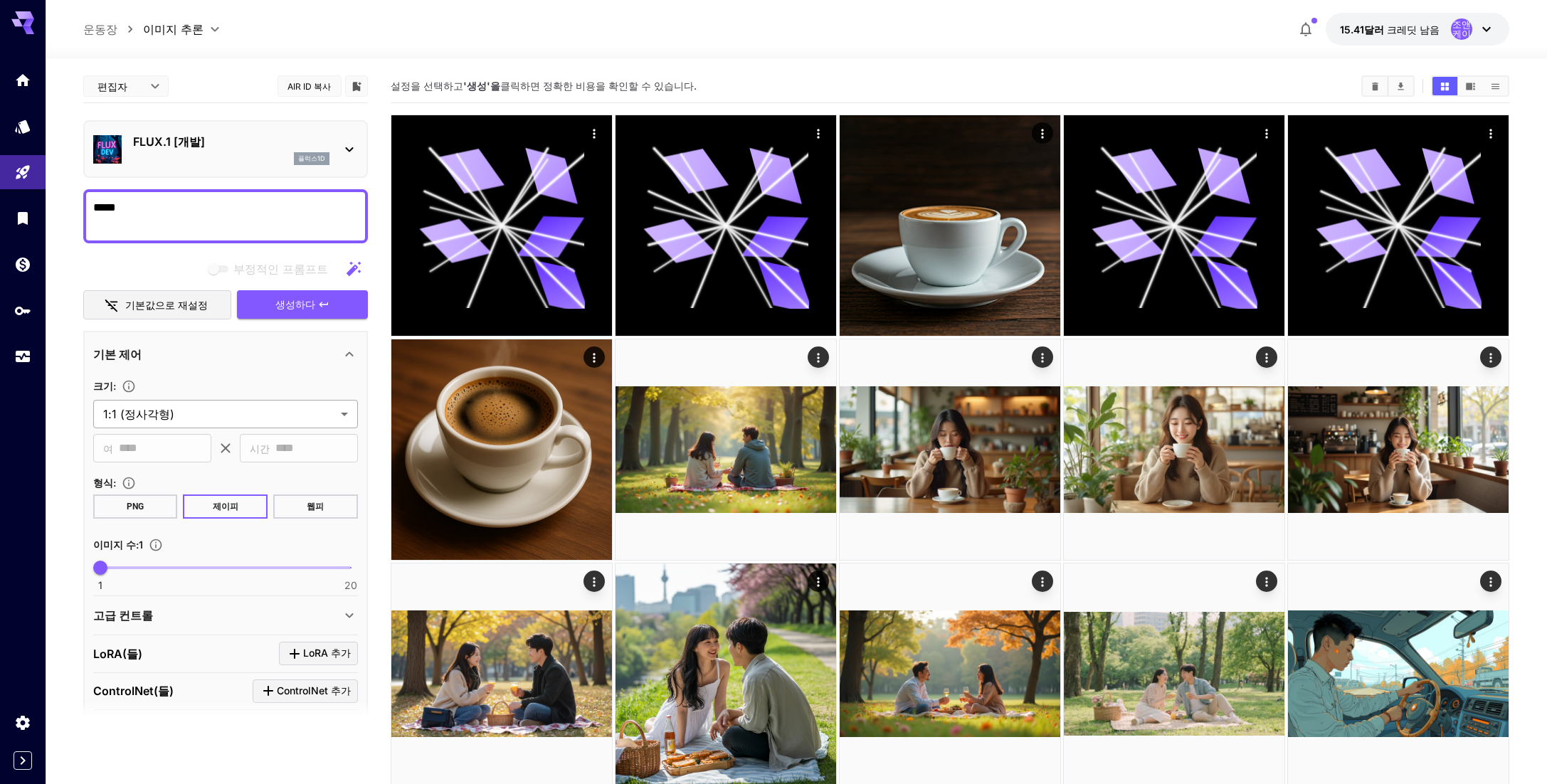
drag, startPoint x: 318, startPoint y: 513, endPoint x: 300, endPoint y: 411, distance: 103.6
click at [317, 511] on button "웹피" at bounding box center [316, 507] width 85 height 24
click at [289, 304] on span "Generate" at bounding box center [295, 305] width 43 height 17
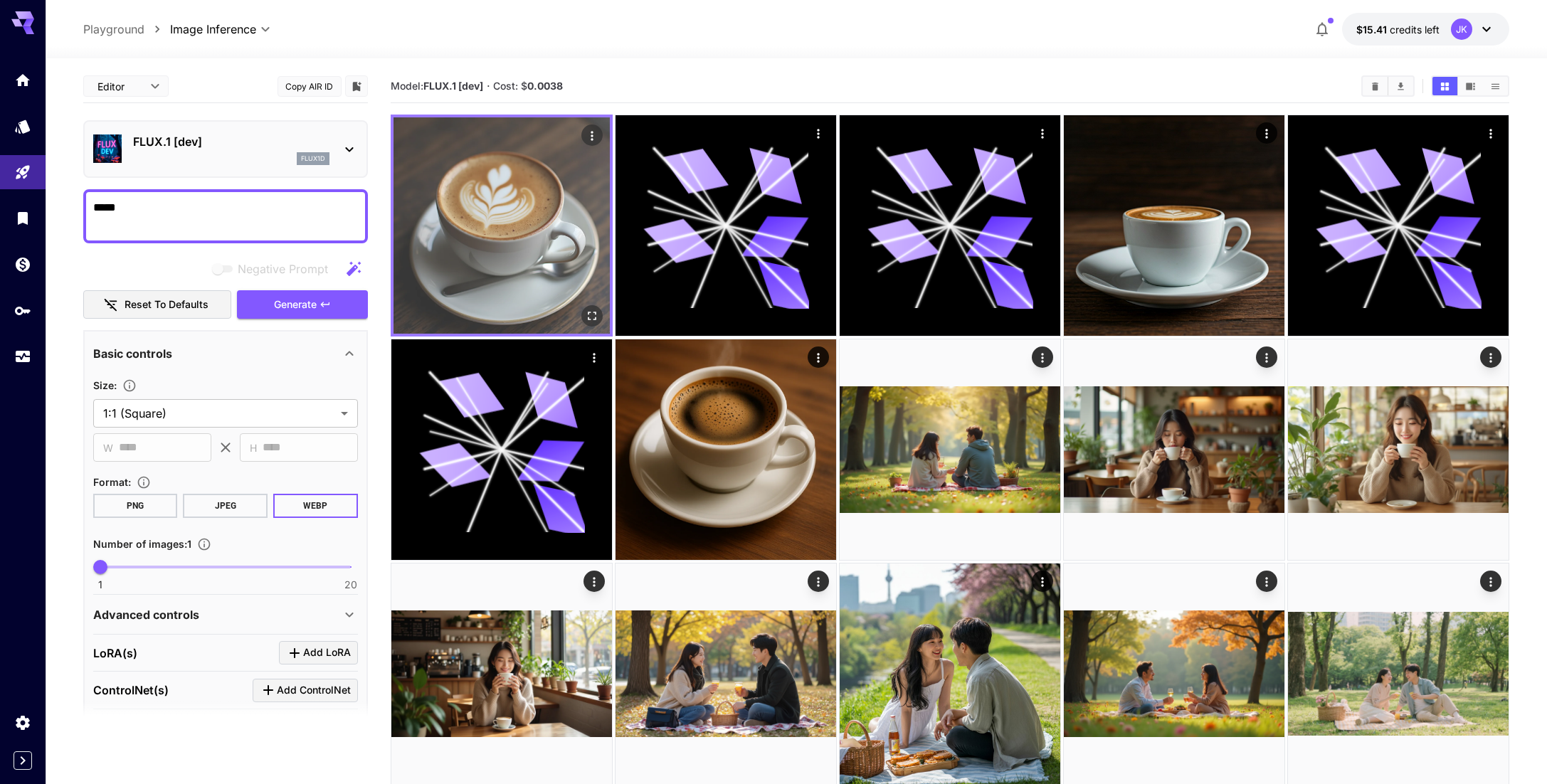
click at [575, 221] on img at bounding box center [501, 225] width 216 height 216
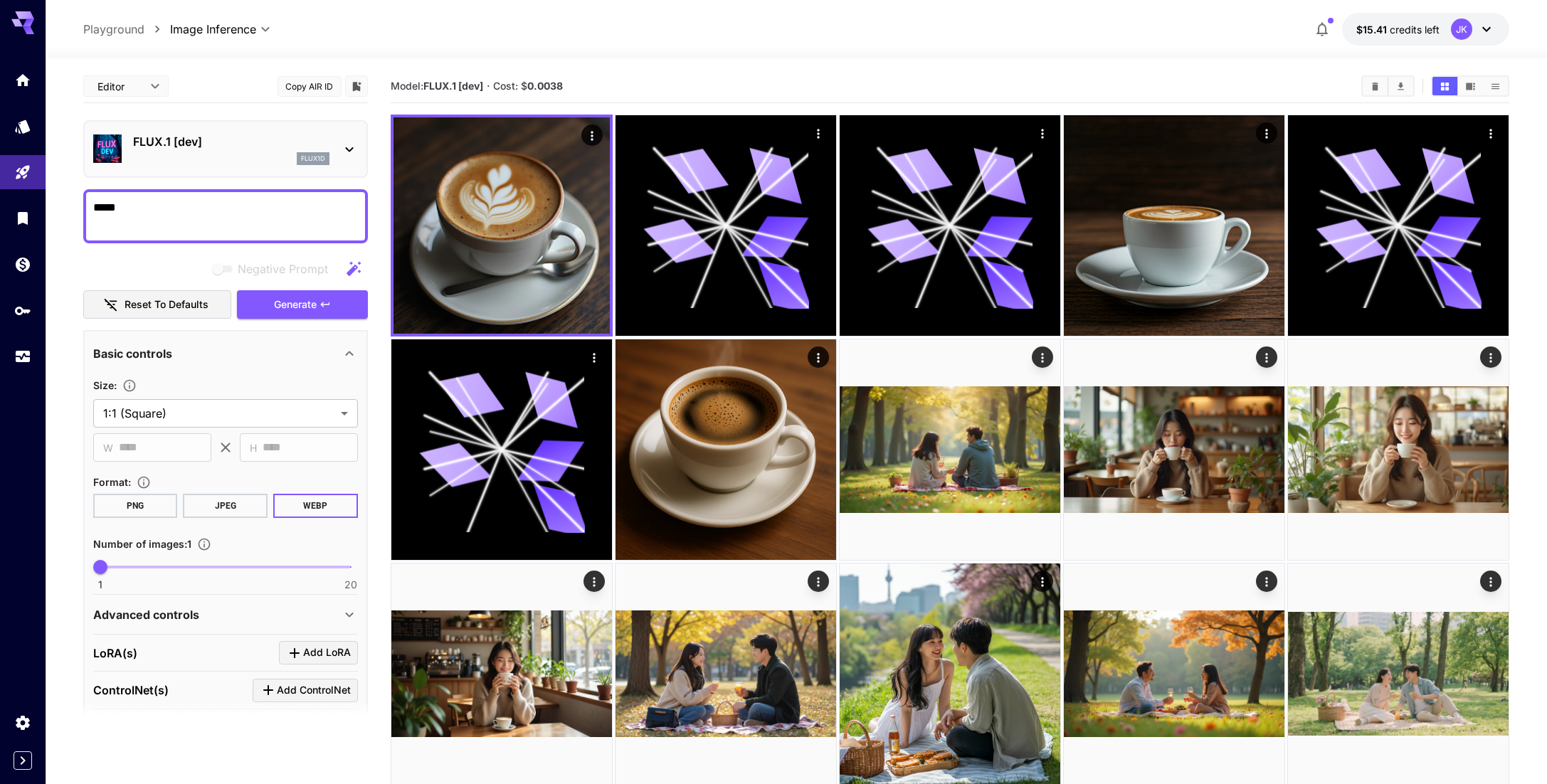
drag, startPoint x: 793, startPoint y: 59, endPoint x: 775, endPoint y: 68, distance: 20.1
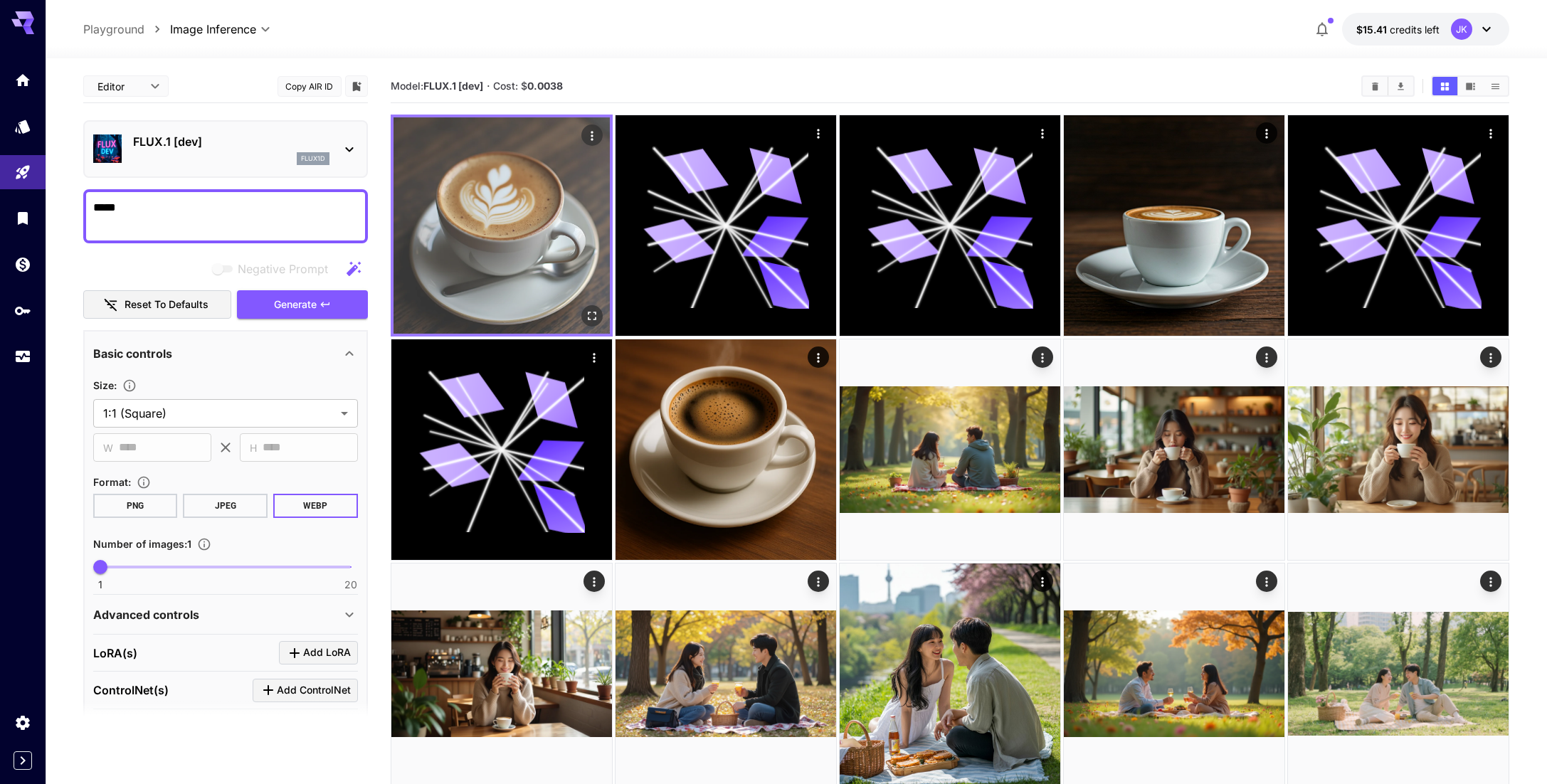
drag, startPoint x: 736, startPoint y: 221, endPoint x: 593, endPoint y: 233, distance: 143.5
click at [733, 221] on icon at bounding box center [726, 225] width 165 height 165
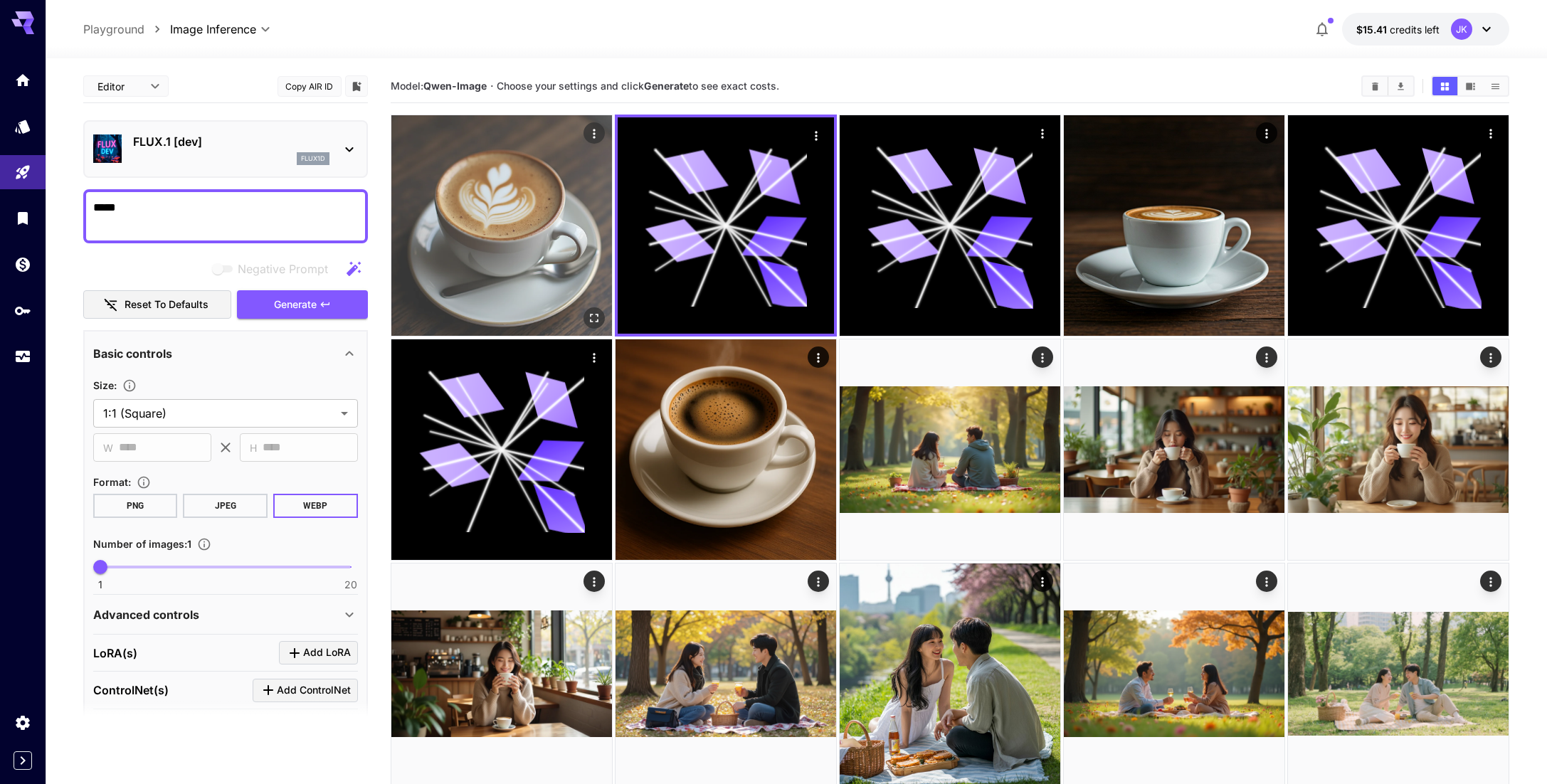
drag, startPoint x: 548, startPoint y: 236, endPoint x: 571, endPoint y: 238, distance: 23.1
click at [547, 236] on img at bounding box center [502, 225] width 220 height 220
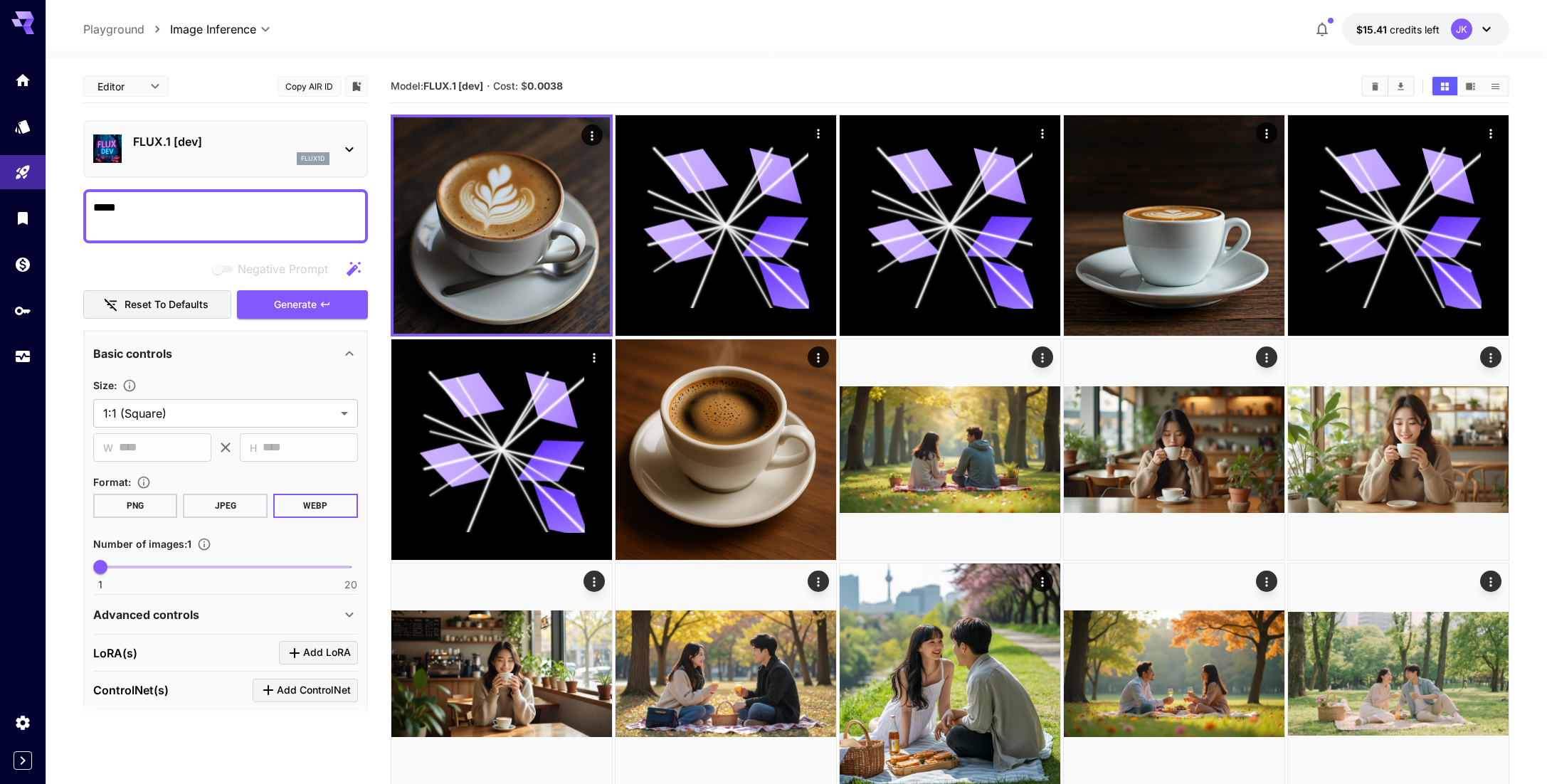
click at [190, 211] on textarea "*****" at bounding box center [226, 216] width 265 height 34
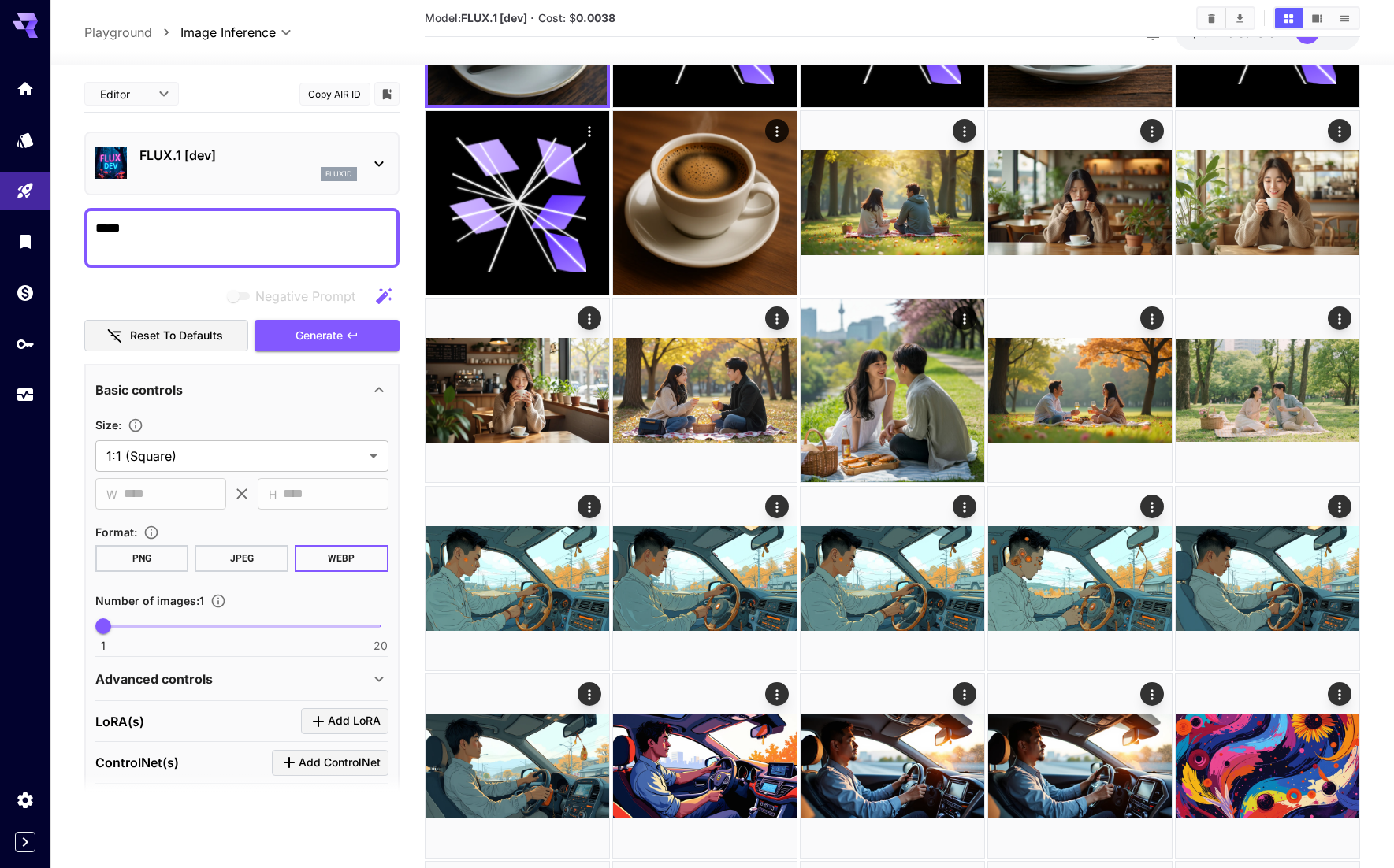
scroll to position [472, 0]
